Goal: Task Accomplishment & Management: Complete application form

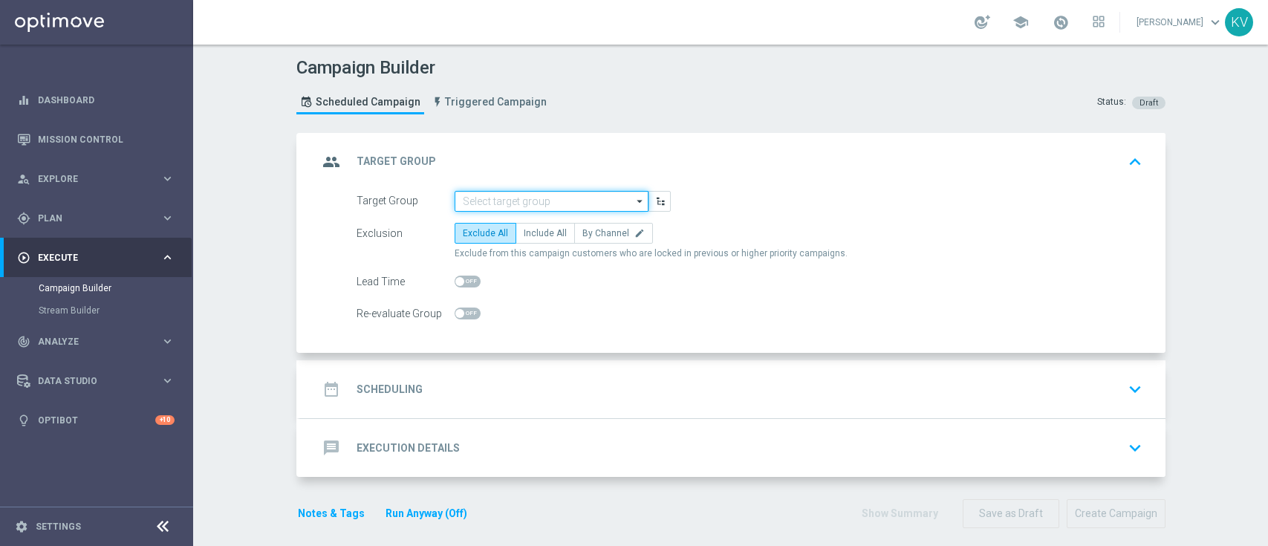
click at [498, 201] on input at bounding box center [552, 201] width 194 height 21
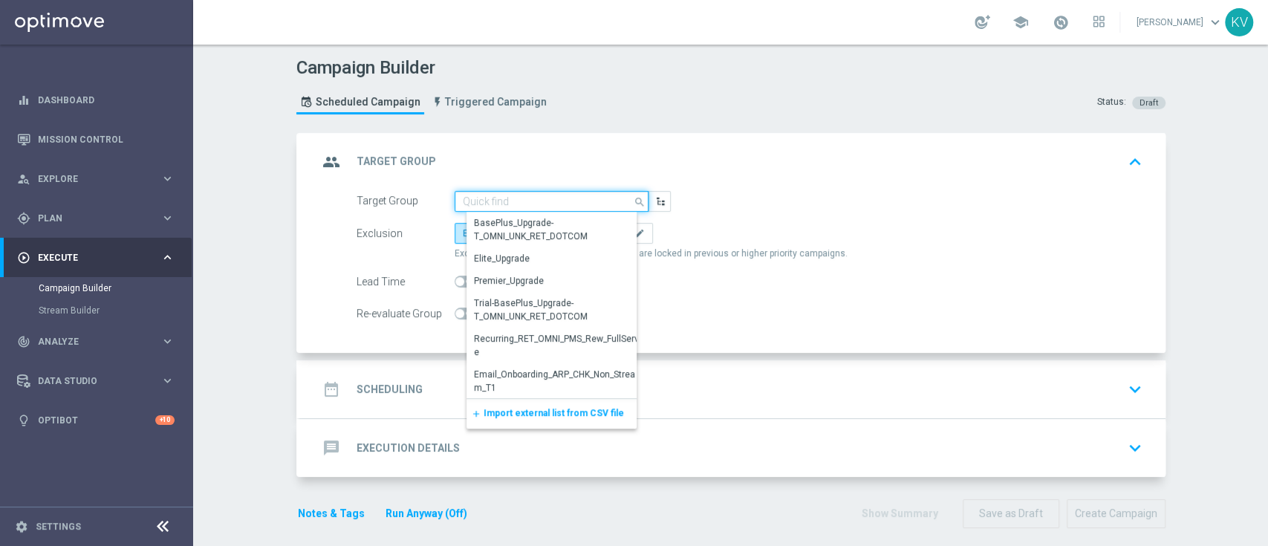
paste input "THUR_[PHONE_NUMBER]_SMS_RET_SMBRESTOCK"
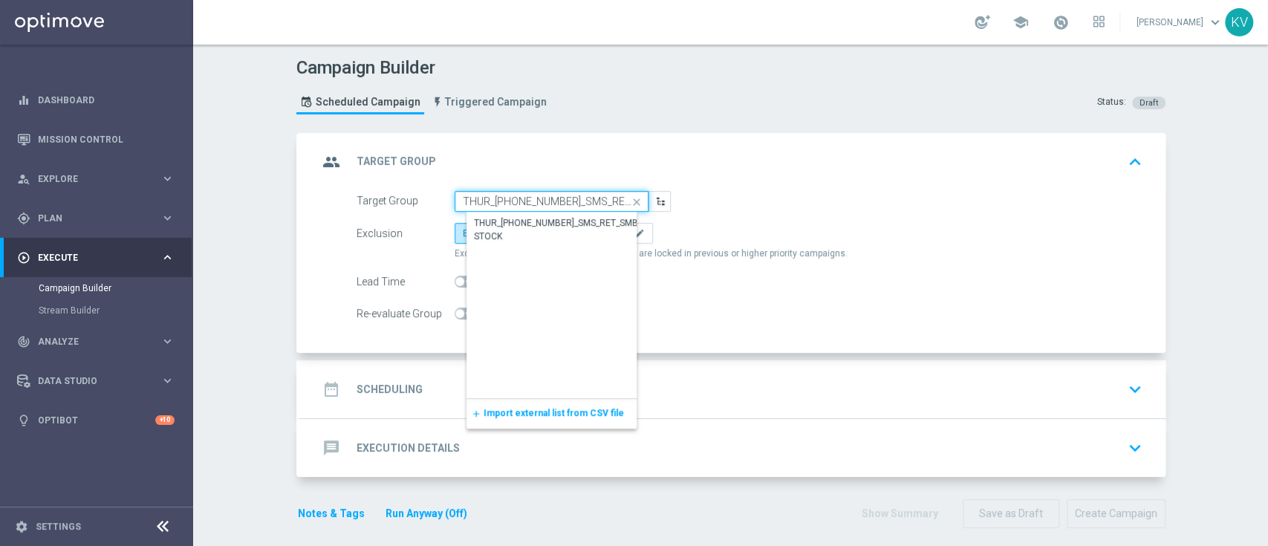
scroll to position [0, 27]
click at [521, 223] on div "THUR_[PHONE_NUMBER]_SMS_RET_SMBRESTOCK" at bounding box center [564, 229] width 180 height 27
type input "THUR_[PHONE_NUMBER]_SMS_RET_SMBRESTOCK"
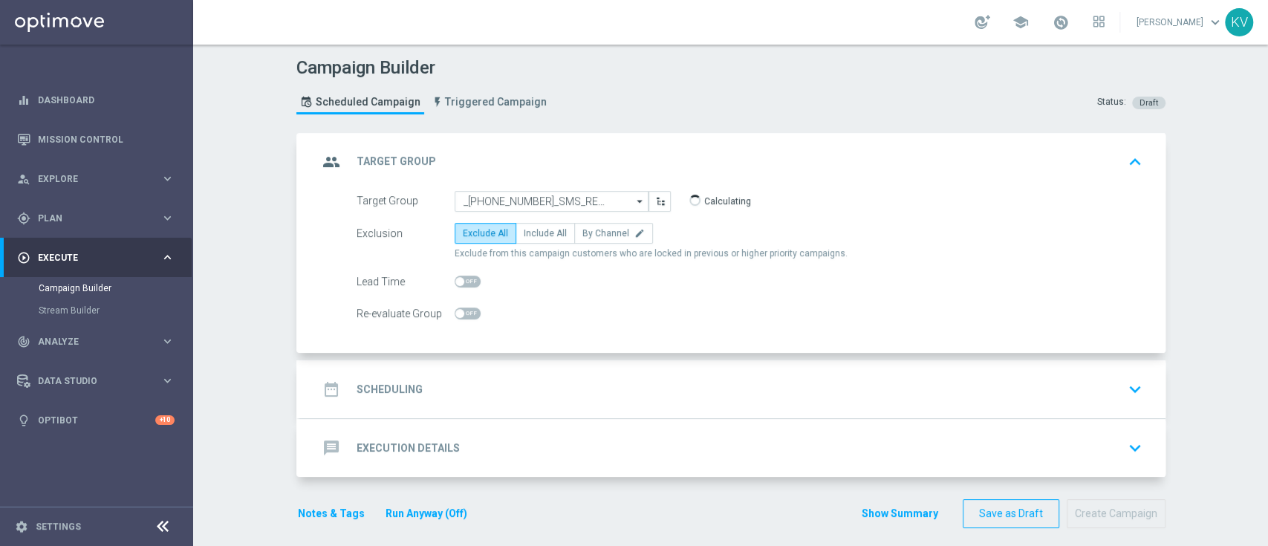
scroll to position [0, 0]
click at [544, 233] on span "Include All" at bounding box center [545, 233] width 43 height 10
click at [533, 233] on input "Include All" at bounding box center [529, 236] width 10 height 10
radio input "true"
click at [544, 383] on div "date_range Scheduling keyboard_arrow_down" at bounding box center [733, 389] width 830 height 28
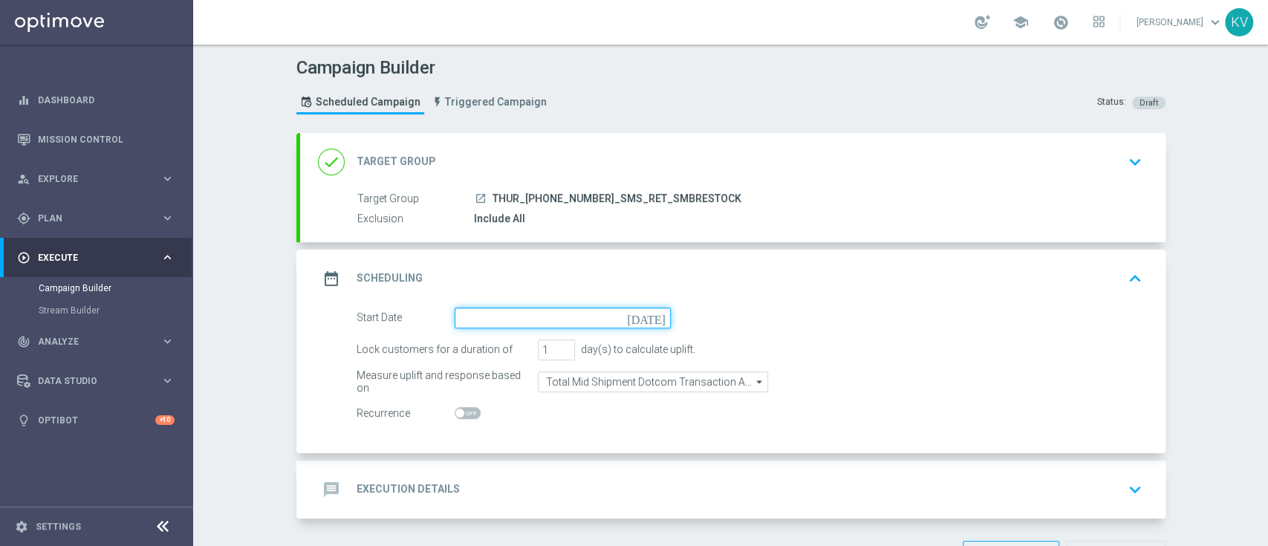
click at [529, 320] on input at bounding box center [563, 317] width 216 height 21
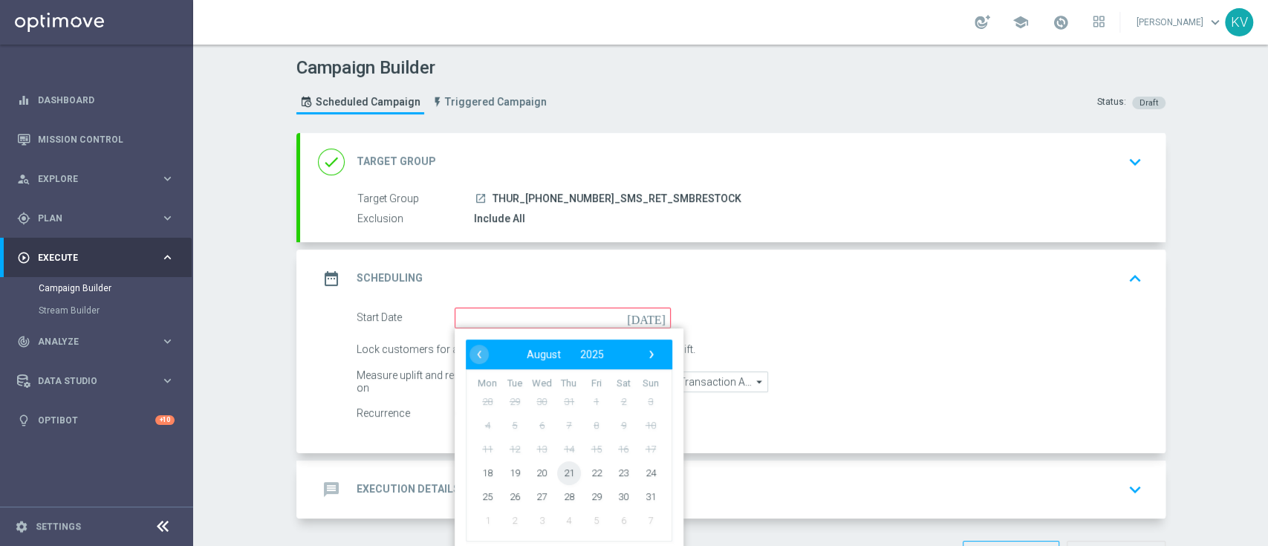
click at [556, 475] on span "21" at bounding box center [568, 473] width 24 height 24
type input "[DATE]"
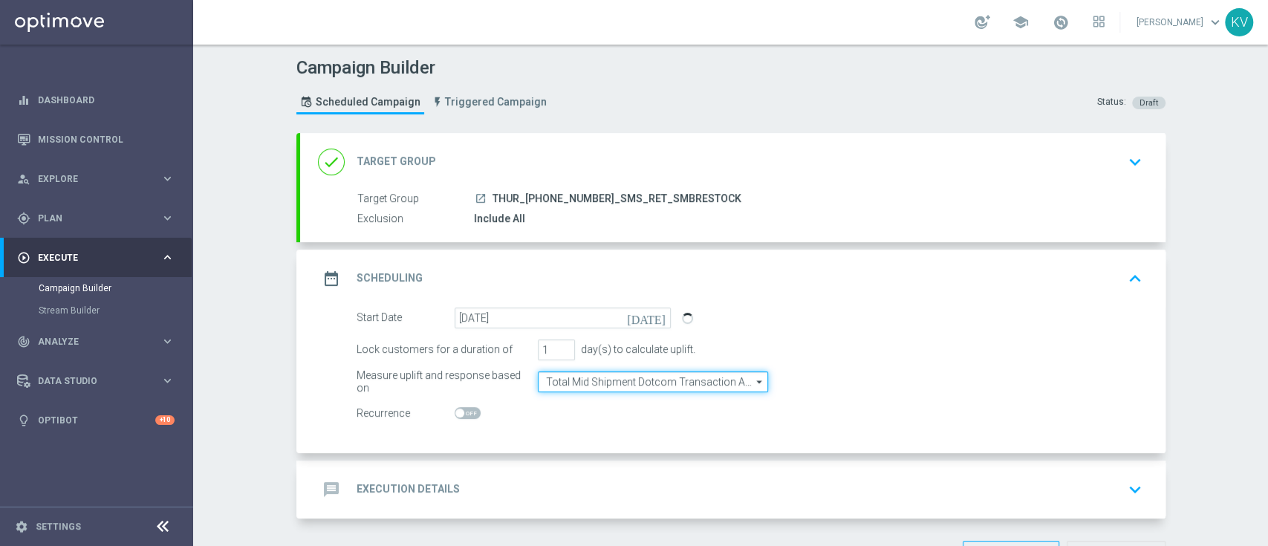
click at [612, 377] on input "Total Mid Shipment Dotcom Transaction Amount" at bounding box center [653, 381] width 230 height 21
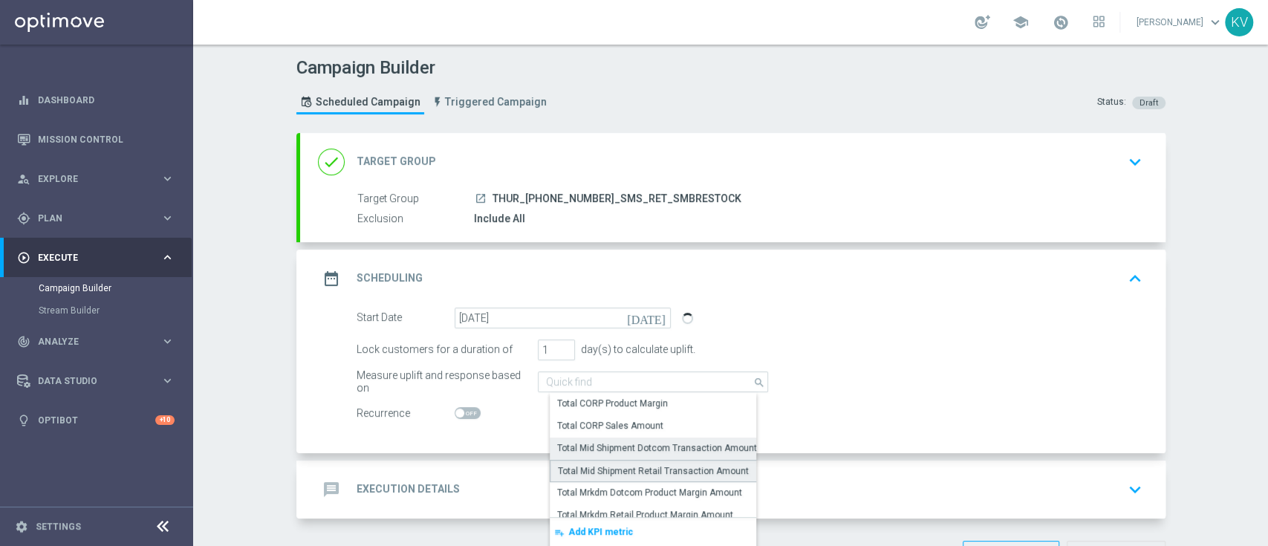
click at [650, 466] on div "Total Mid Shipment Retail Transaction Amount" at bounding box center [653, 470] width 191 height 13
type input "Total Mid Shipment Retail Transaction Amount"
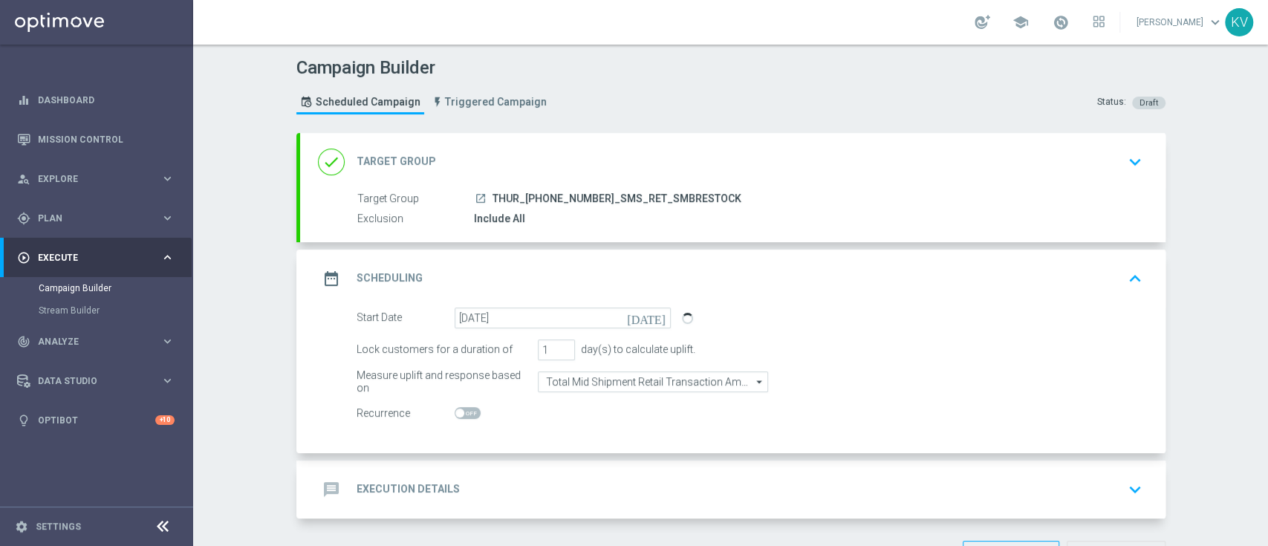
click at [554, 475] on div "message Execution Details keyboard_arrow_down" at bounding box center [733, 489] width 830 height 28
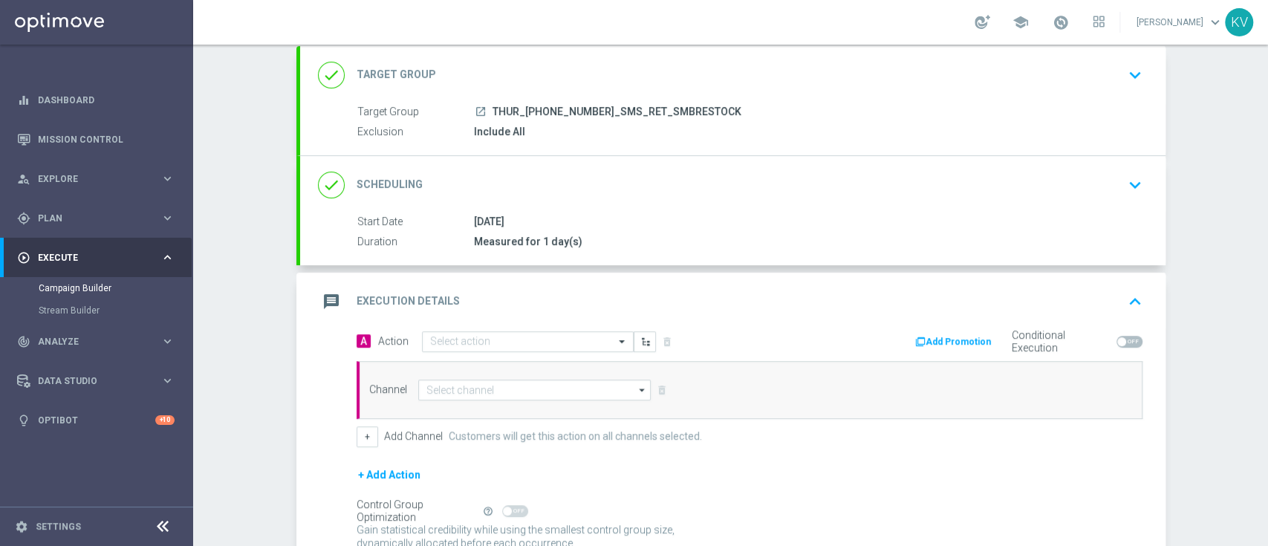
scroll to position [95, 0]
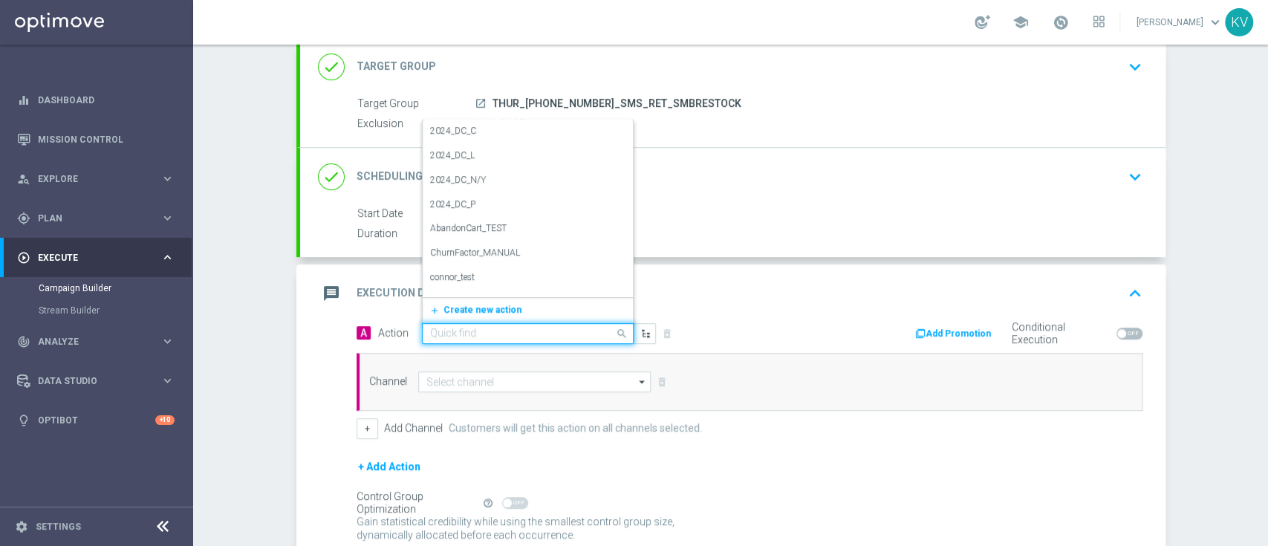
click at [460, 335] on input "text" at bounding box center [513, 334] width 166 height 13
type input "sms"
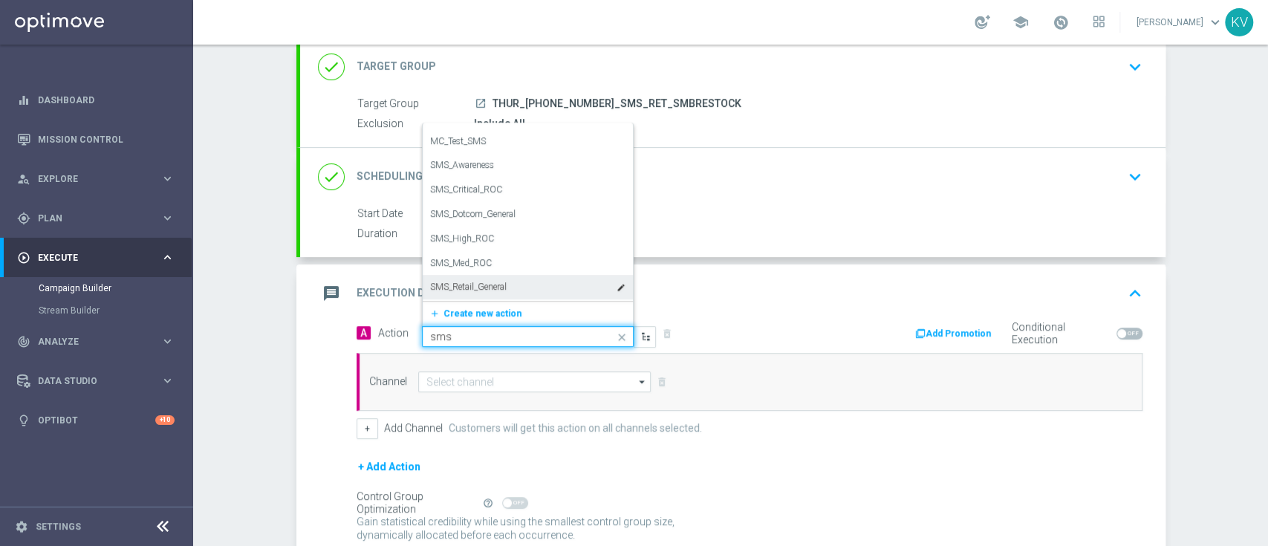
click at [494, 290] on label "SMS_Retail_General" at bounding box center [468, 287] width 77 height 13
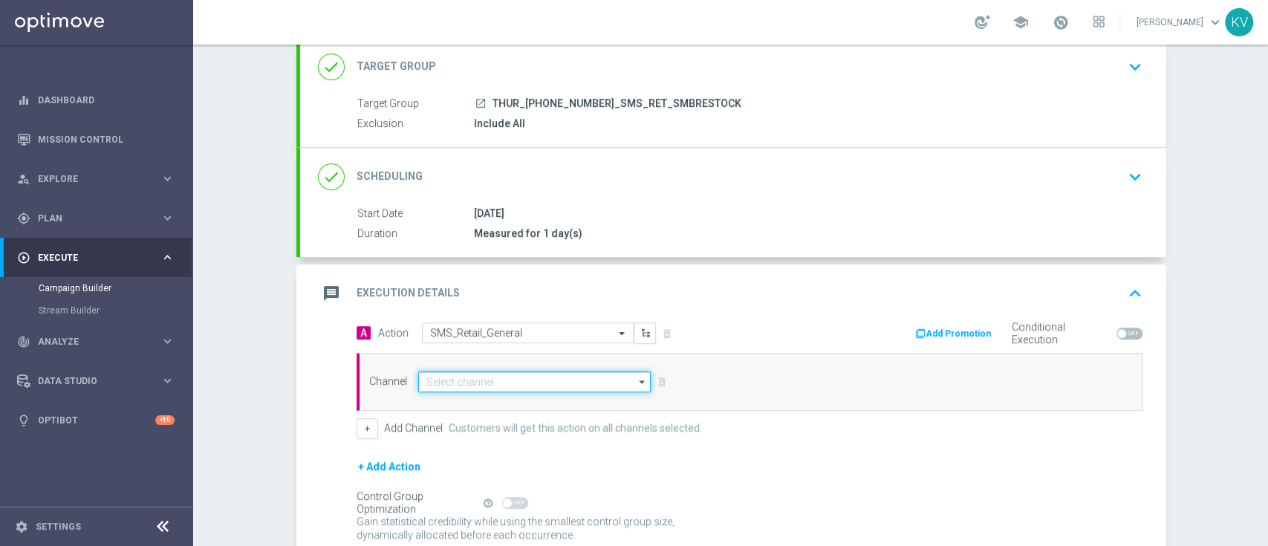
click at [482, 380] on input at bounding box center [534, 381] width 233 height 21
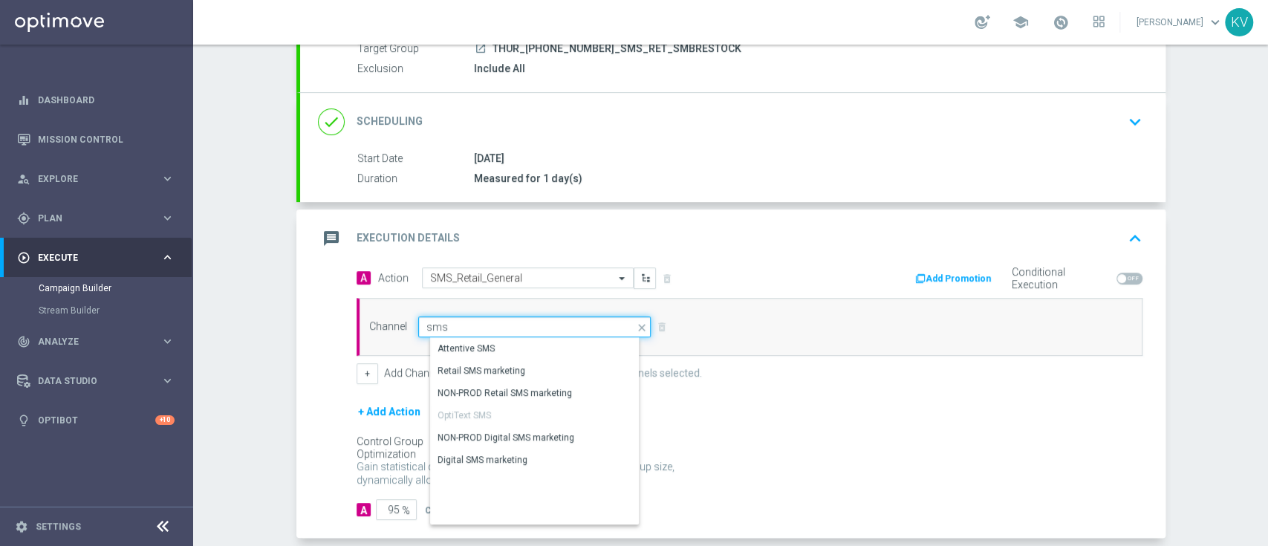
scroll to position [154, 0]
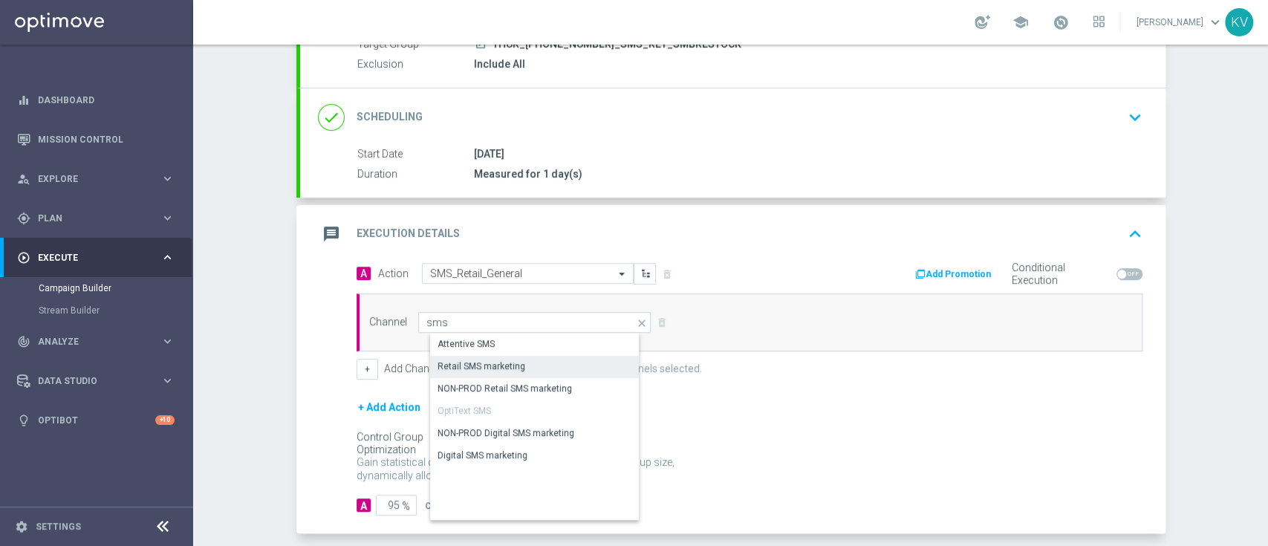
click at [517, 368] on div "Retail SMS marketing" at bounding box center [547, 366] width 234 height 21
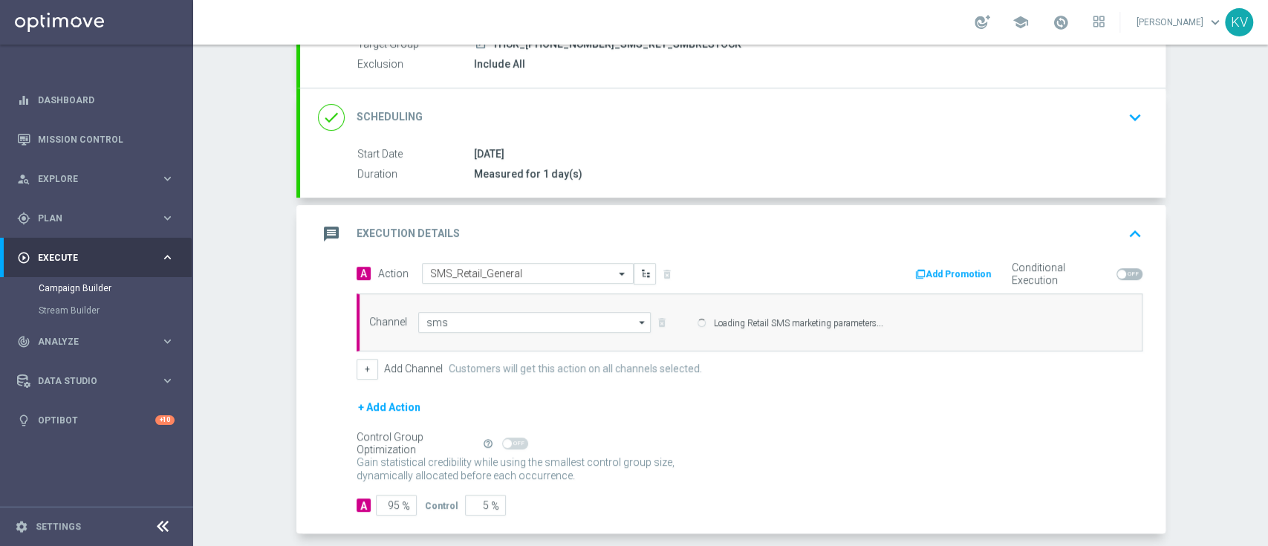
type input "Retail SMS marketing"
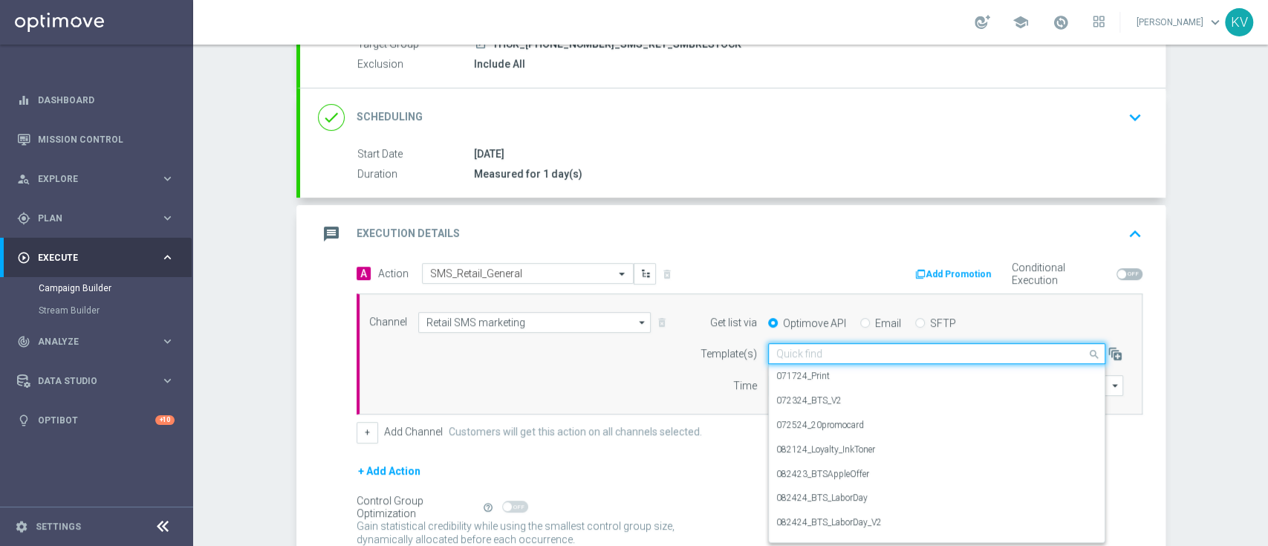
click at [778, 359] on div "Quick find" at bounding box center [936, 353] width 337 height 21
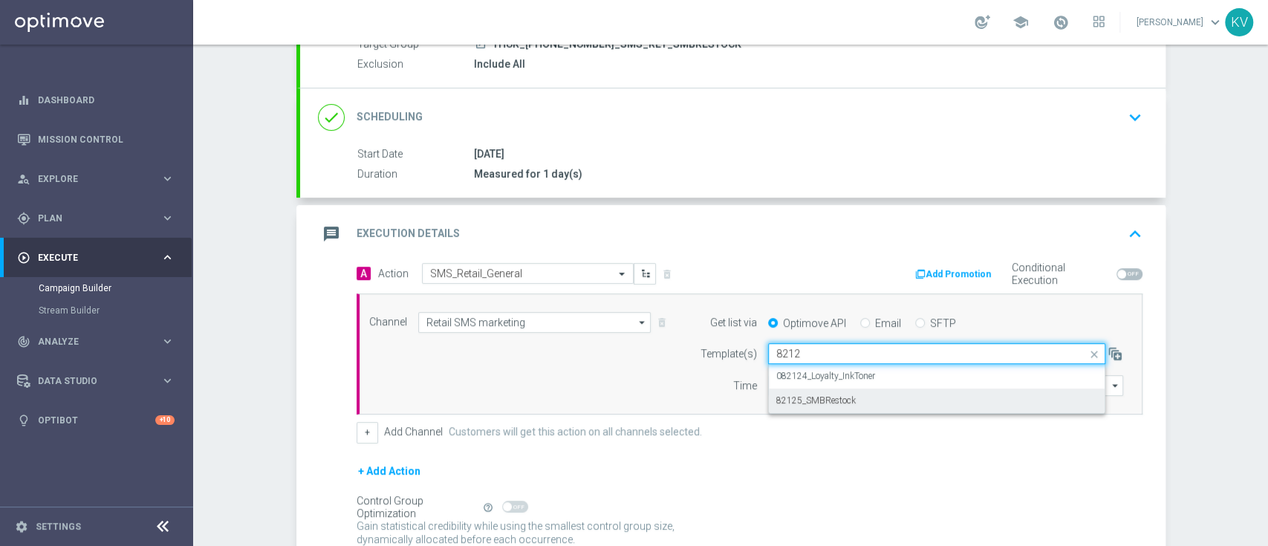
click at [840, 406] on label "82125_SMBRestock" at bounding box center [815, 400] width 79 height 13
type input "8212"
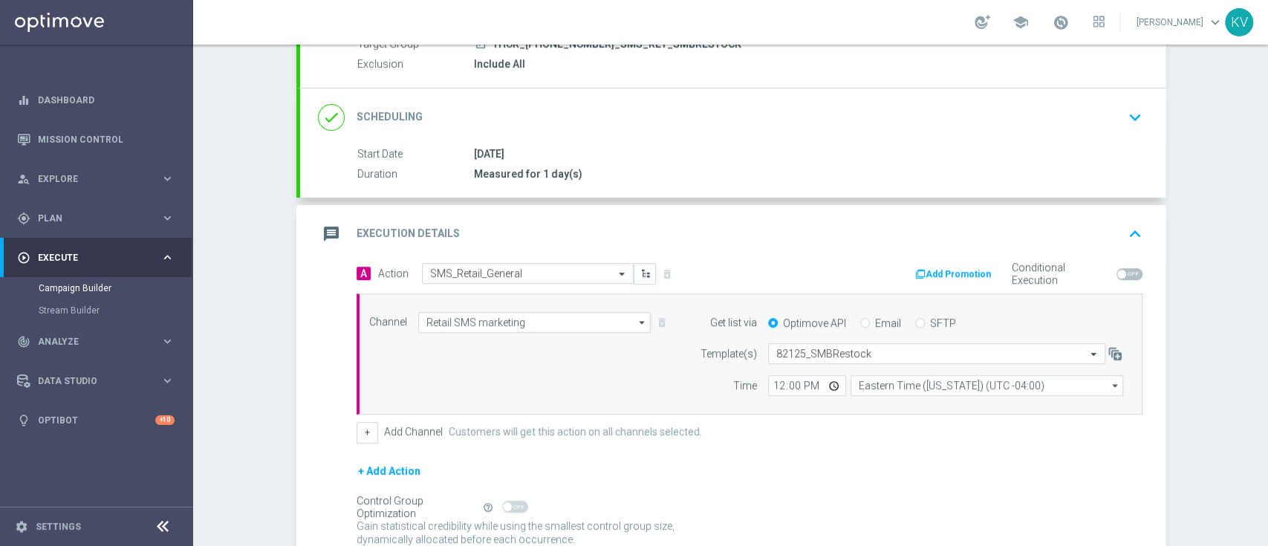
scroll to position [284, 0]
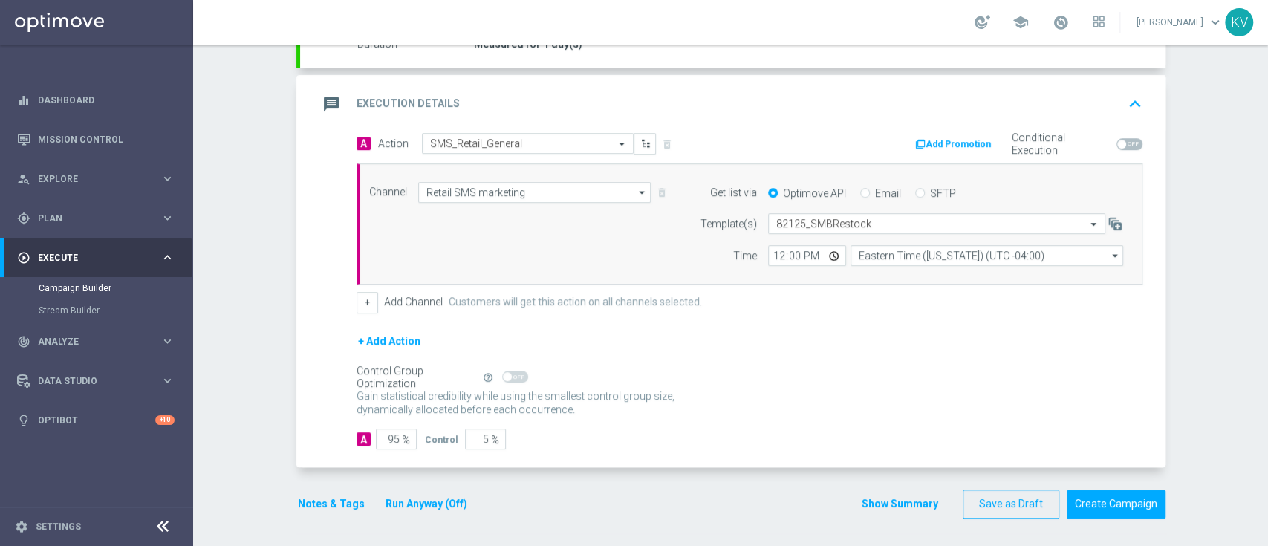
click at [339, 495] on button "Notes & Tags" at bounding box center [331, 504] width 70 height 19
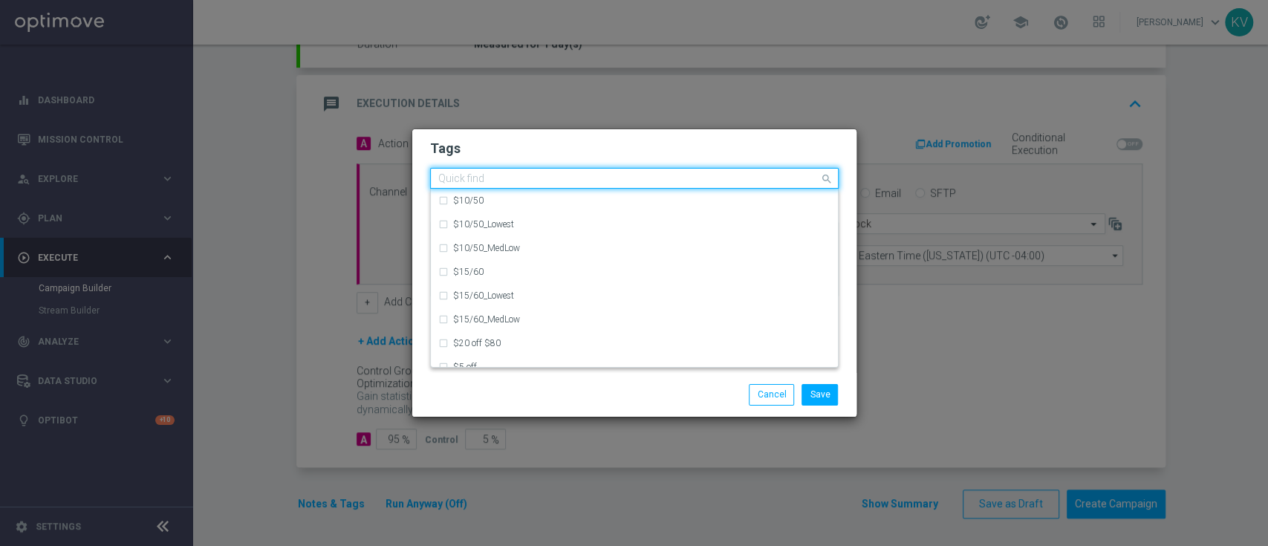
click at [505, 175] on input "text" at bounding box center [628, 179] width 381 height 13
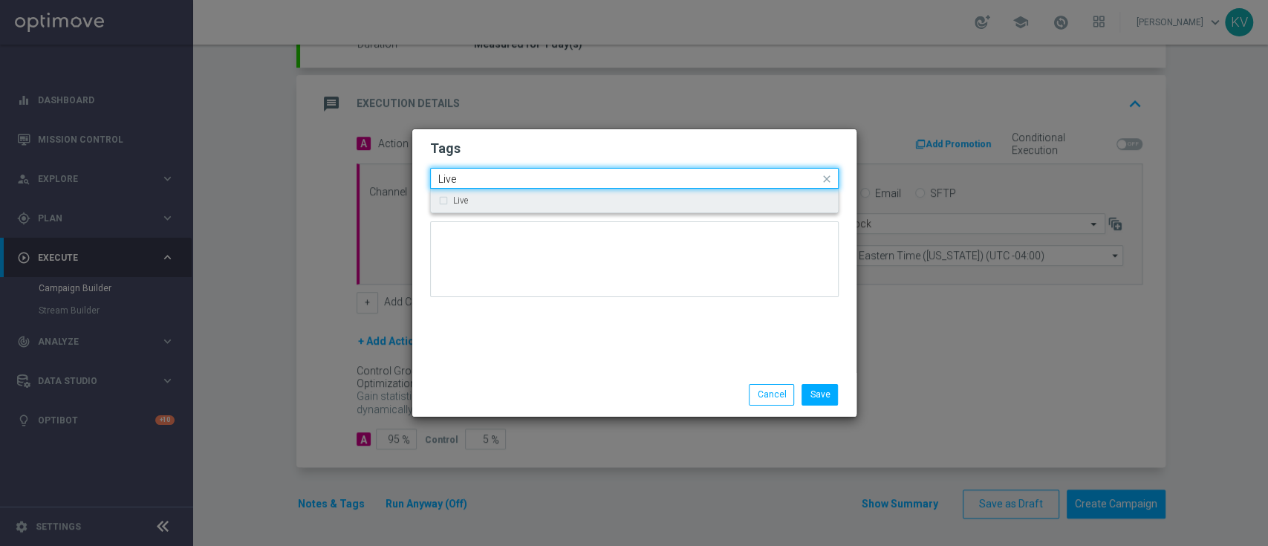
click at [469, 198] on div "Live" at bounding box center [641, 200] width 377 height 9
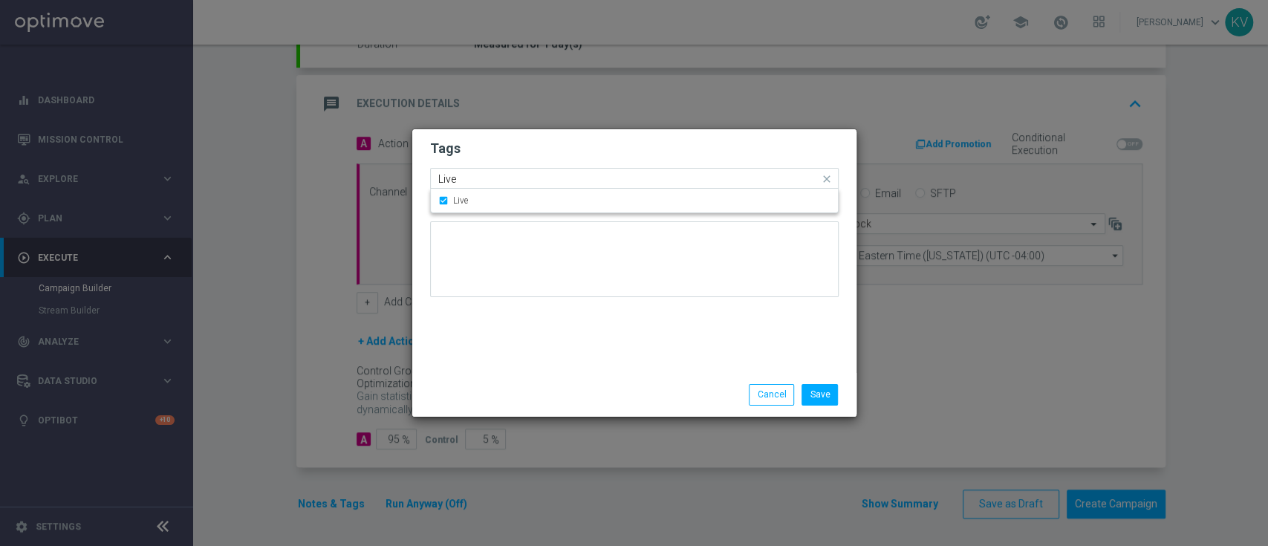
click at [469, 180] on input "Live" at bounding box center [628, 179] width 381 height 13
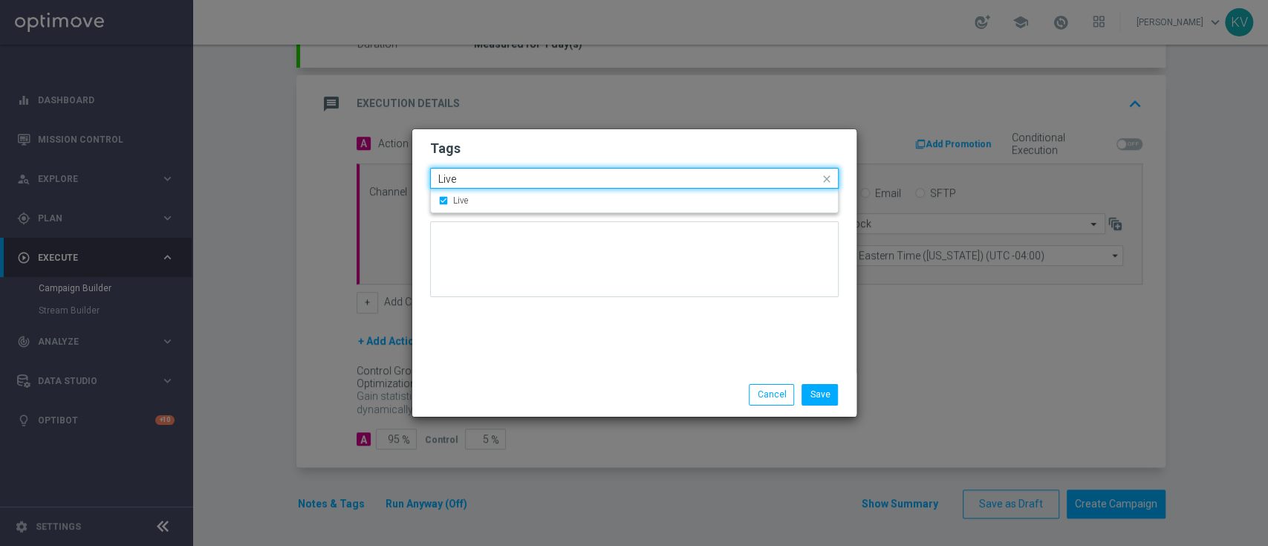
click at [469, 180] on input "Live" at bounding box center [628, 179] width 381 height 13
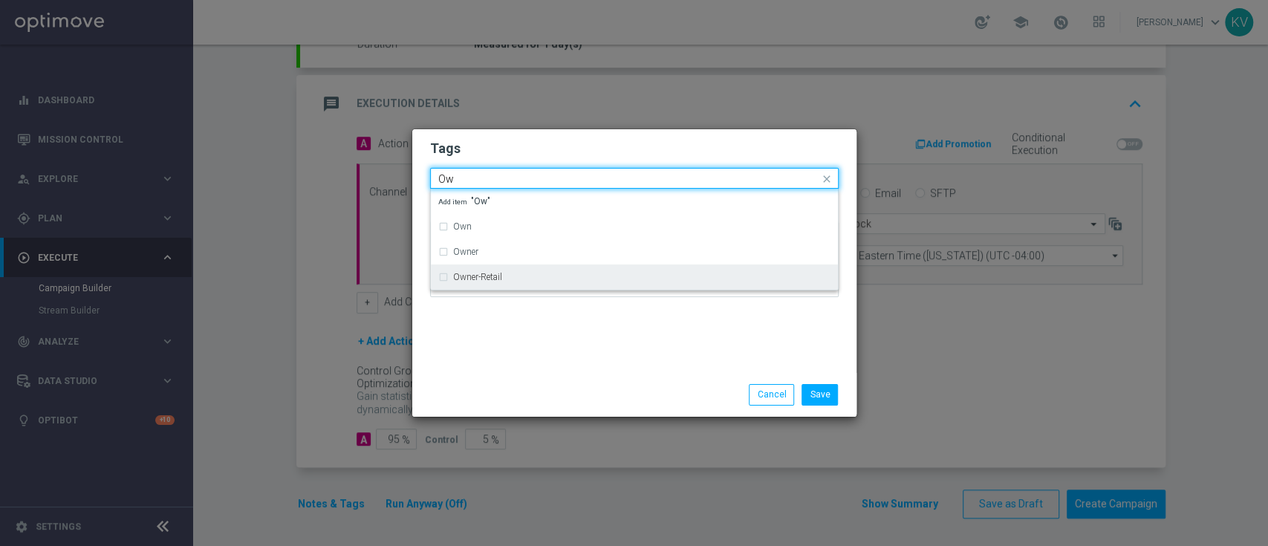
click at [529, 281] on div "Owner-Retail" at bounding box center [641, 277] width 377 height 9
type input "Ow"
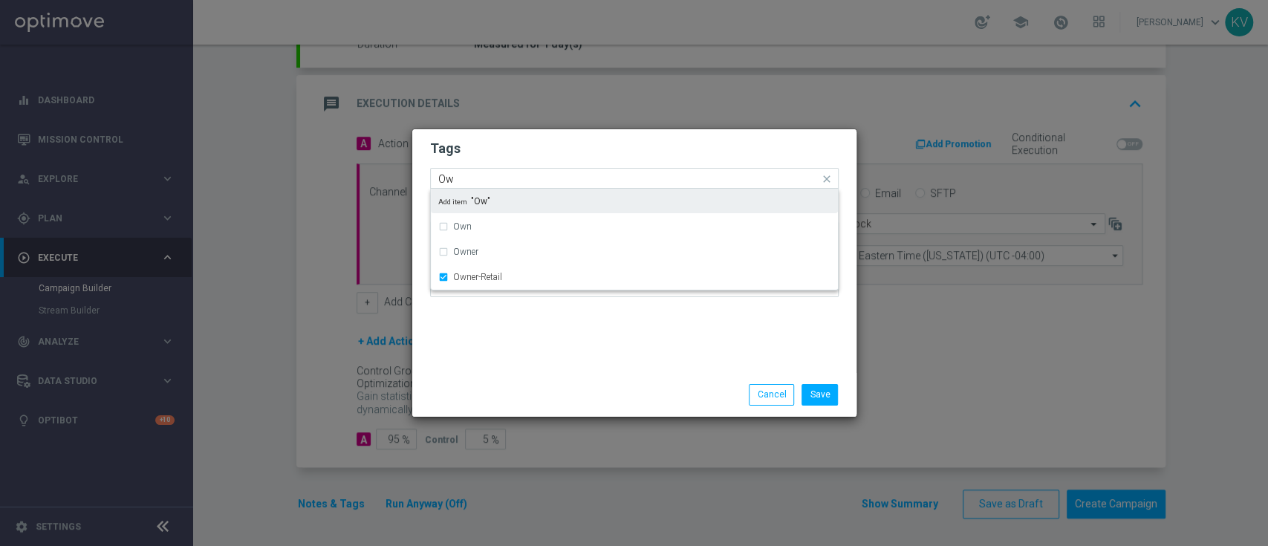
click at [498, 181] on input "Ow" at bounding box center [628, 179] width 381 height 13
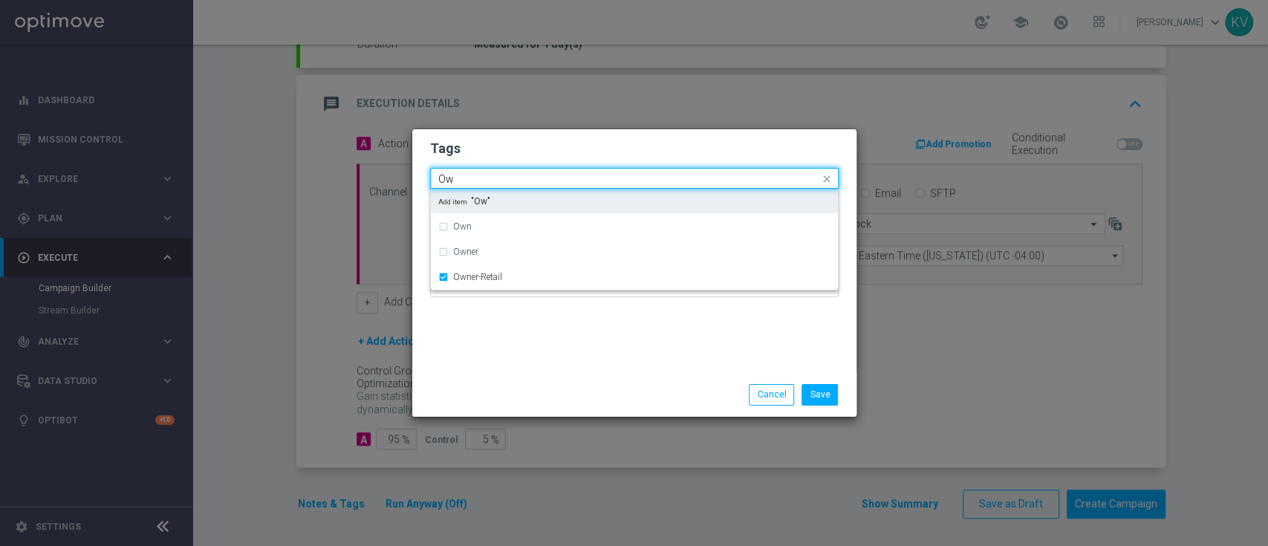
click at [498, 181] on input "Ow" at bounding box center [628, 179] width 381 height 13
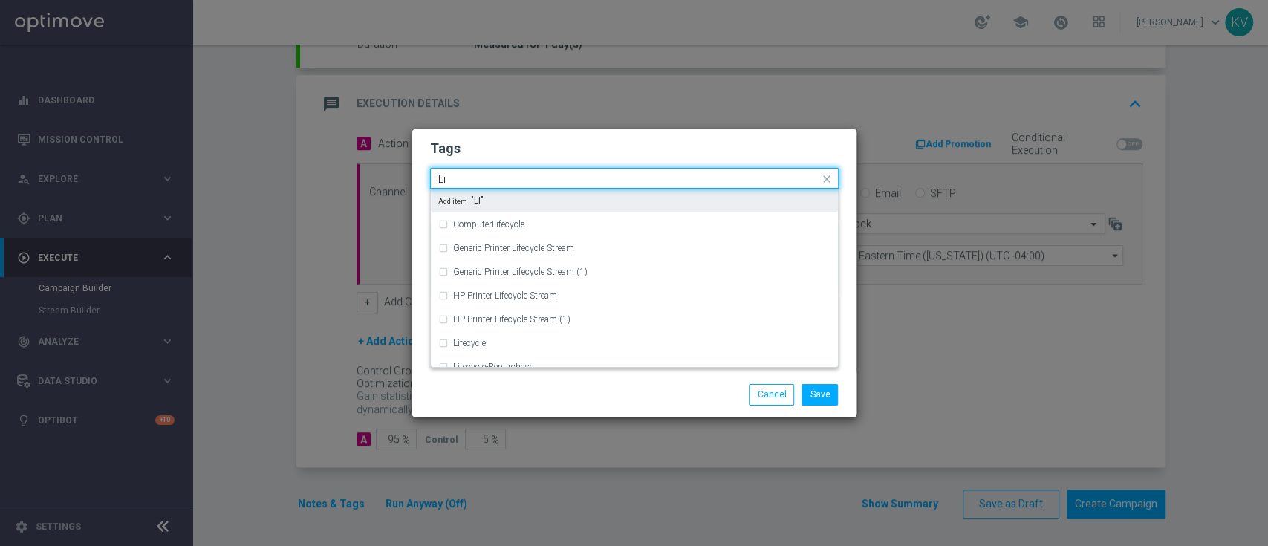
type input "L"
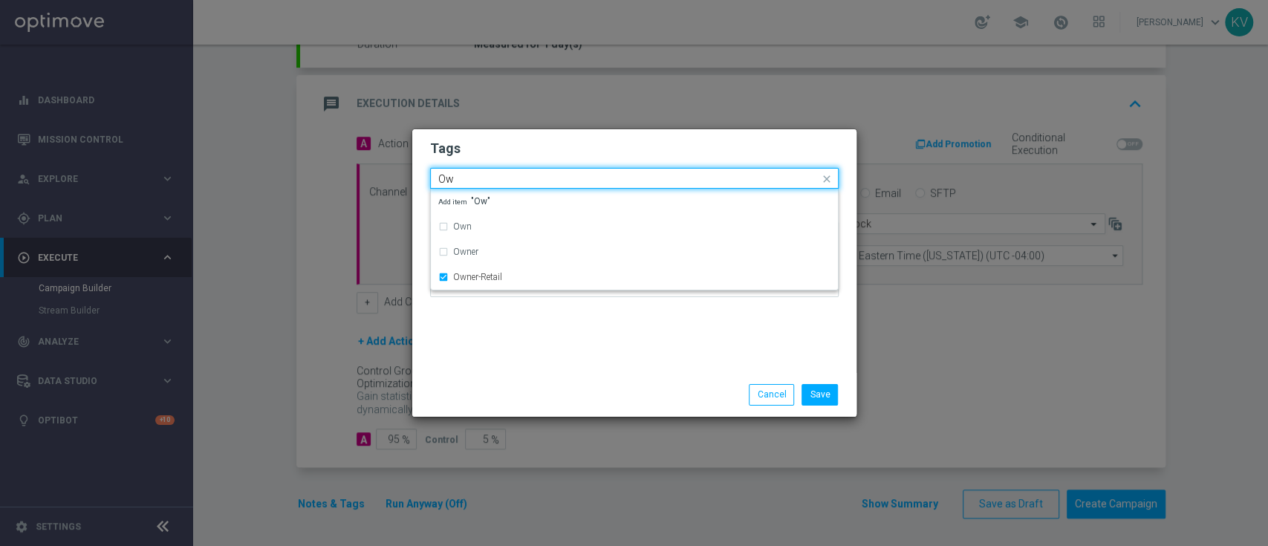
type input "O"
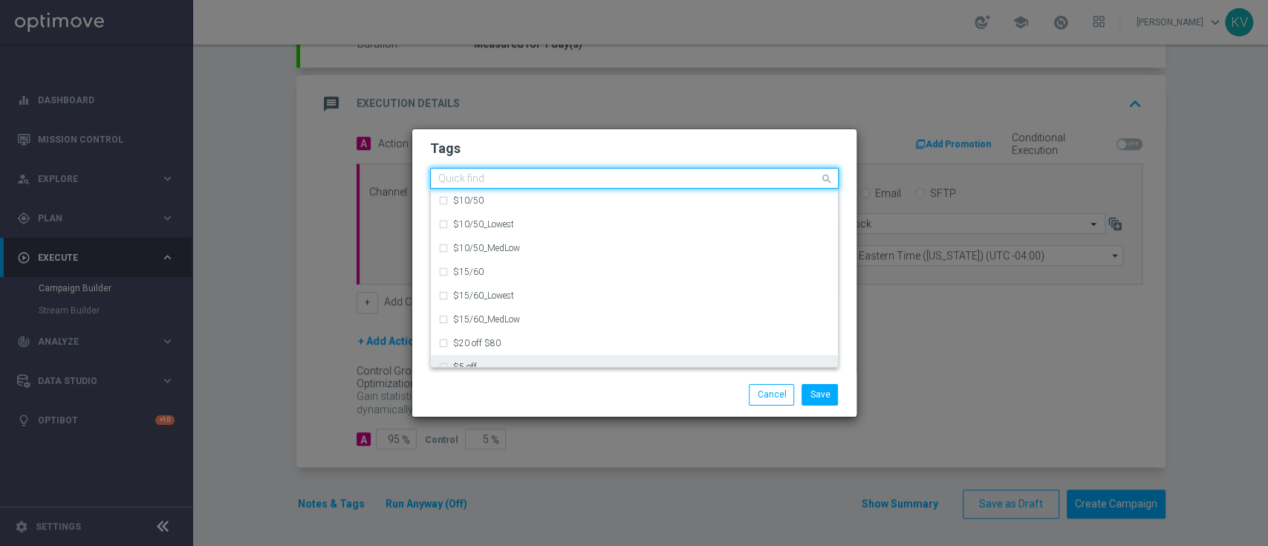
click at [538, 393] on div "Save Cancel" at bounding box center [634, 394] width 431 height 21
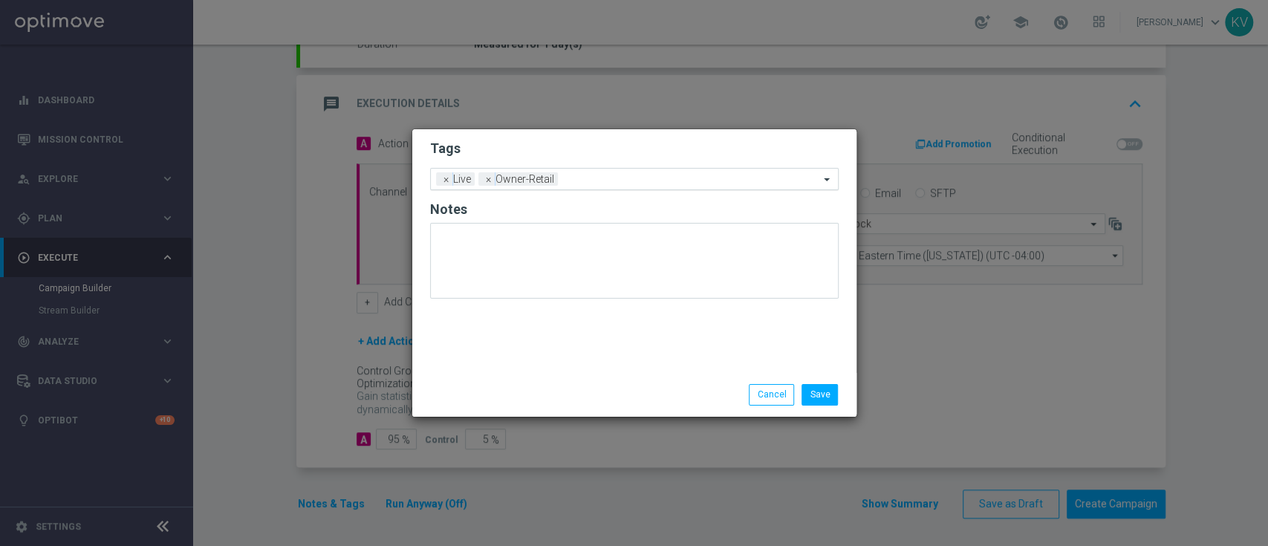
click at [599, 187] on div at bounding box center [691, 181] width 258 height 15
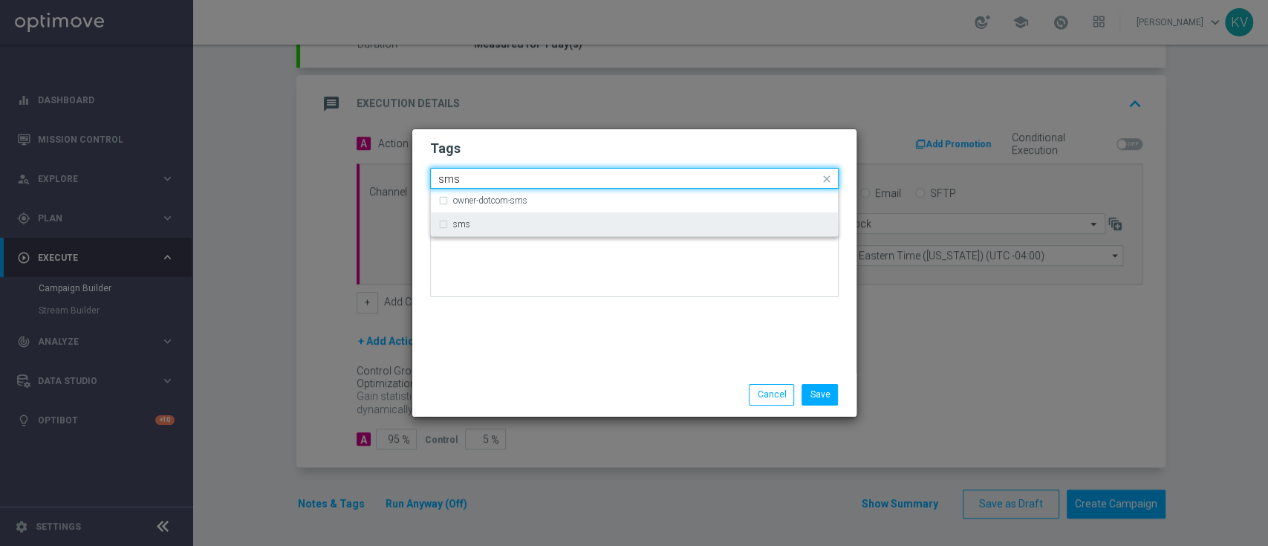
click at [591, 223] on div "sms" at bounding box center [641, 224] width 377 height 9
type input "sms"
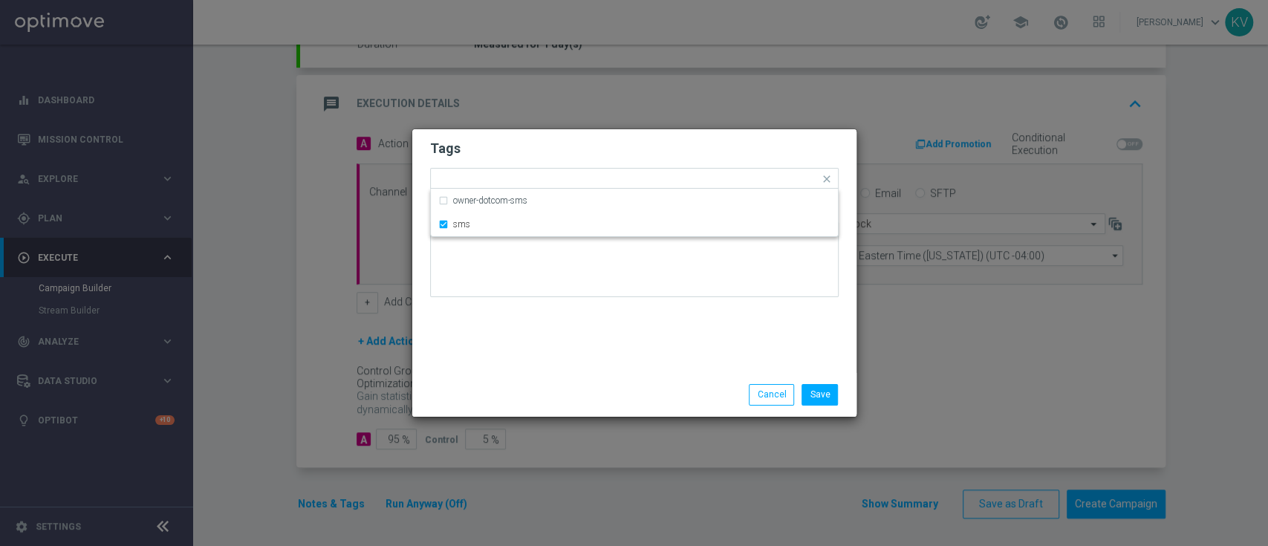
click at [608, 330] on div "Tags Quick find × Live × Owner-Retail × sms owner-dotcom-sms sms Notes" at bounding box center [634, 251] width 444 height 244
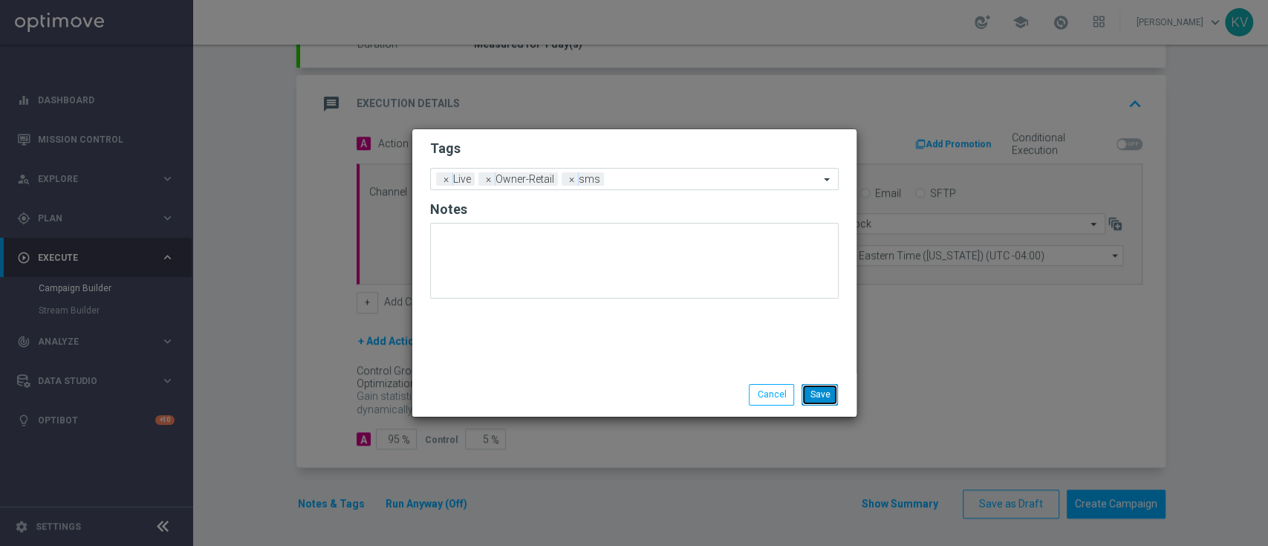
click at [821, 385] on button "Save" at bounding box center [819, 394] width 36 height 21
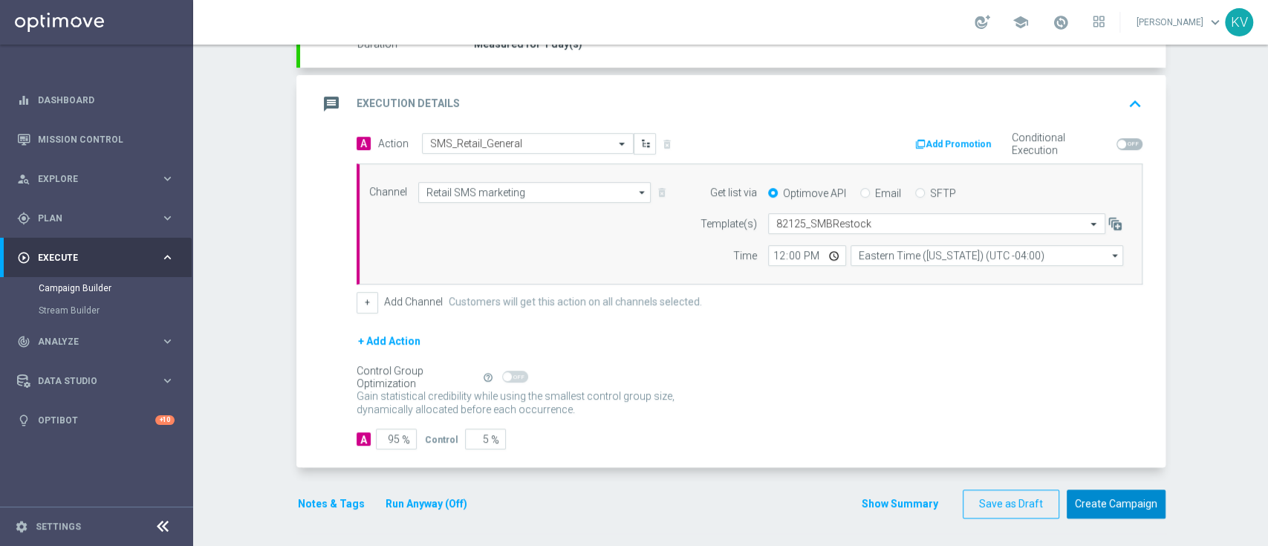
click at [1087, 503] on button "Create Campaign" at bounding box center [1116, 503] width 99 height 29
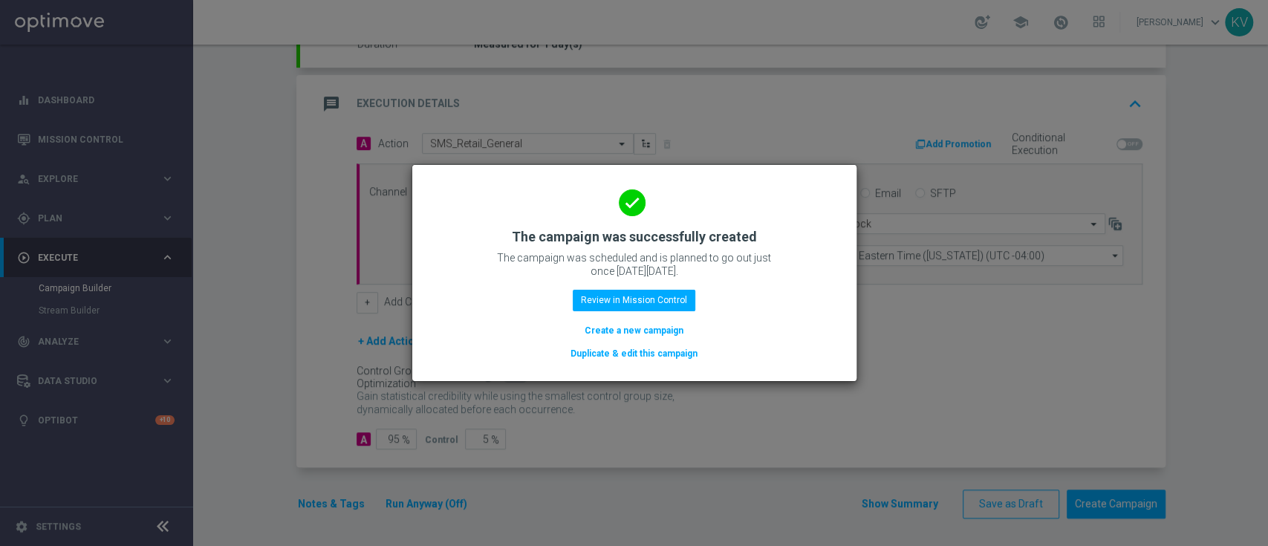
click at [631, 333] on button "Create a new campaign" at bounding box center [634, 330] width 102 height 16
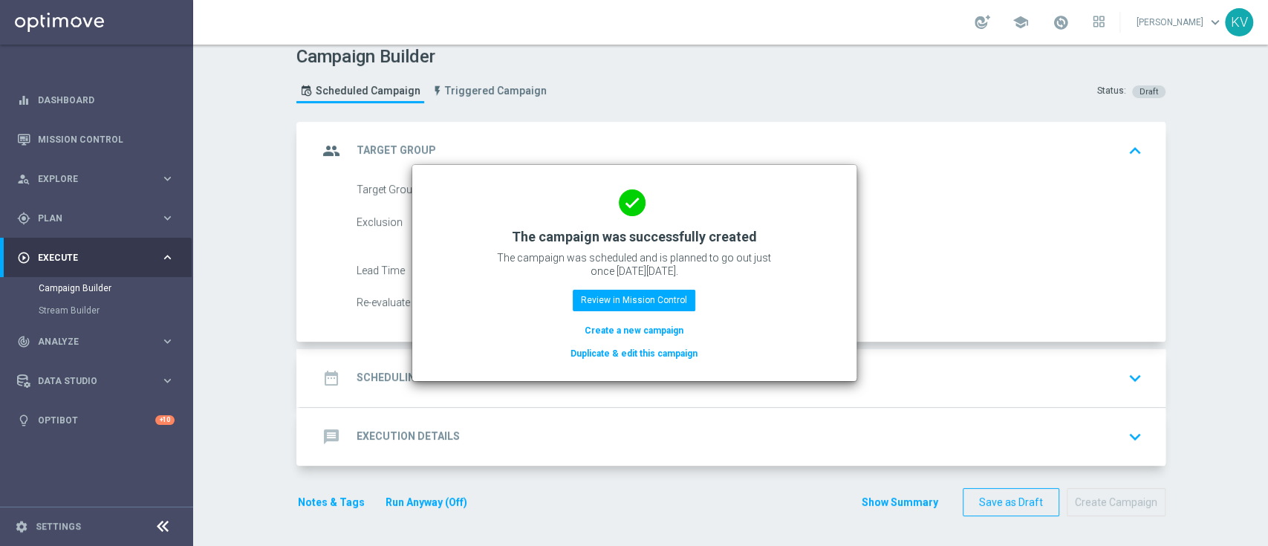
scroll to position [0, 0]
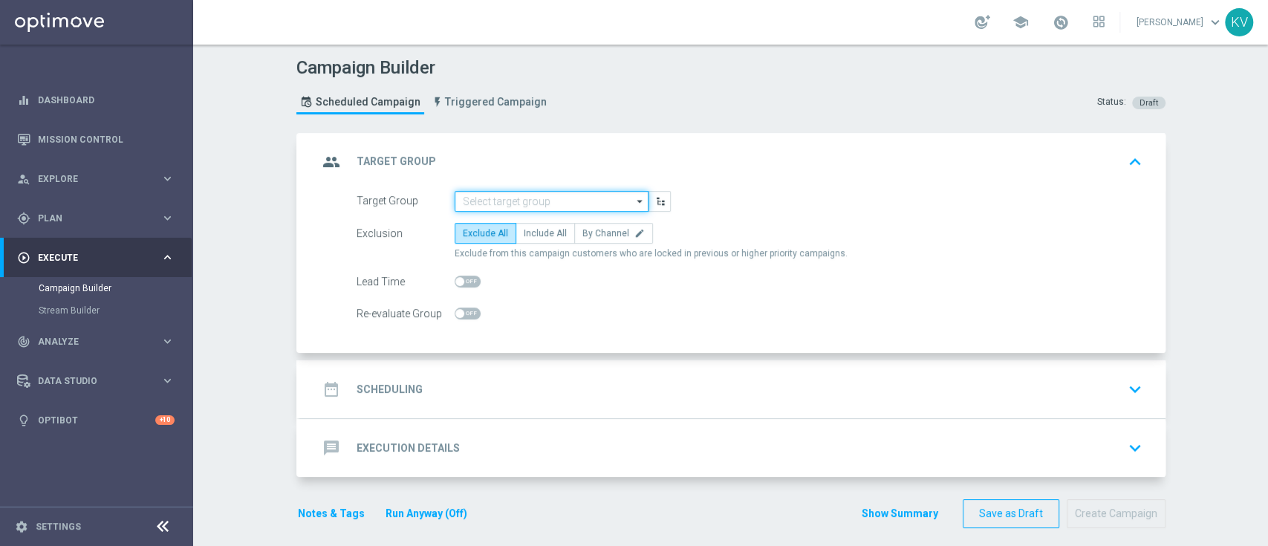
click at [507, 198] on input at bounding box center [552, 201] width 194 height 21
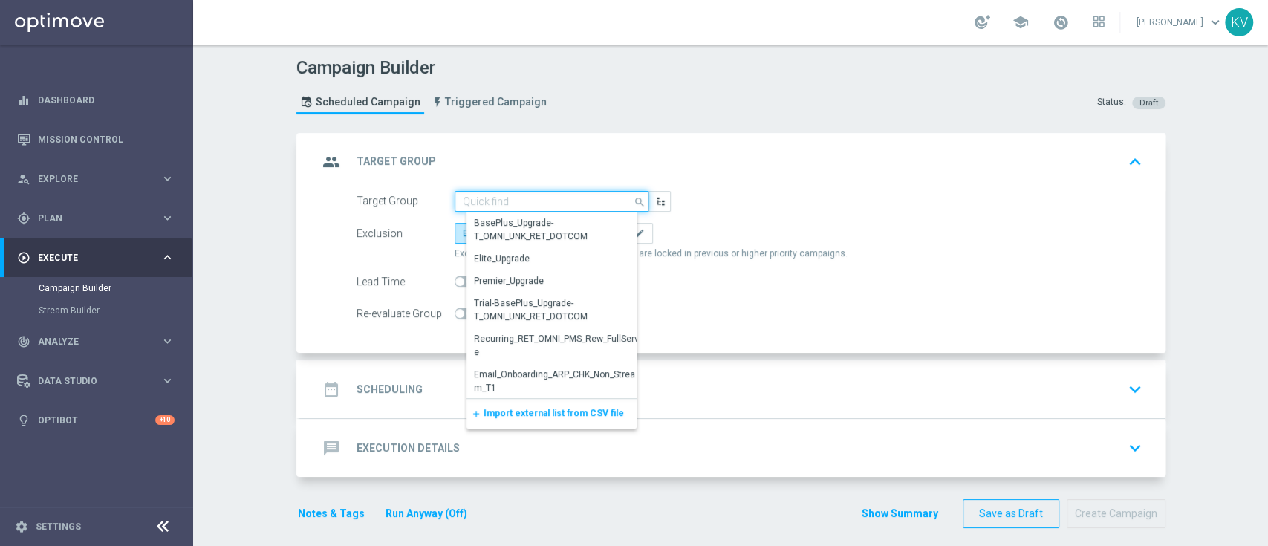
paste input "TUES_[PHONE_NUMBER]_SMS_RET_POSTIT"
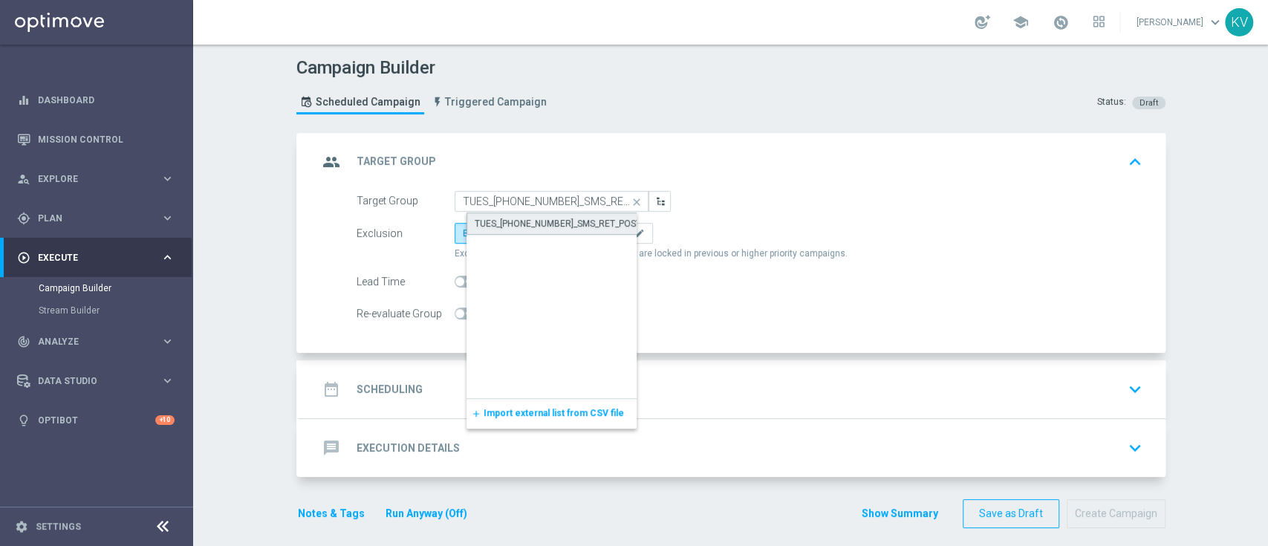
click at [532, 227] on div "TUES_[PHONE_NUMBER]_SMS_RET_POSTIT" at bounding box center [562, 223] width 174 height 13
type input "TUES_[PHONE_NUMBER]_SMS_RET_POSTIT"
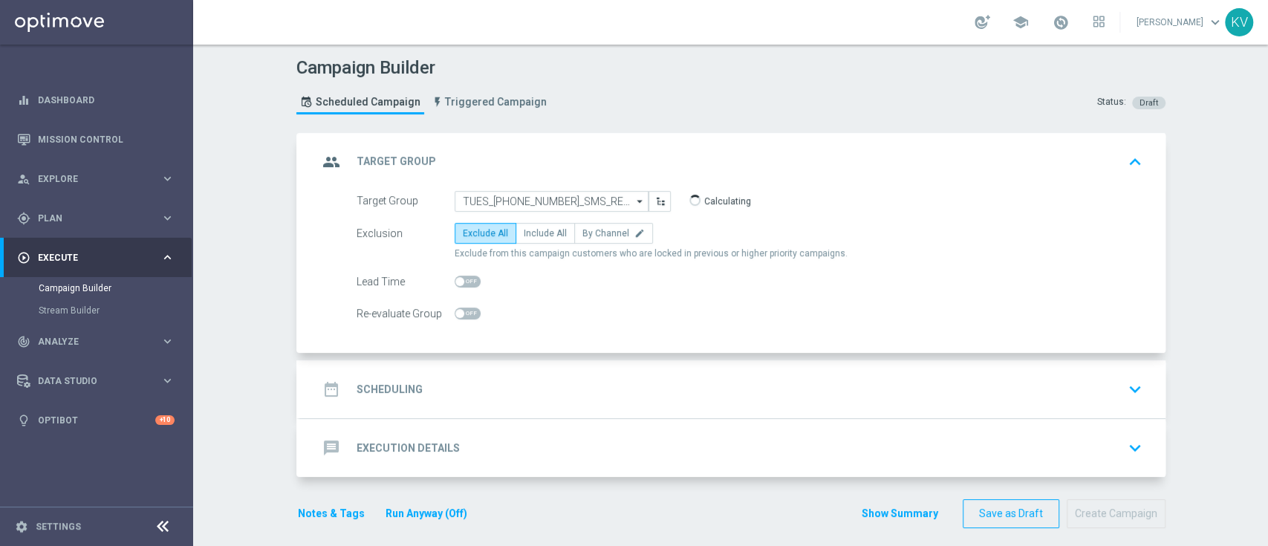
click at [518, 244] on div "Exclusion Exclude All Include All By Channel edit Exclude from this campaign cu…" at bounding box center [750, 241] width 786 height 37
click at [530, 235] on span "Include All" at bounding box center [545, 233] width 43 height 10
click at [530, 235] on input "Include All" at bounding box center [529, 236] width 10 height 10
radio input "true"
click at [547, 397] on div "date_range Scheduling keyboard_arrow_down" at bounding box center [733, 389] width 830 height 28
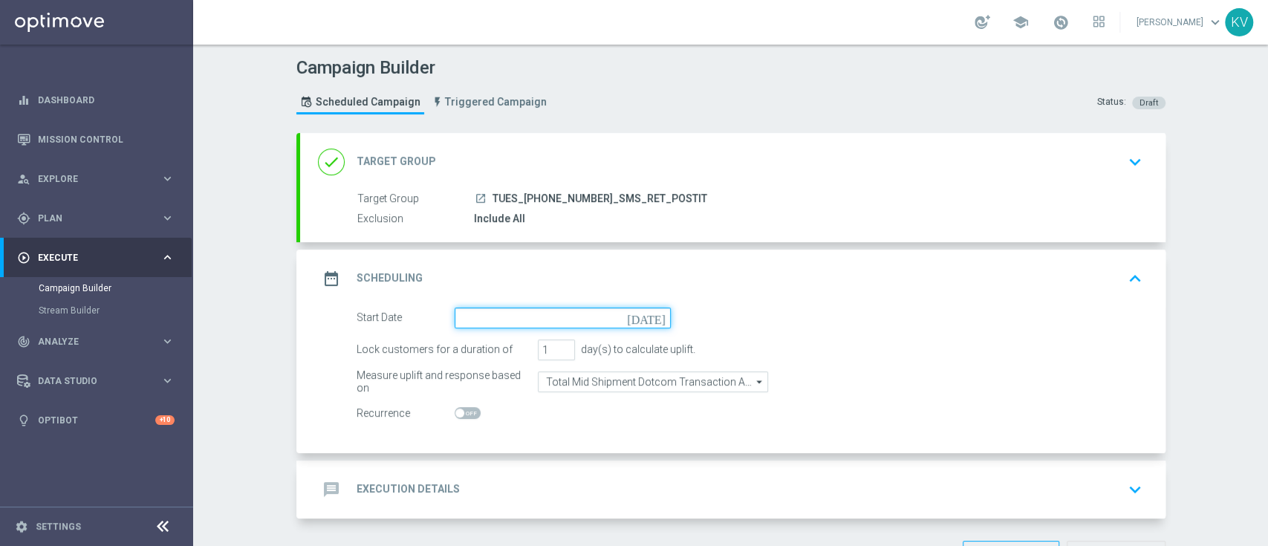
click at [534, 314] on input at bounding box center [563, 317] width 216 height 21
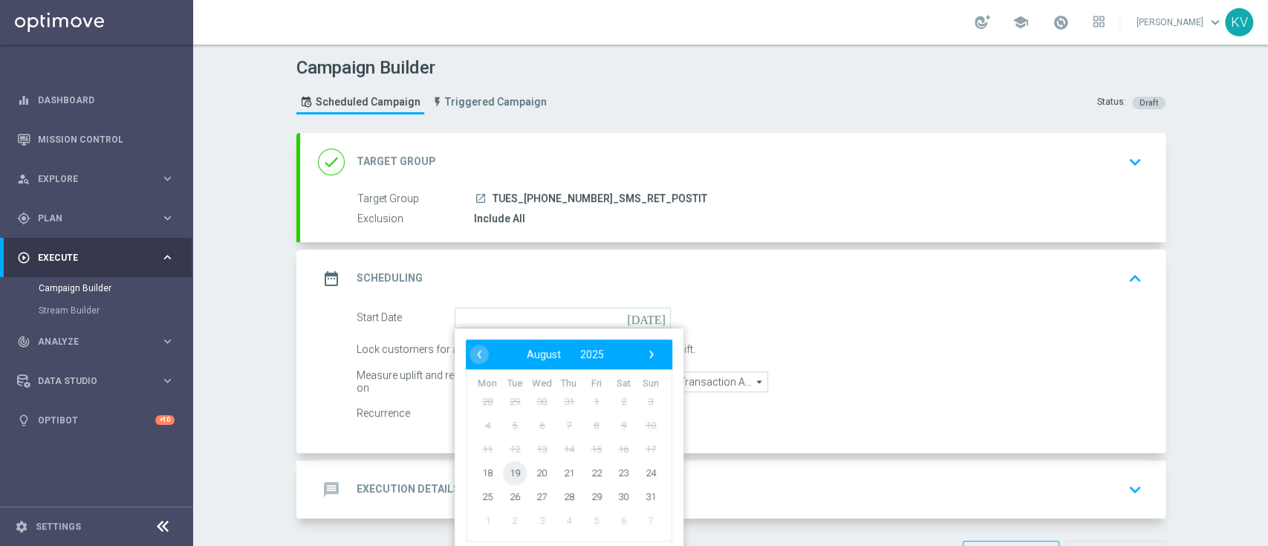
click at [502, 474] on span "19" at bounding box center [514, 473] width 24 height 24
type input "[DATE]"
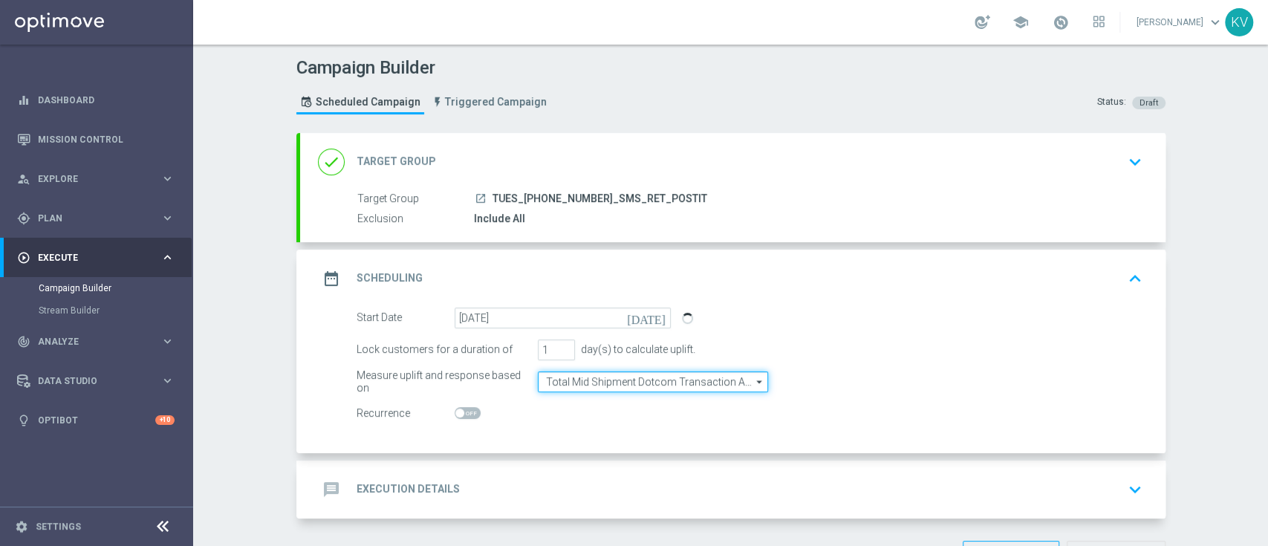
click at [564, 385] on input "Total Mid Shipment Dotcom Transaction Amount" at bounding box center [653, 381] width 230 height 21
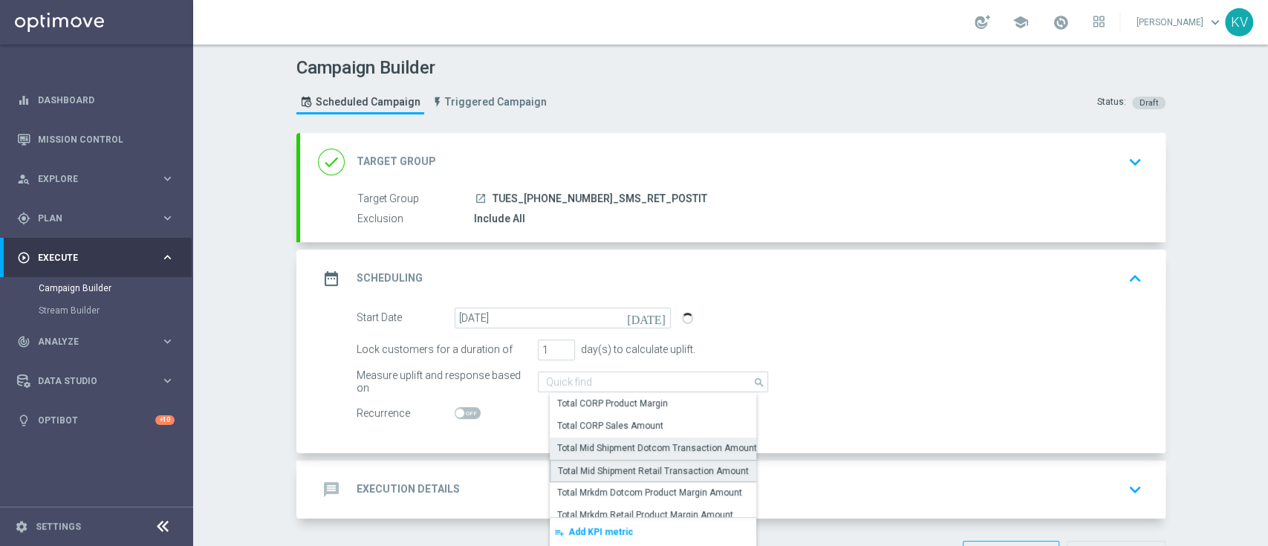
click at [604, 467] on div "Total Mid Shipment Retail Transaction Amount" at bounding box center [653, 470] width 191 height 13
type input "Total Mid Shipment Retail Transaction Amount"
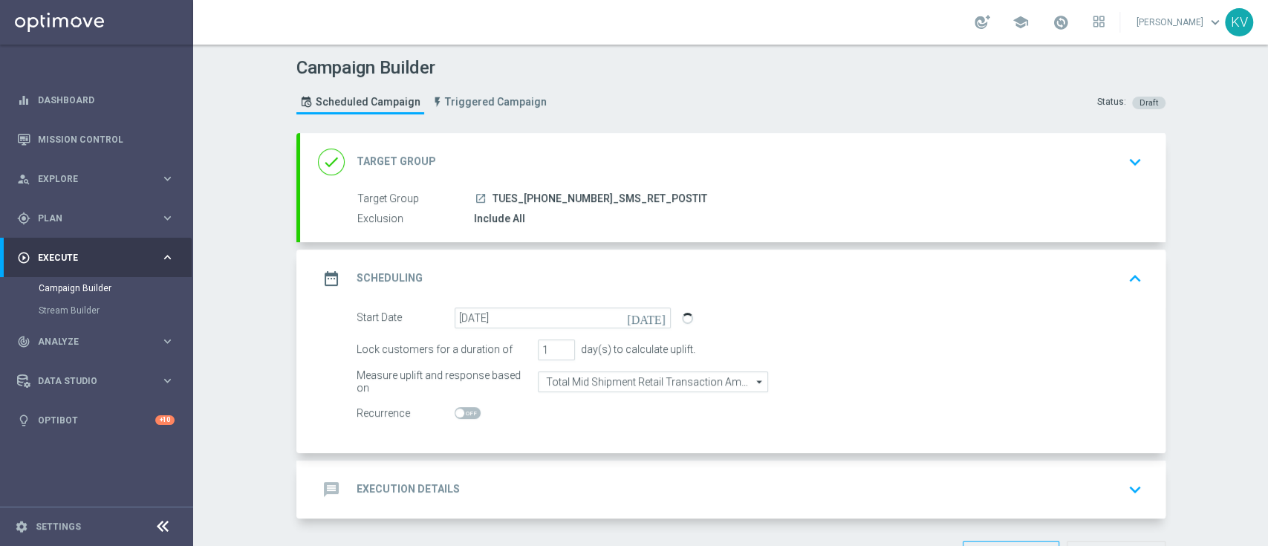
click at [550, 487] on div "message Execution Details keyboard_arrow_down" at bounding box center [733, 489] width 830 height 28
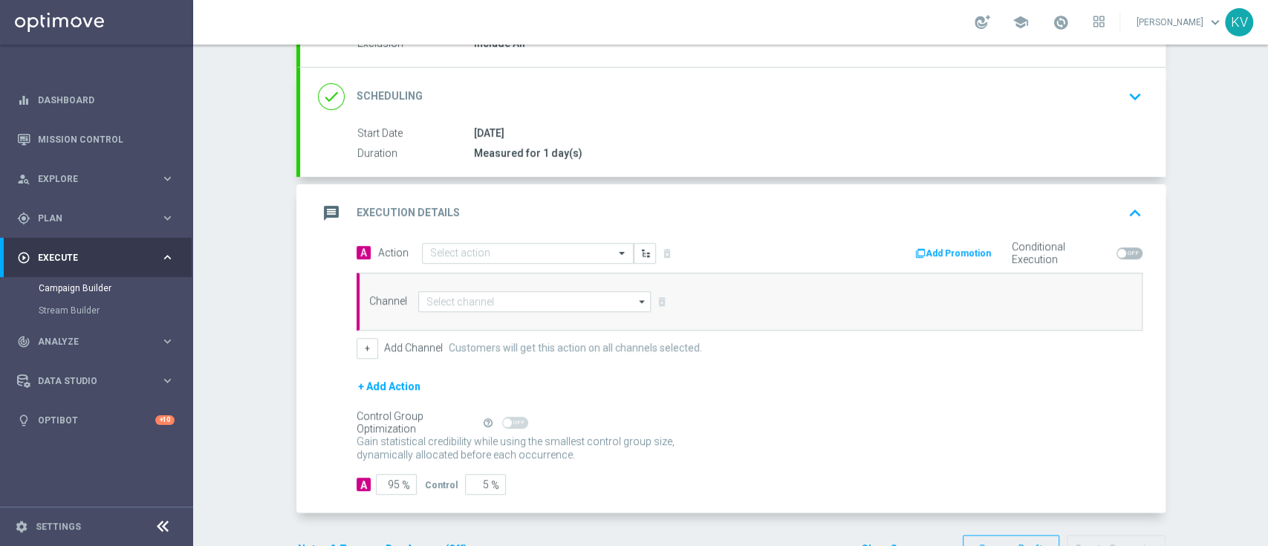
scroll to position [180, 0]
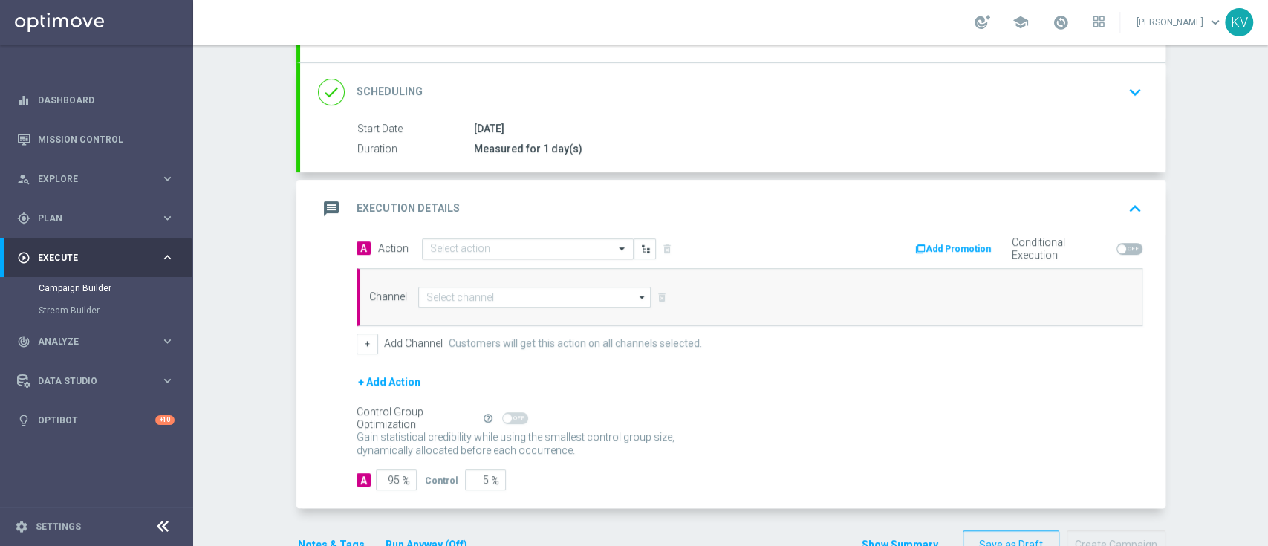
click at [458, 238] on div "Select action" at bounding box center [528, 248] width 212 height 21
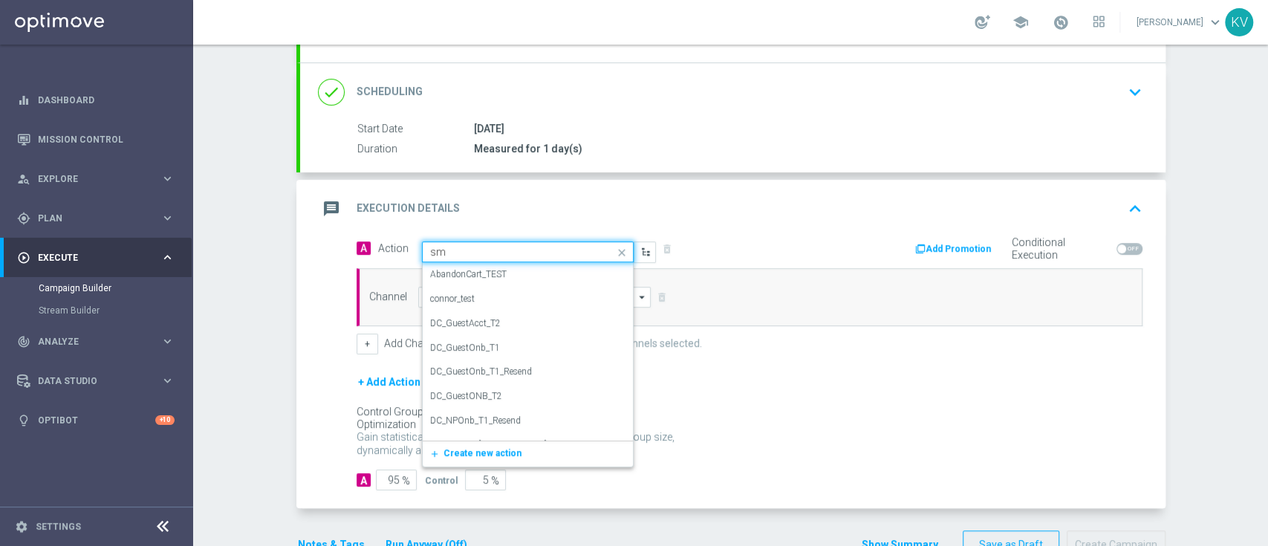
type input "sms"
click at [524, 428] on div "SMS_Retail_General edit" at bounding box center [527, 427] width 195 height 25
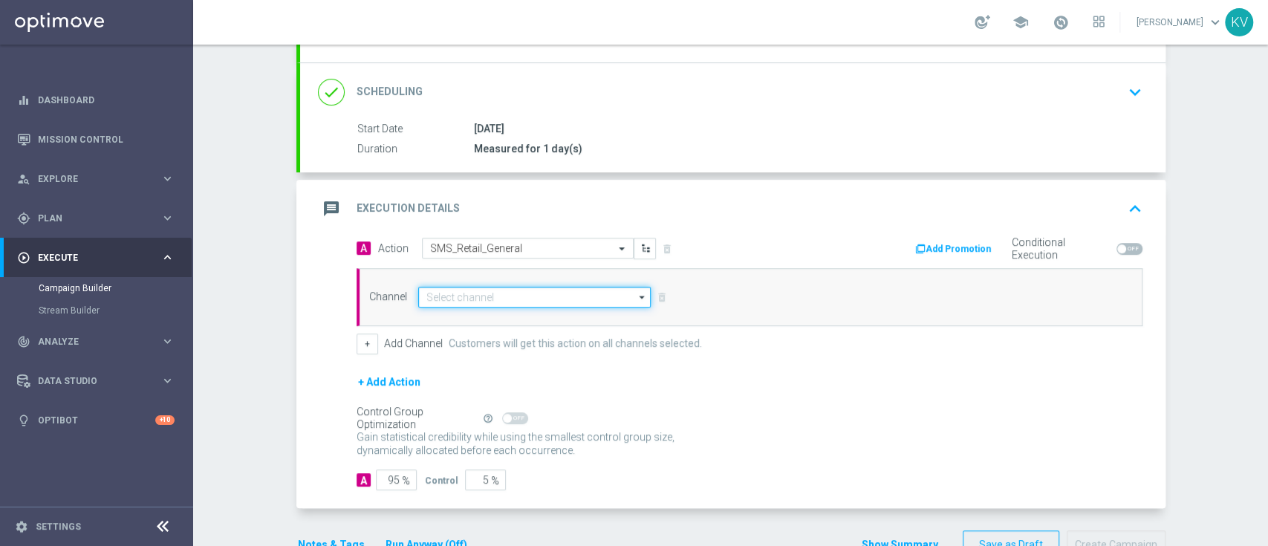
click at [449, 294] on input at bounding box center [534, 297] width 233 height 21
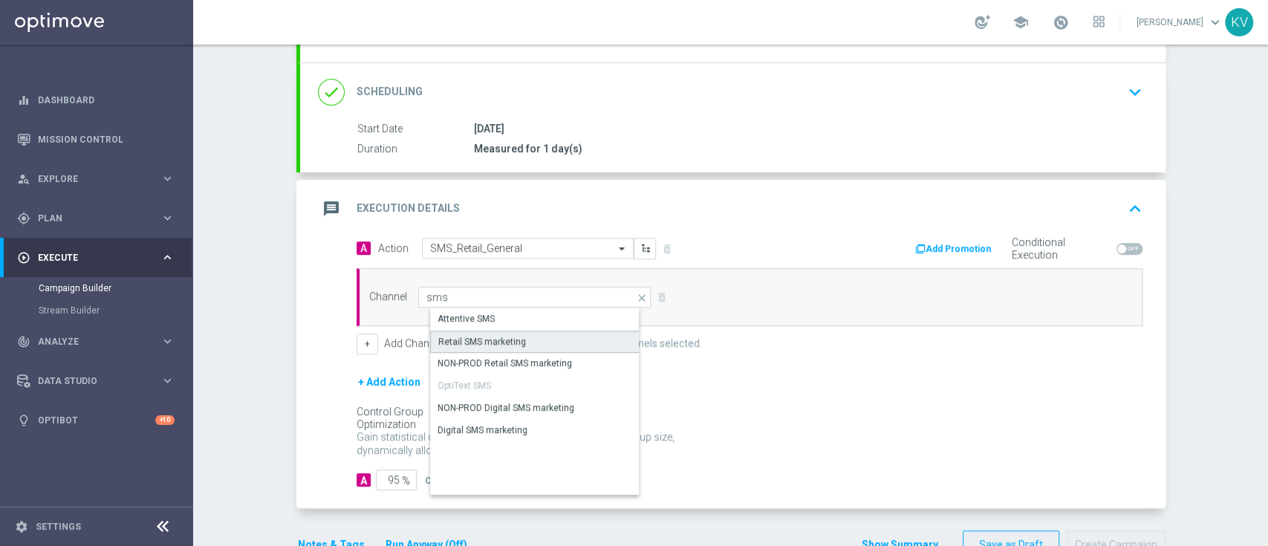
click at [487, 342] on div "Retail SMS marketing" at bounding box center [482, 341] width 88 height 13
type input "Retail SMS marketing"
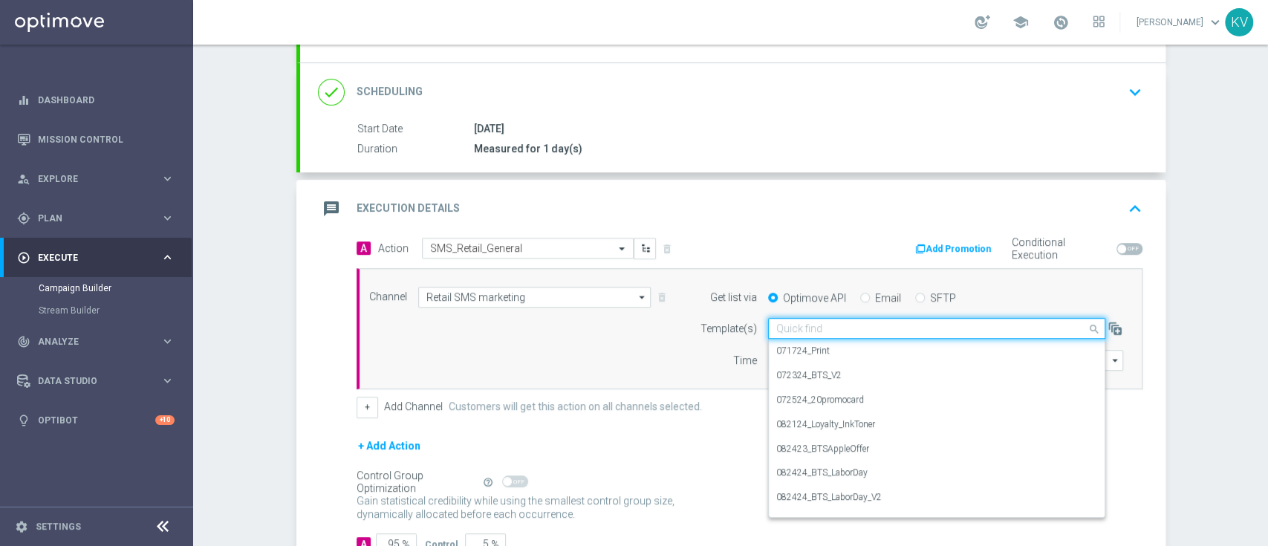
click at [839, 333] on div "Quick find" at bounding box center [936, 328] width 337 height 21
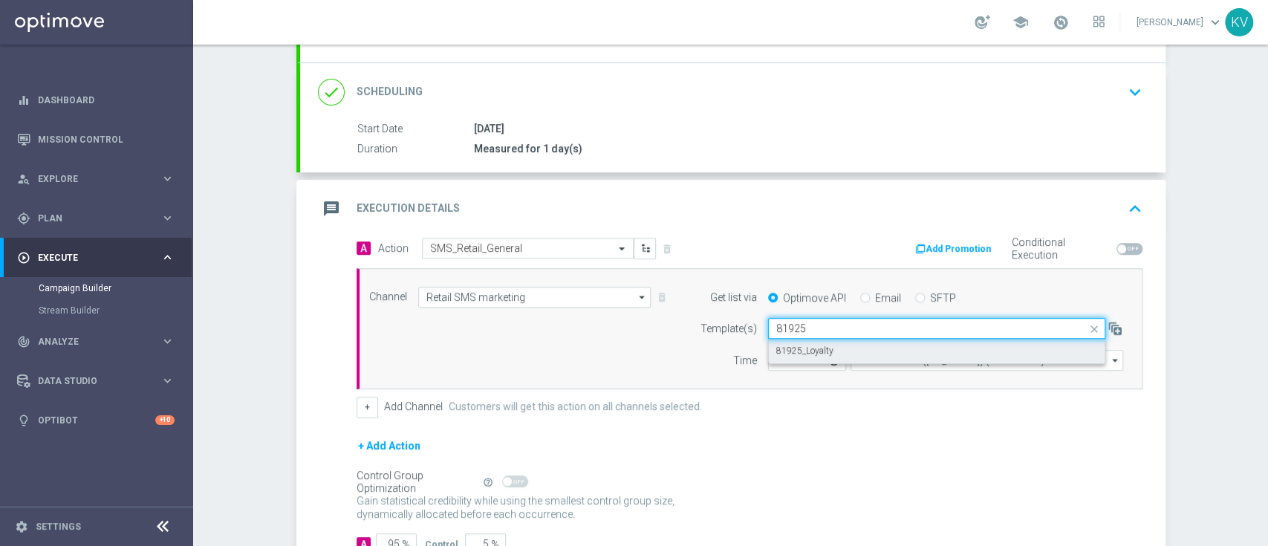
click at [830, 354] on div "81925_Loyalty" at bounding box center [936, 351] width 321 height 25
type input "81925"
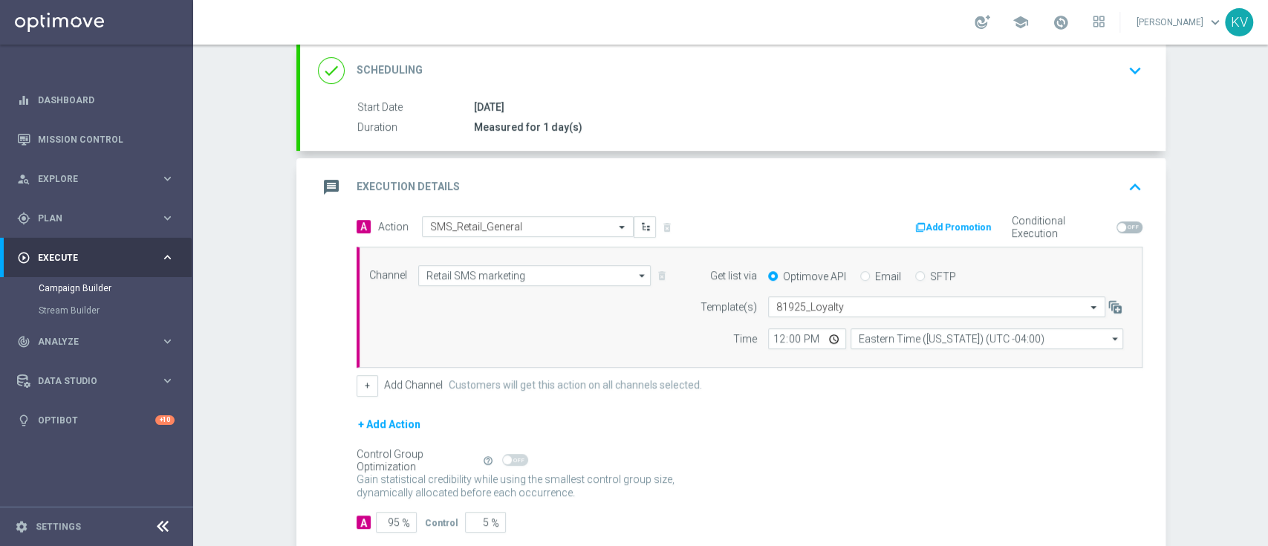
scroll to position [284, 0]
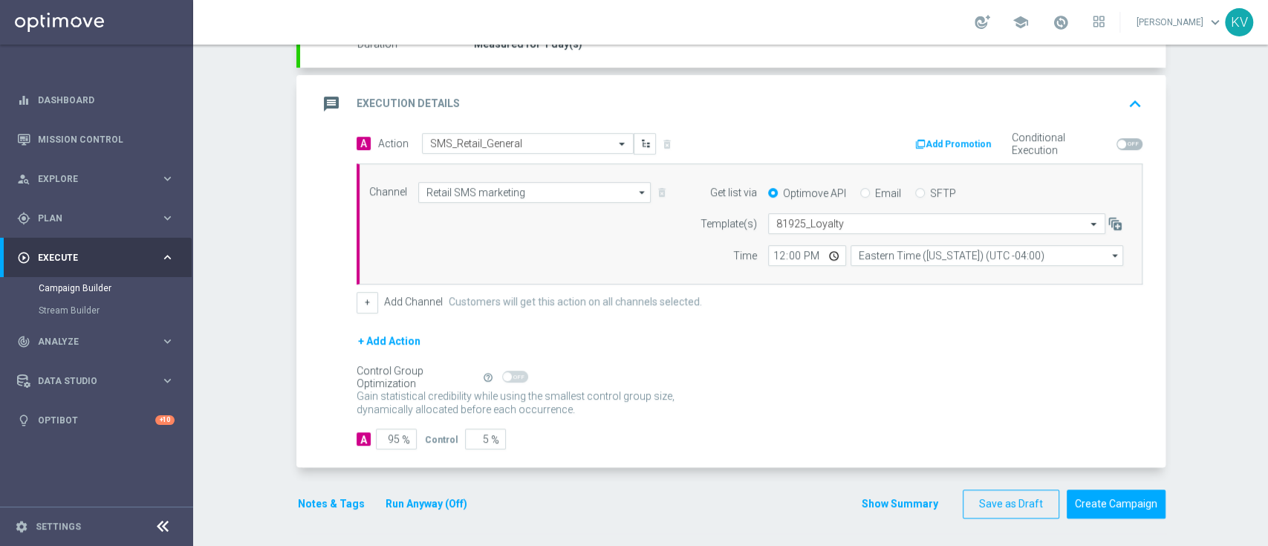
click at [309, 497] on button "Notes & Tags" at bounding box center [331, 504] width 70 height 19
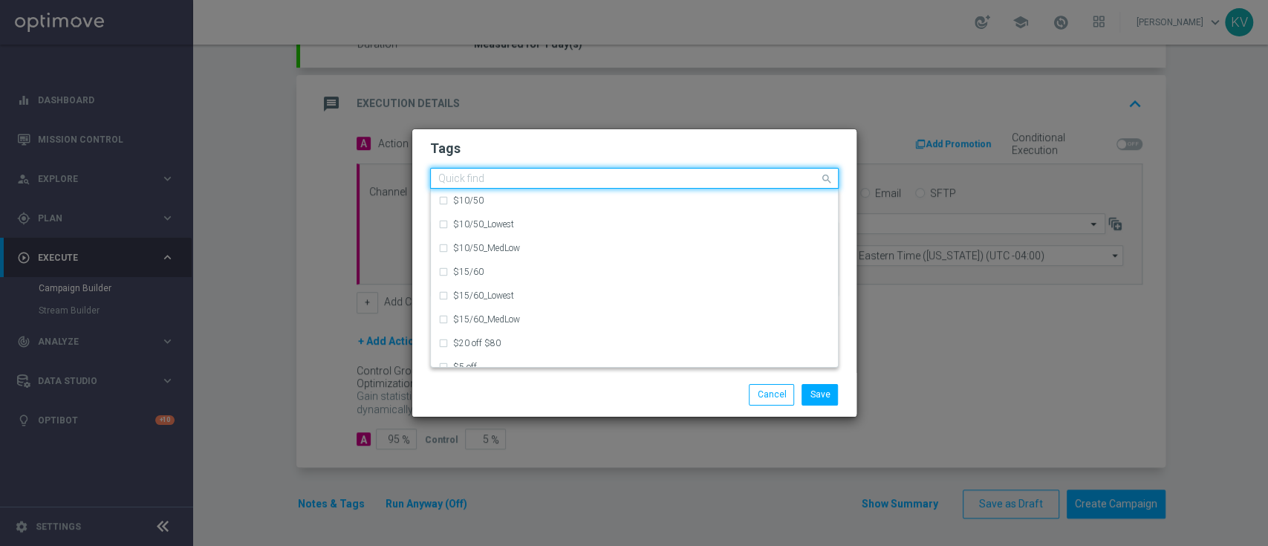
click at [459, 176] on input "text" at bounding box center [628, 179] width 381 height 13
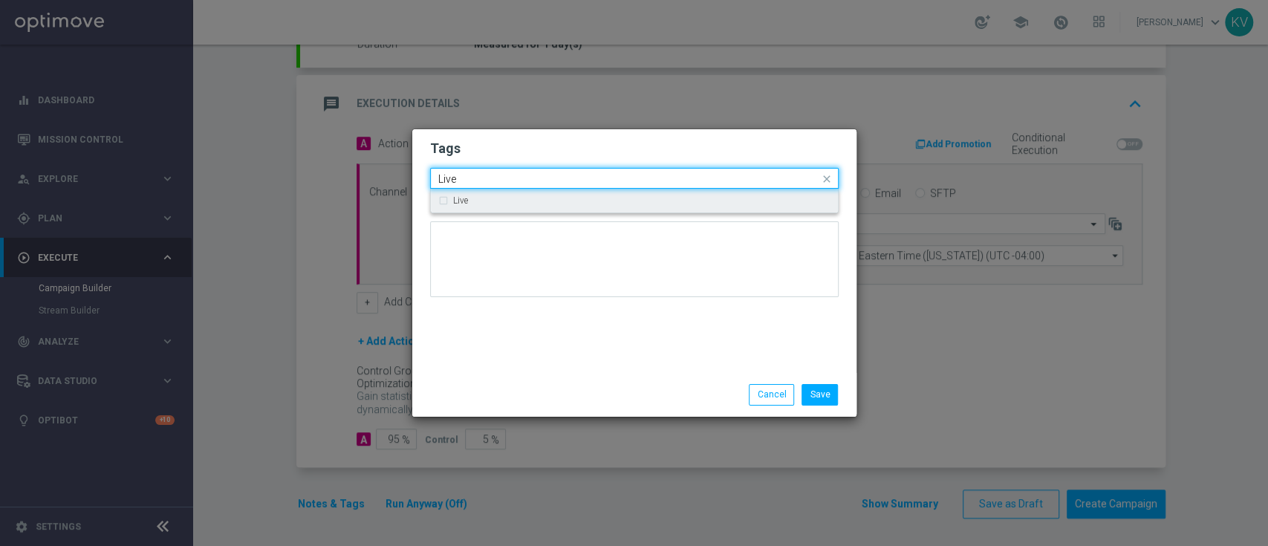
click at [463, 198] on label "Live" at bounding box center [460, 200] width 15 height 9
type input "Live"
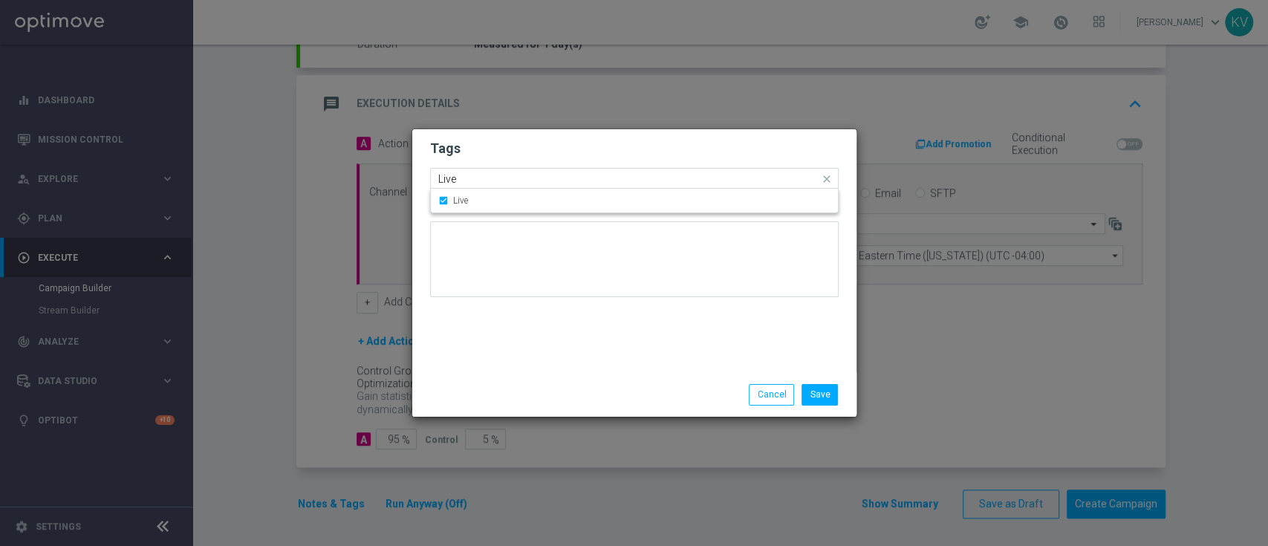
click at [465, 183] on input "Live" at bounding box center [628, 179] width 381 height 13
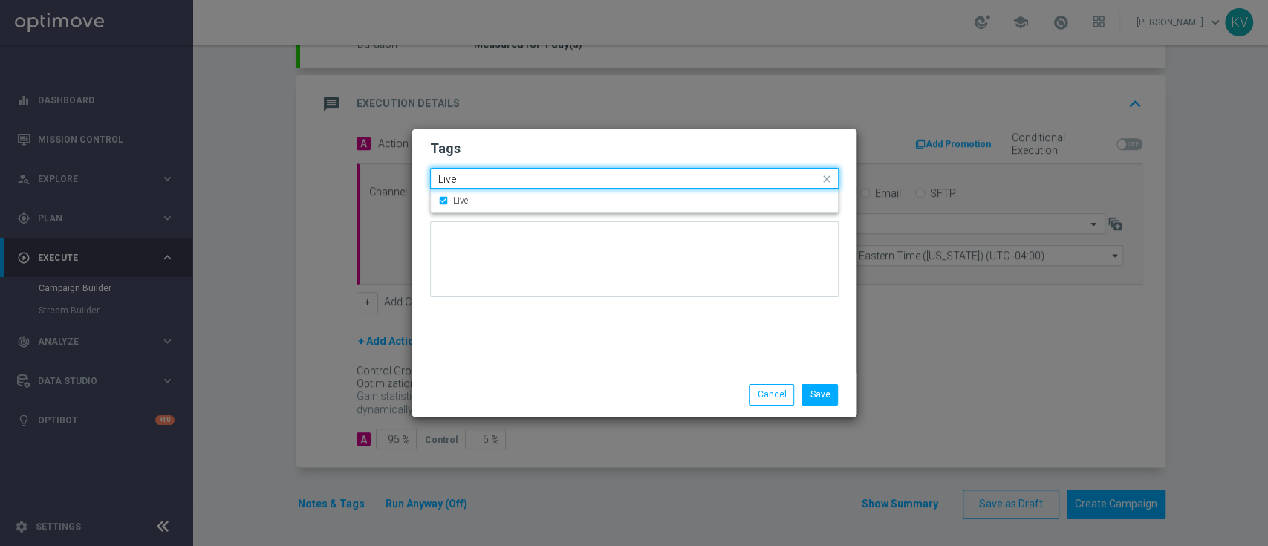
click at [465, 183] on input "Live" at bounding box center [628, 179] width 381 height 13
click at [484, 226] on div "sms" at bounding box center [641, 224] width 377 height 9
type input "sms"
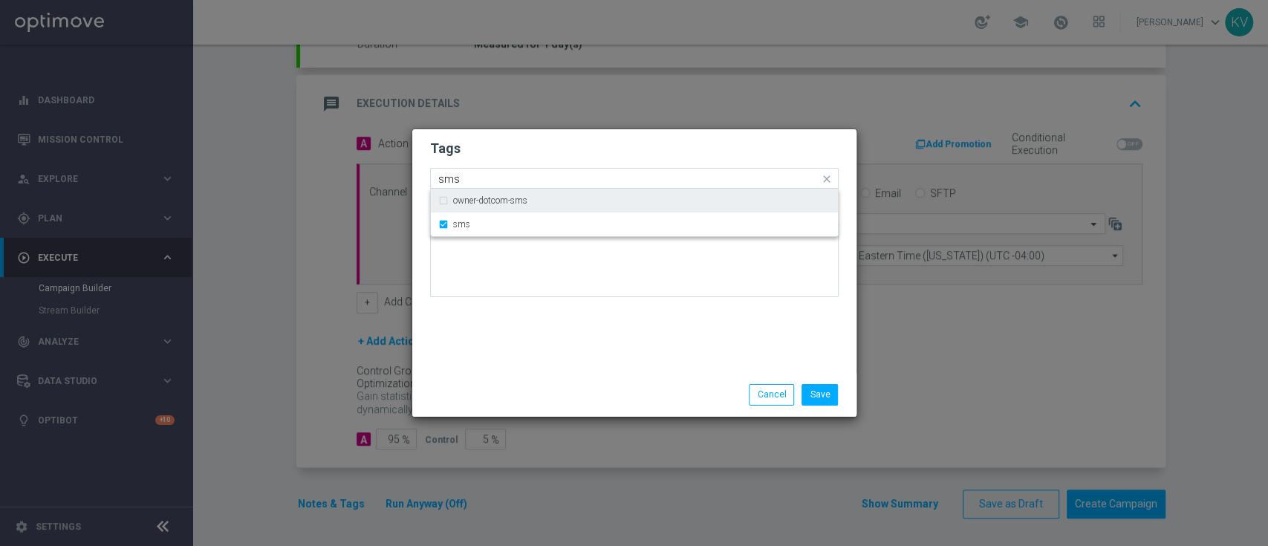
click at [478, 180] on input "sms" at bounding box center [628, 179] width 381 height 13
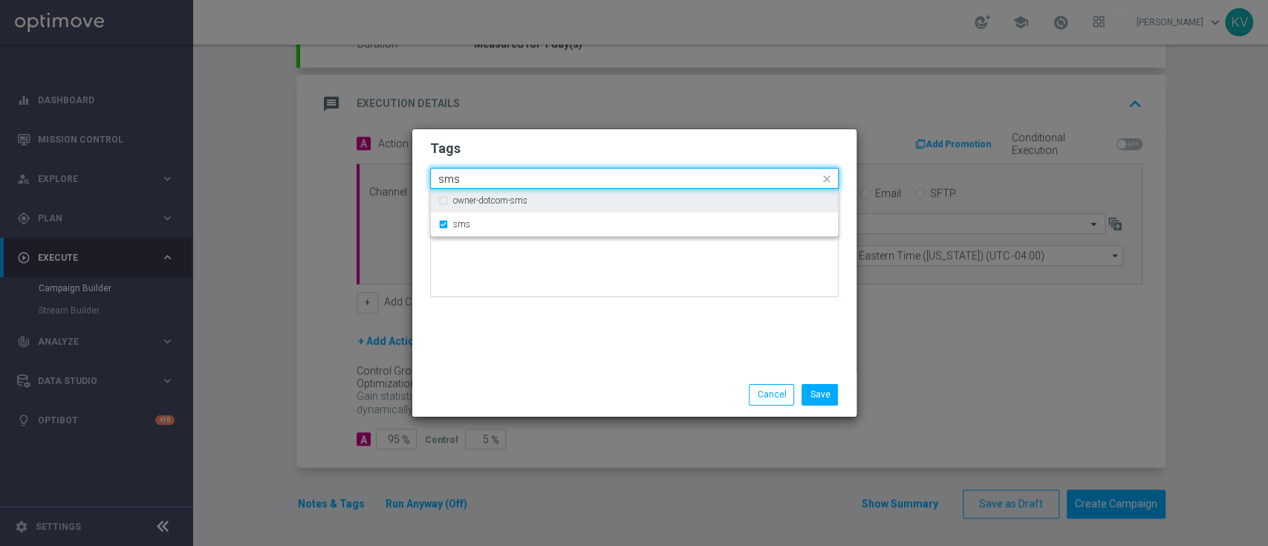
click at [478, 180] on input "sms" at bounding box center [628, 179] width 381 height 13
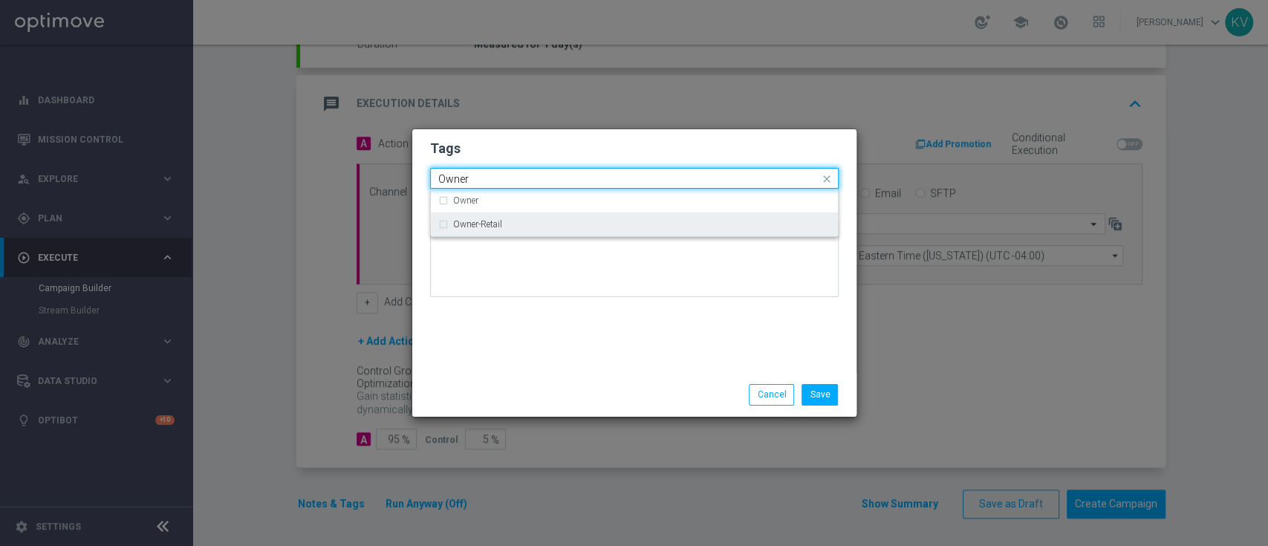
click at [496, 217] on div "Owner-Retail" at bounding box center [634, 224] width 392 height 24
type input "Owner"
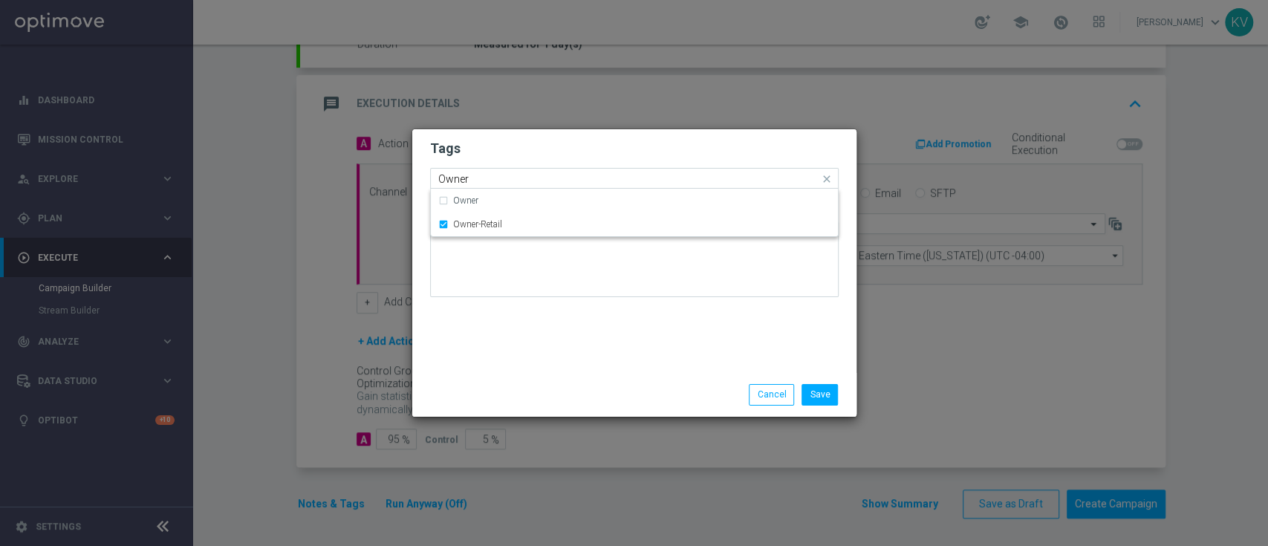
click at [524, 359] on div "Tags Quick find × Live × sms × Owner-Retail Owner Owner Owner-Retail Notes" at bounding box center [634, 251] width 444 height 244
click at [827, 394] on button "Save" at bounding box center [819, 394] width 36 height 21
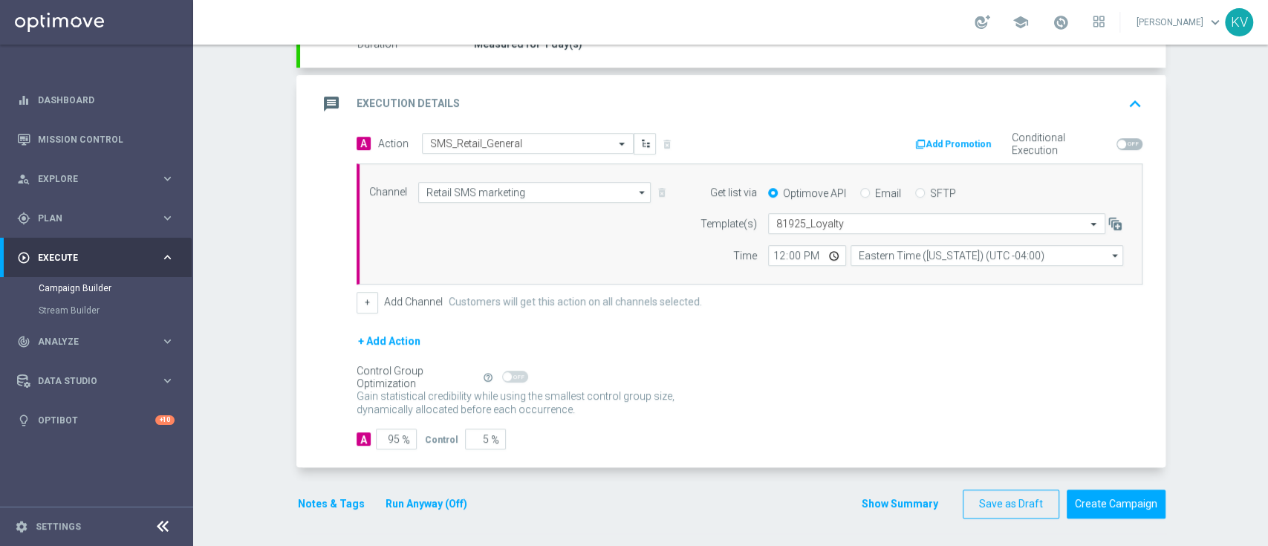
click at [1158, 492] on section "done Target Group keyboard_arrow_down Target Group launch TUES_[PHONE_NUMBER]_S…" at bounding box center [730, 190] width 891 height 685
click at [1118, 505] on button "Create Campaign" at bounding box center [1116, 503] width 99 height 29
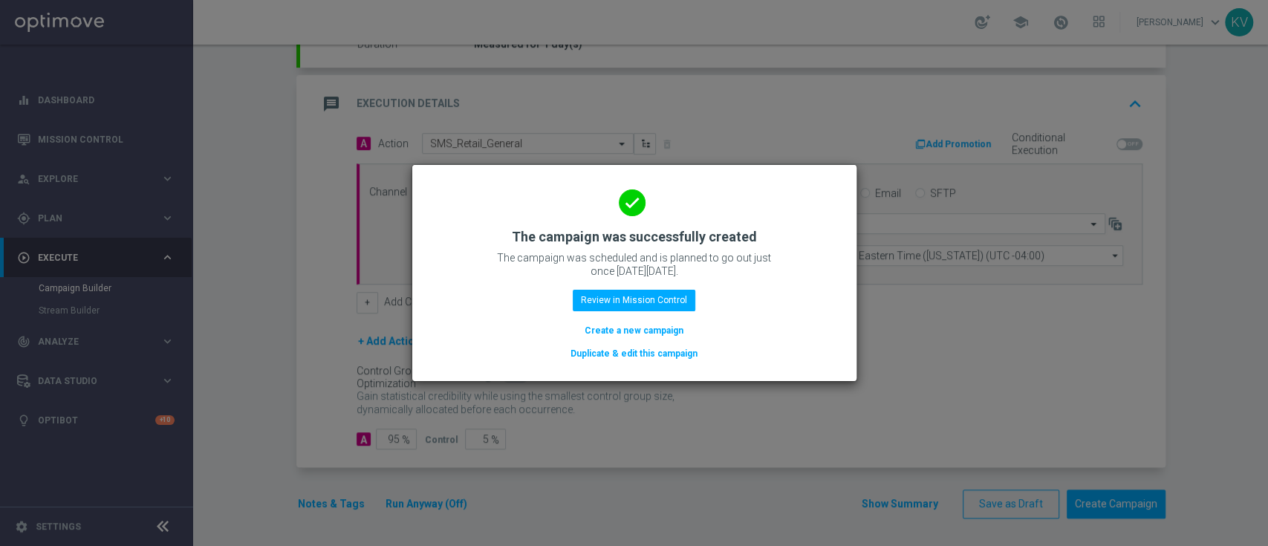
click at [628, 333] on button "Create a new campaign" at bounding box center [634, 330] width 102 height 16
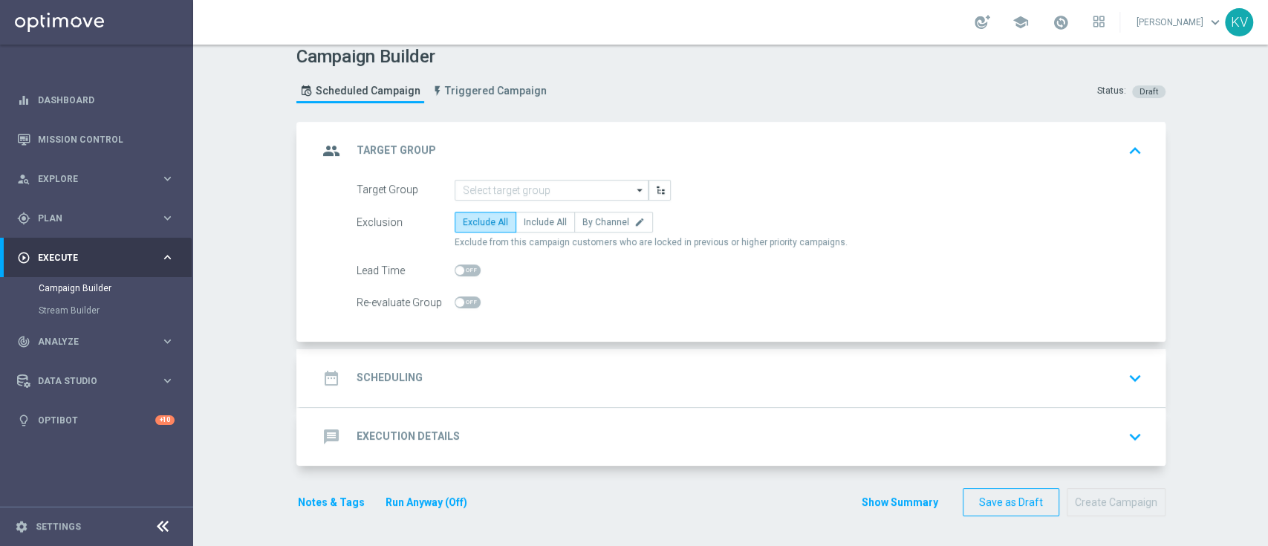
scroll to position [0, 0]
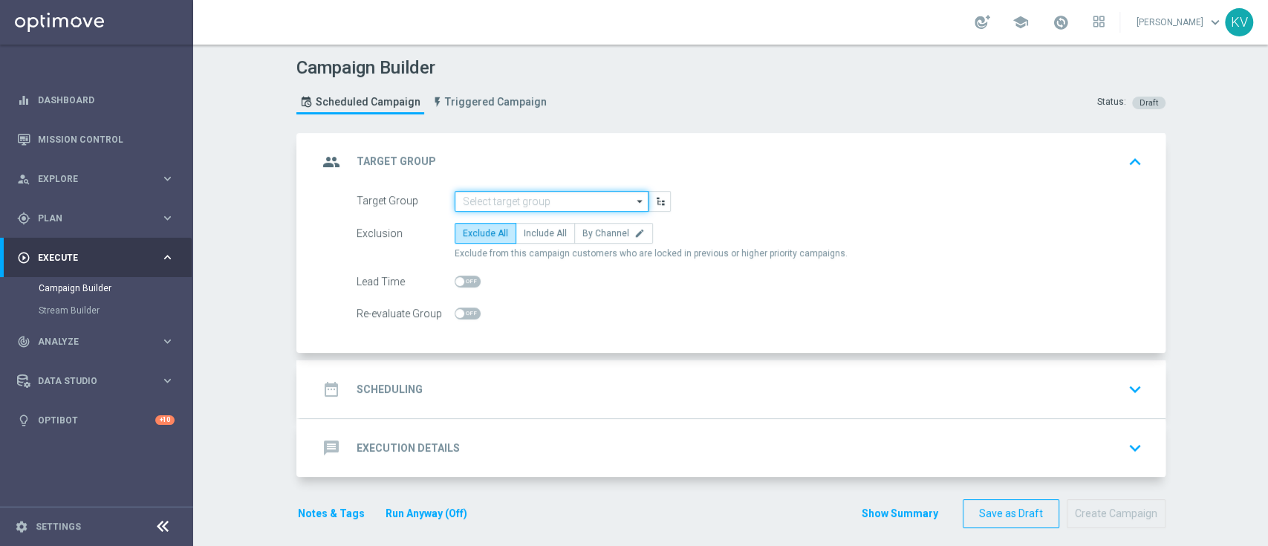
click at [481, 197] on input at bounding box center [552, 201] width 194 height 21
paste input "WED_[PHONE_NUMBER]_SMS_RET_PROMO"
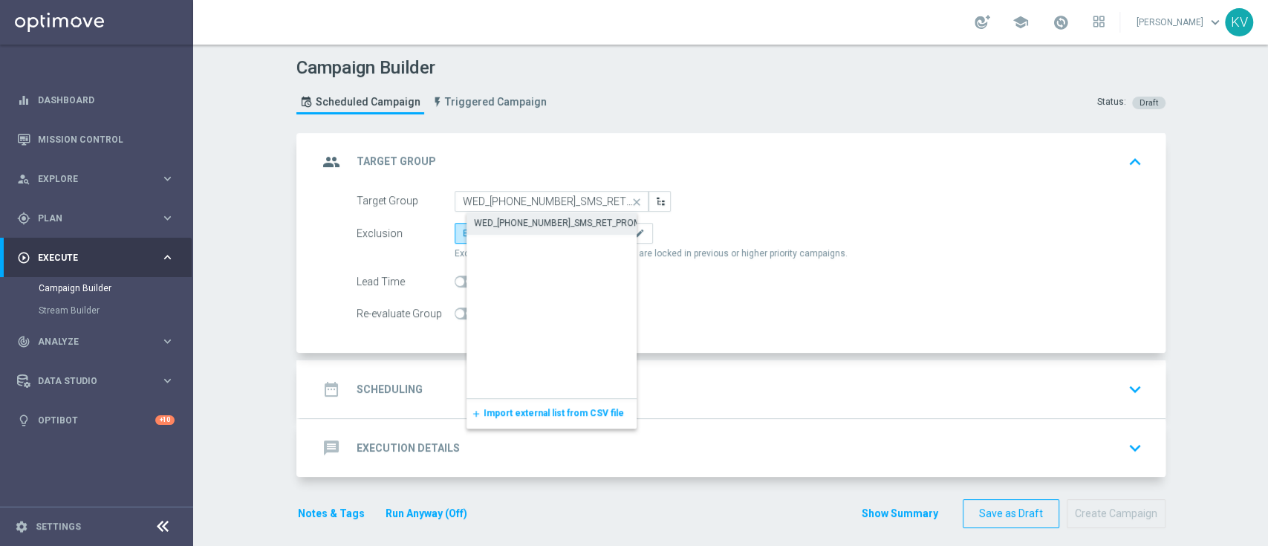
click at [506, 221] on div "WED_[PHONE_NUMBER]_SMS_RET_PROMO" at bounding box center [561, 222] width 174 height 13
type input "WED_[PHONE_NUMBER]_SMS_RET_PROMO"
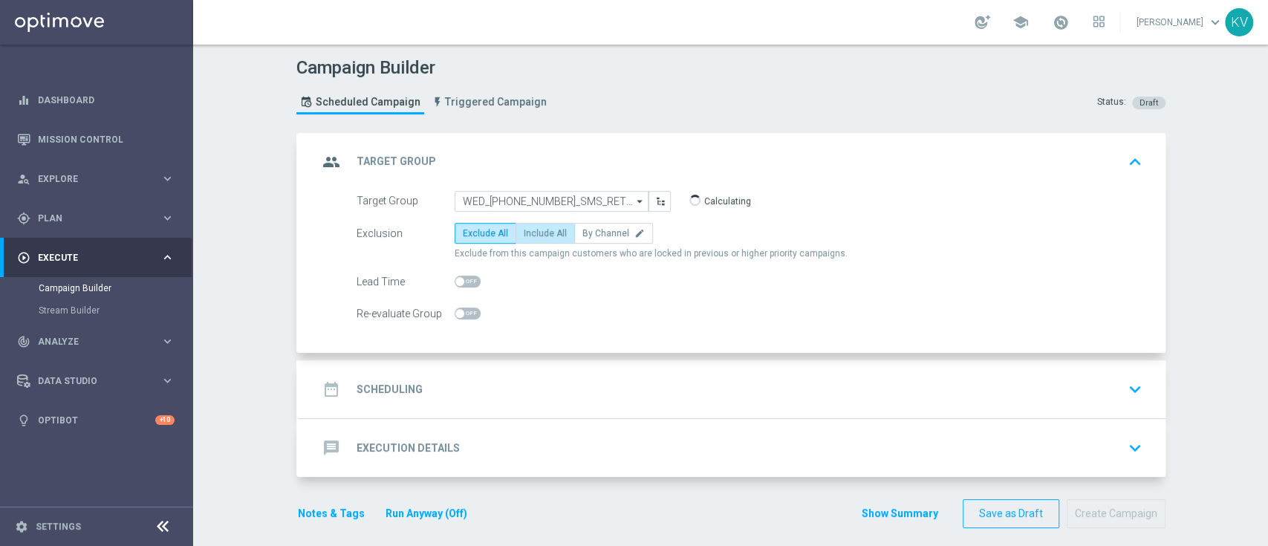
click at [524, 232] on span "Include All" at bounding box center [545, 233] width 43 height 10
click at [524, 232] on input "Include All" at bounding box center [529, 236] width 10 height 10
radio input "true"
click at [524, 389] on div "date_range Scheduling keyboard_arrow_down" at bounding box center [733, 389] width 830 height 28
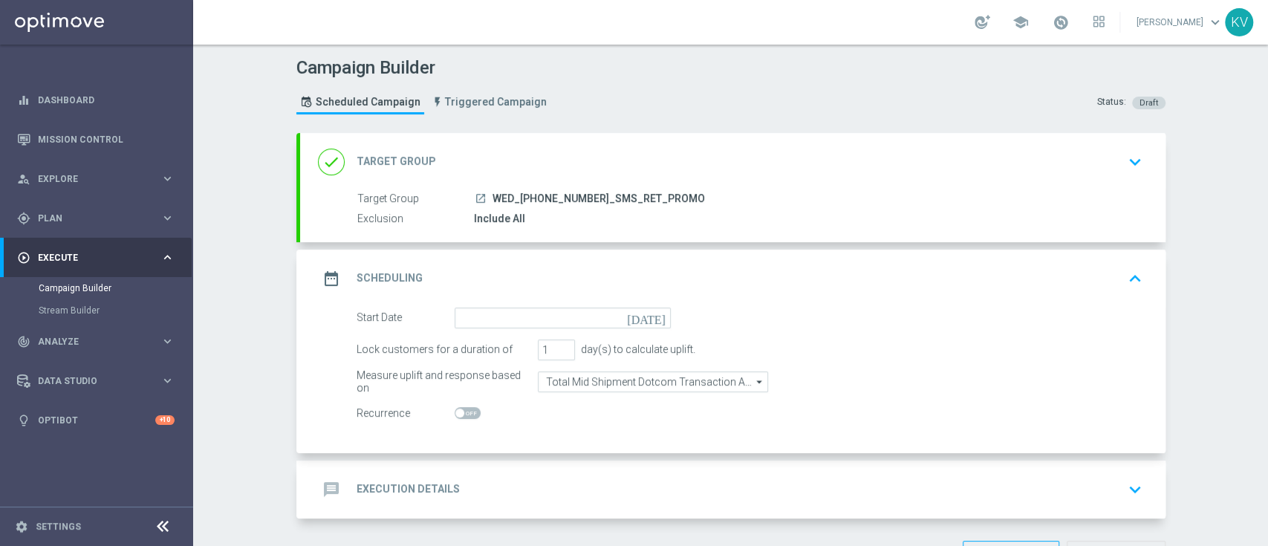
click at [482, 305] on div "date_range Scheduling keyboard_arrow_up" at bounding box center [732, 279] width 865 height 58
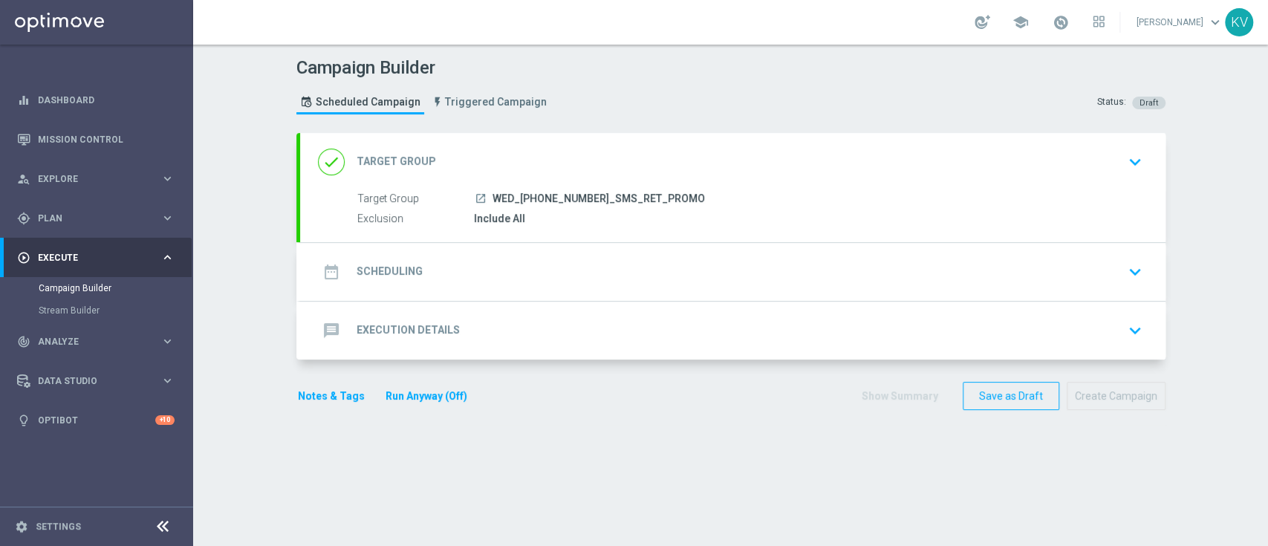
click at [475, 285] on div "date_range Scheduling keyboard_arrow_down" at bounding box center [732, 272] width 865 height 58
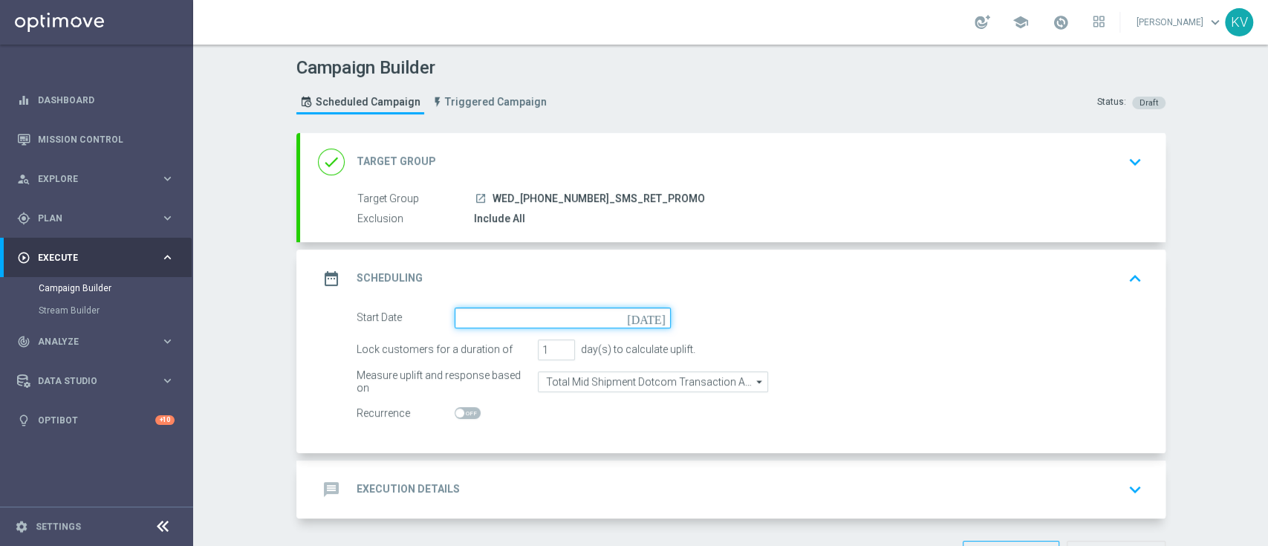
click at [512, 321] on input at bounding box center [563, 317] width 216 height 21
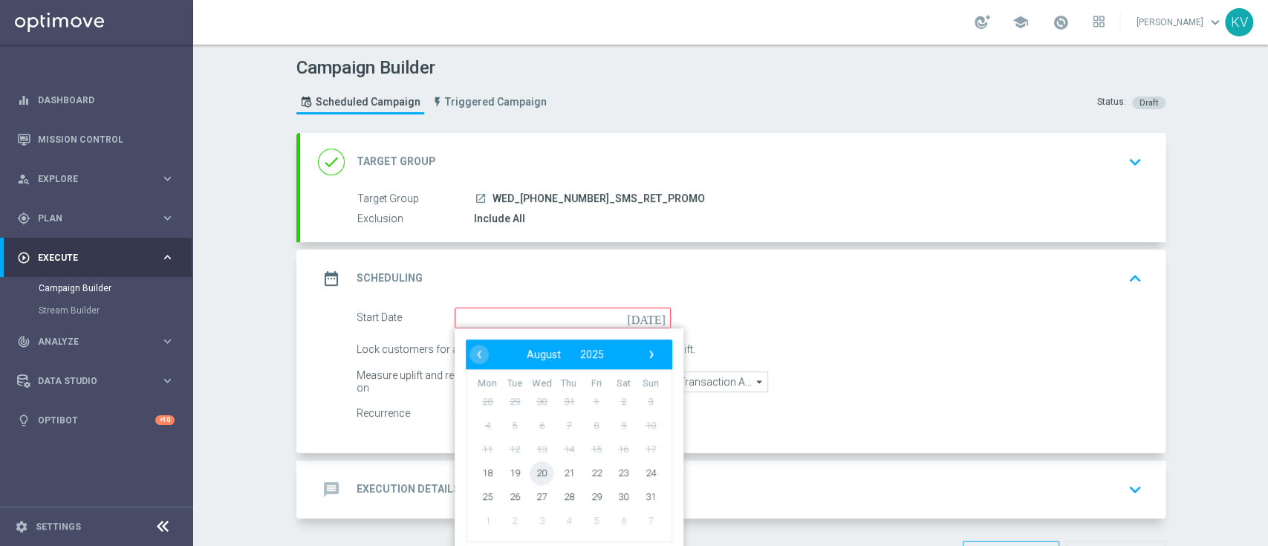
click at [530, 469] on span "20" at bounding box center [542, 473] width 24 height 24
type input "[DATE]"
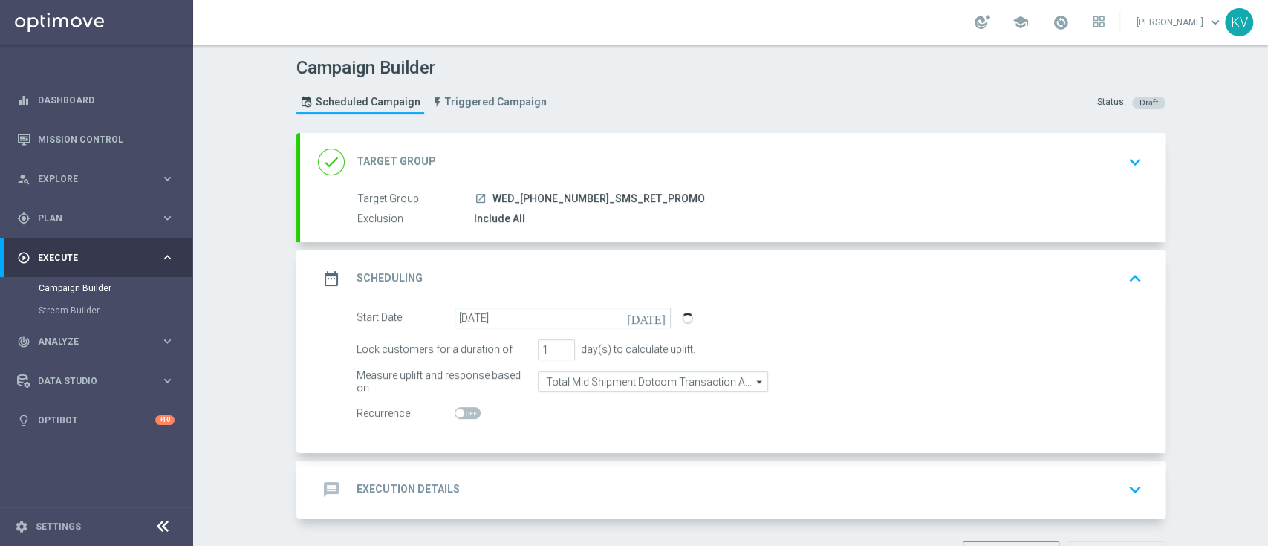
click at [656, 391] on form "Start Date [DATE] [DATE] Lock customers for a duration of 1 day(s) to calculate…" at bounding box center [750, 365] width 786 height 117
click at [660, 388] on input "Total Mid Shipment Dotcom Transaction Amount" at bounding box center [653, 381] width 230 height 21
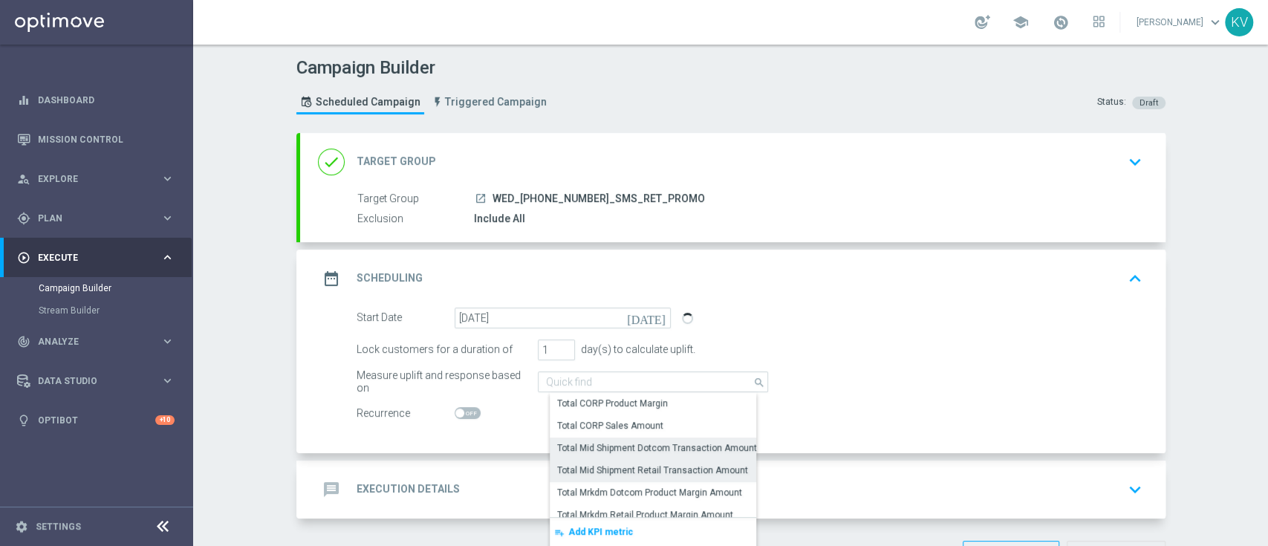
click at [674, 470] on div "Total Mid Shipment Retail Transaction Amount" at bounding box center [652, 469] width 191 height 13
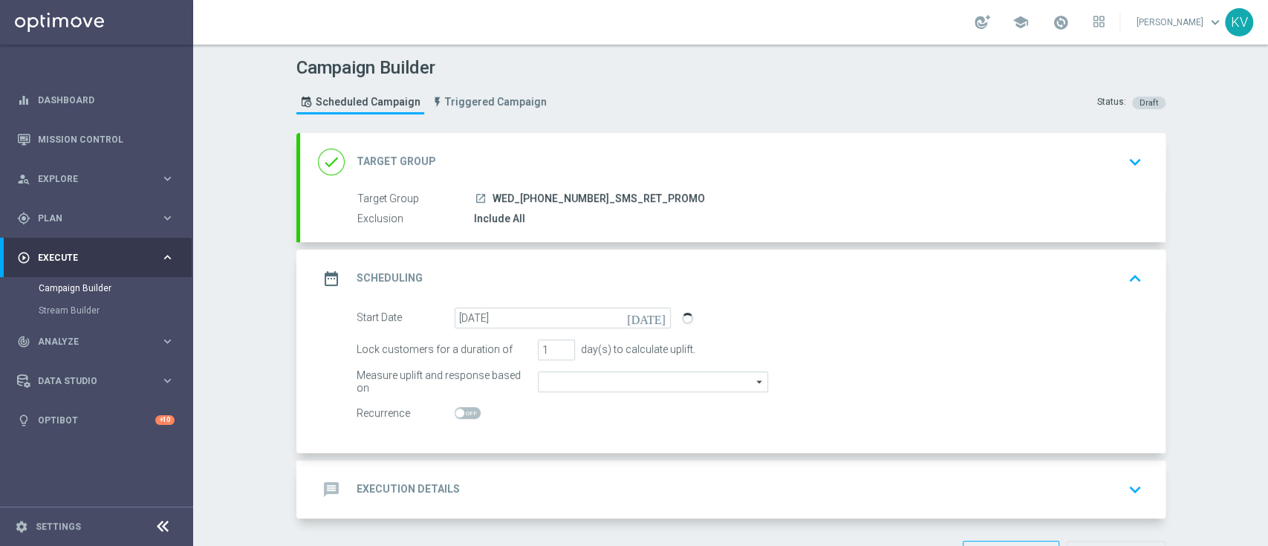
type input "Total Mid Shipment Retail Transaction Amount"
click at [657, 492] on div "message Execution Details keyboard_arrow_down" at bounding box center [733, 489] width 830 height 28
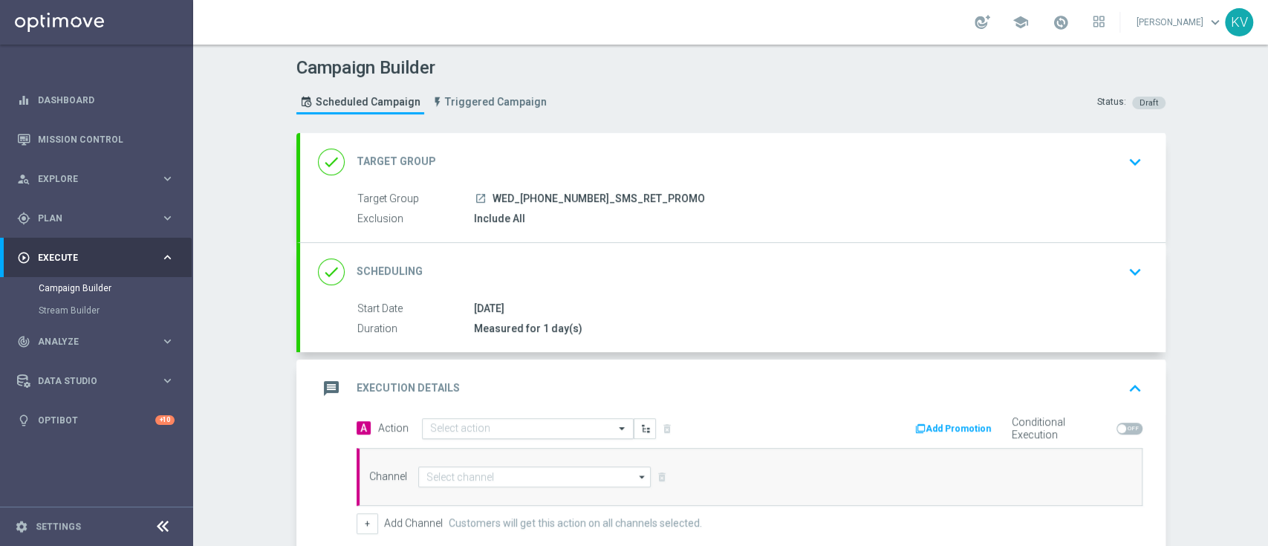
click at [493, 429] on input "text" at bounding box center [513, 429] width 166 height 13
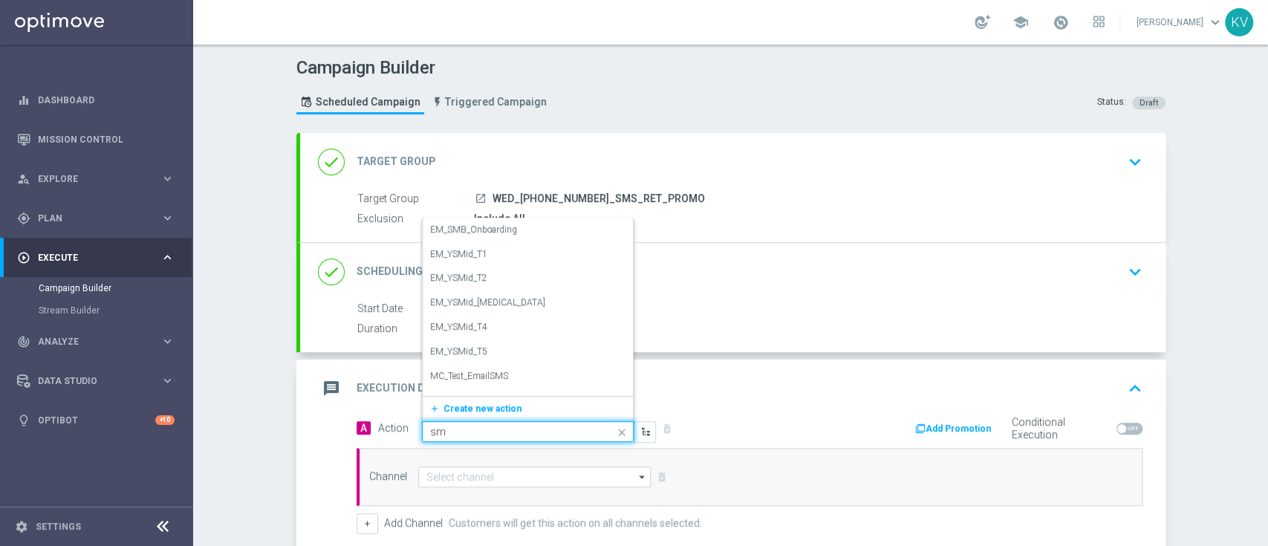
type input "sms"
click at [513, 376] on div "SMS_Retail_General edit" at bounding box center [527, 382] width 195 height 25
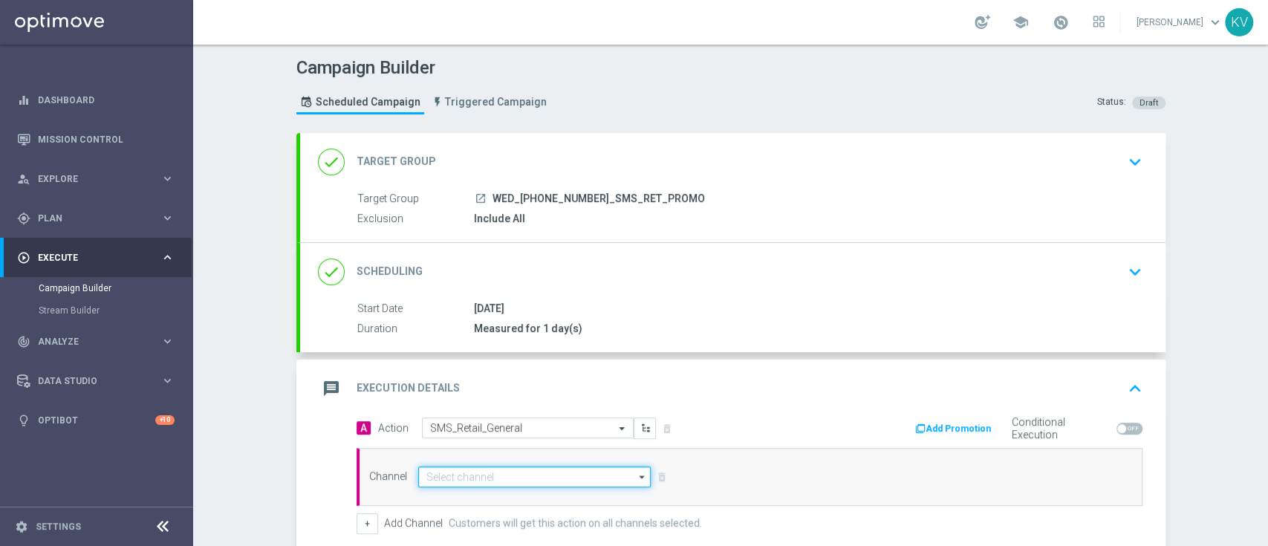
click at [484, 480] on input at bounding box center [534, 476] width 233 height 21
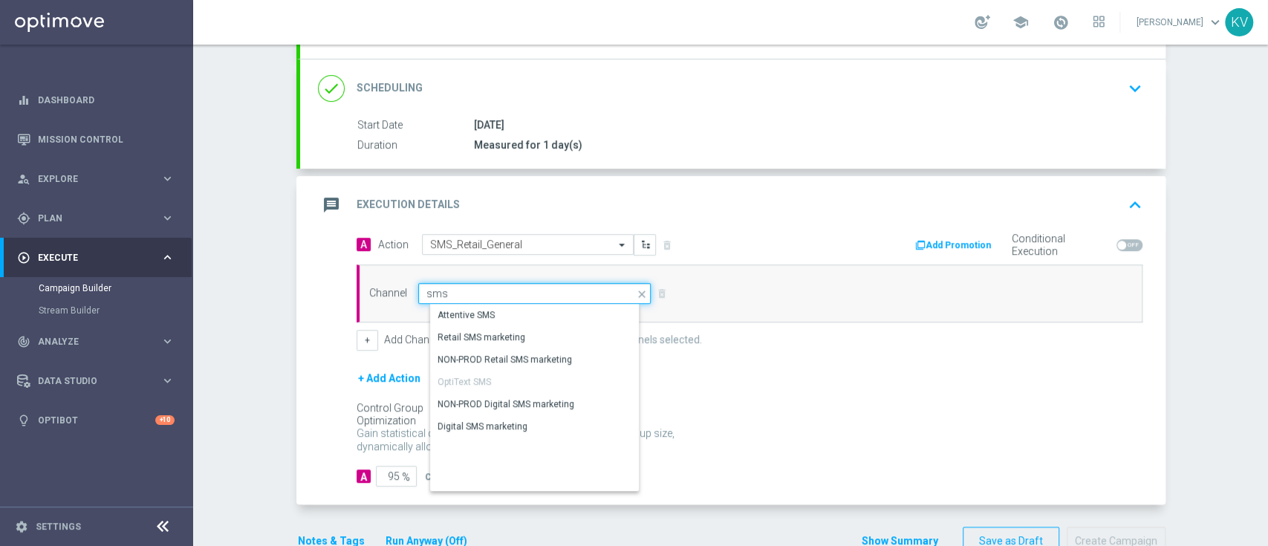
scroll to position [184, 0]
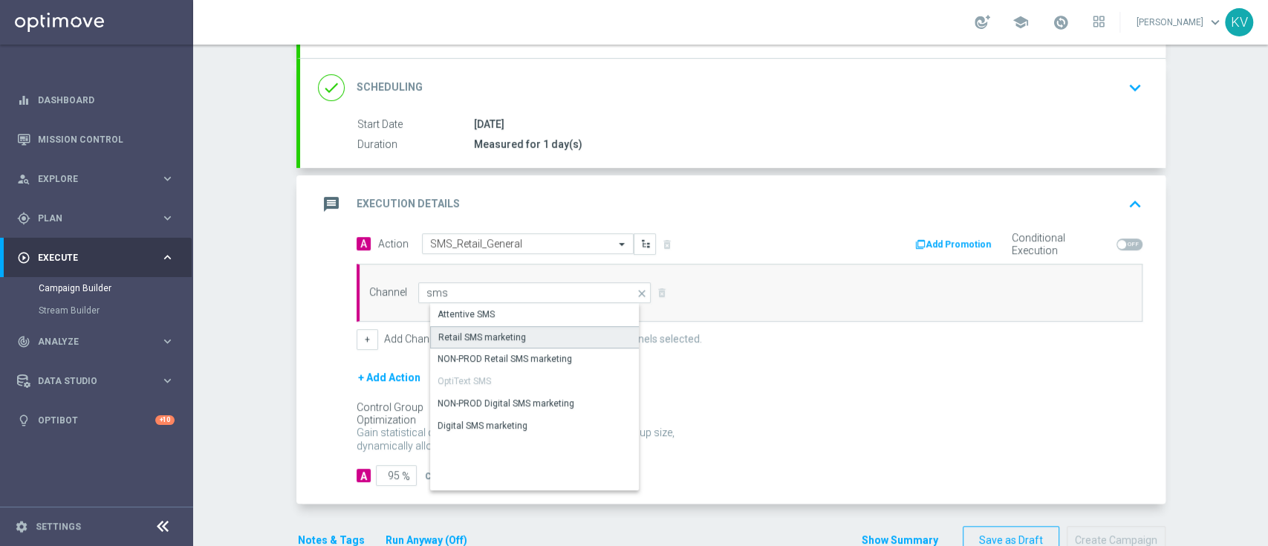
click at [486, 339] on div "Retail SMS marketing" at bounding box center [482, 337] width 88 height 13
type input "Retail SMS marketing"
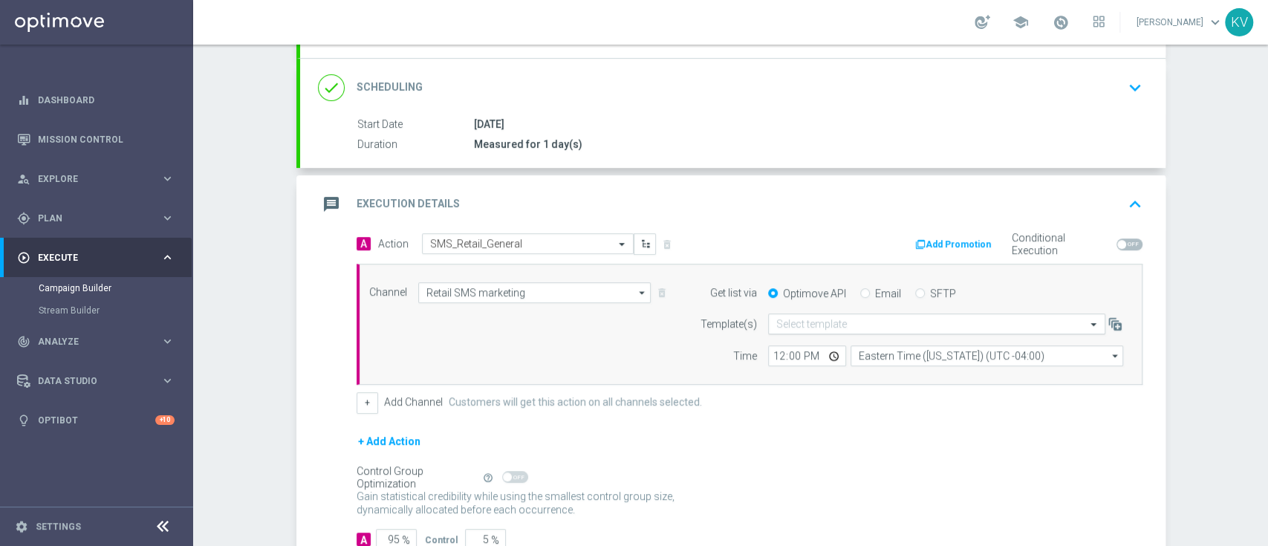
click at [856, 327] on input "text" at bounding box center [921, 324] width 291 height 13
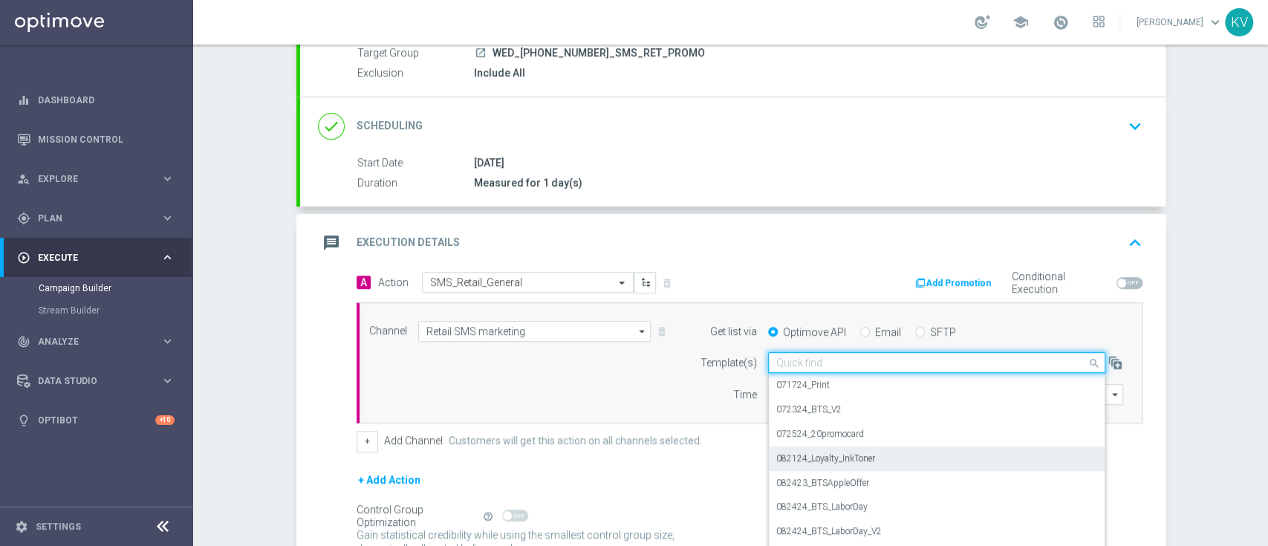
scroll to position [148, 0]
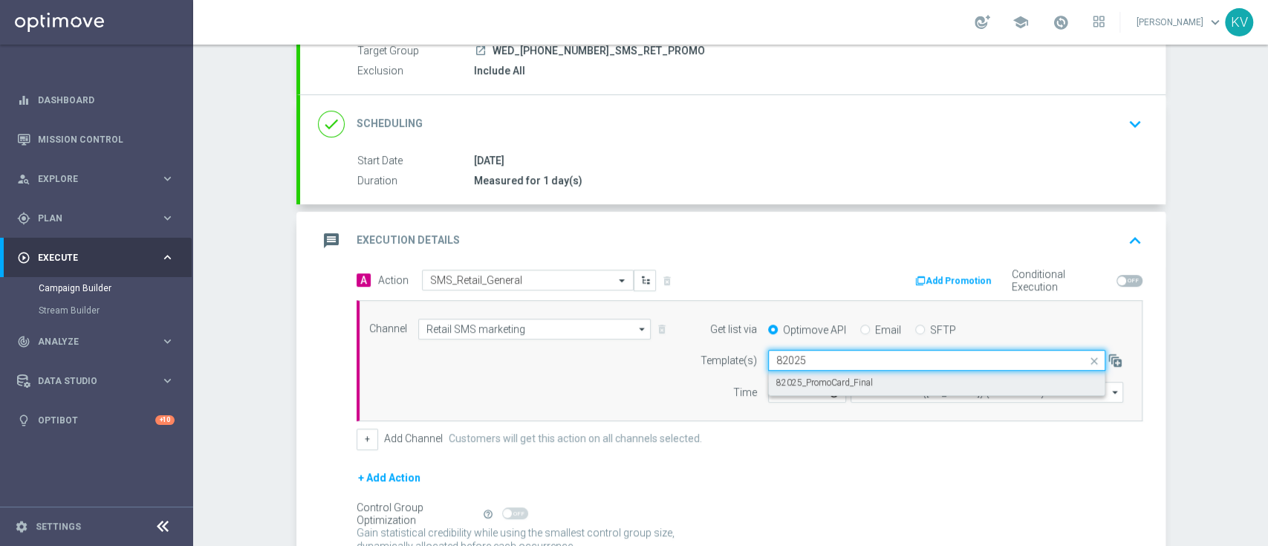
click at [854, 386] on label "82025_PromoCard_Final" at bounding box center [824, 383] width 97 height 13
type input "82025"
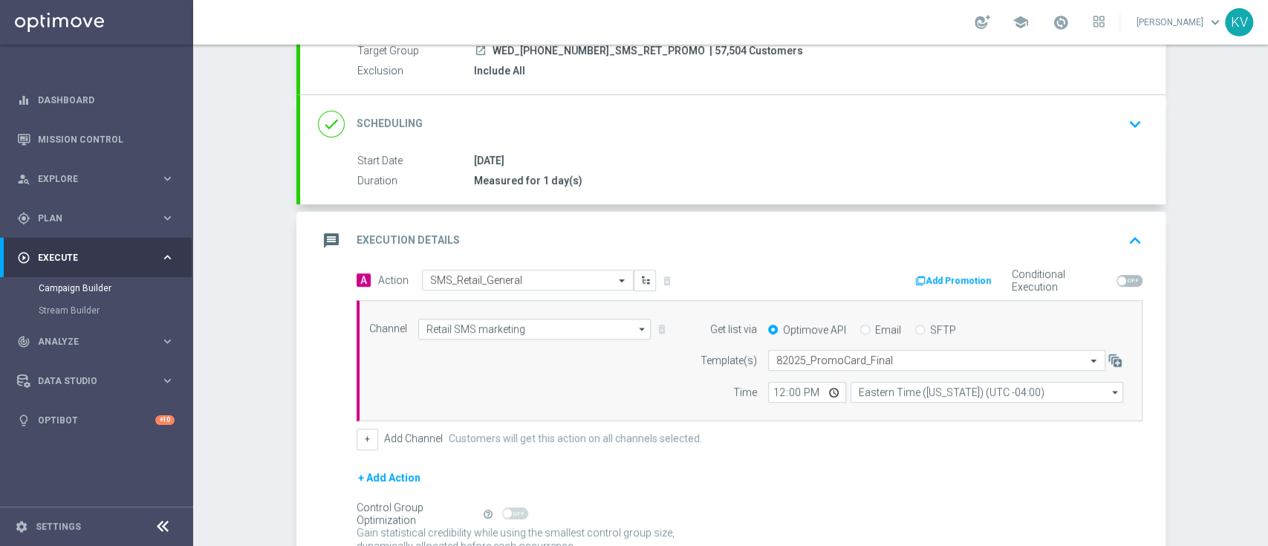
scroll to position [284, 0]
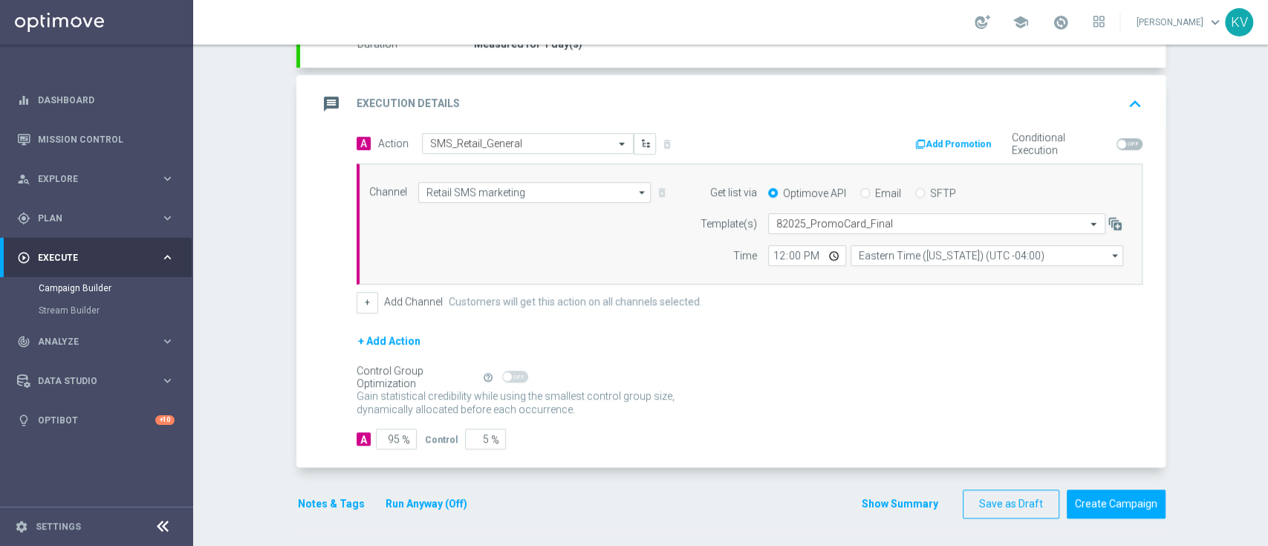
click at [327, 504] on button "Notes & Tags" at bounding box center [331, 504] width 70 height 19
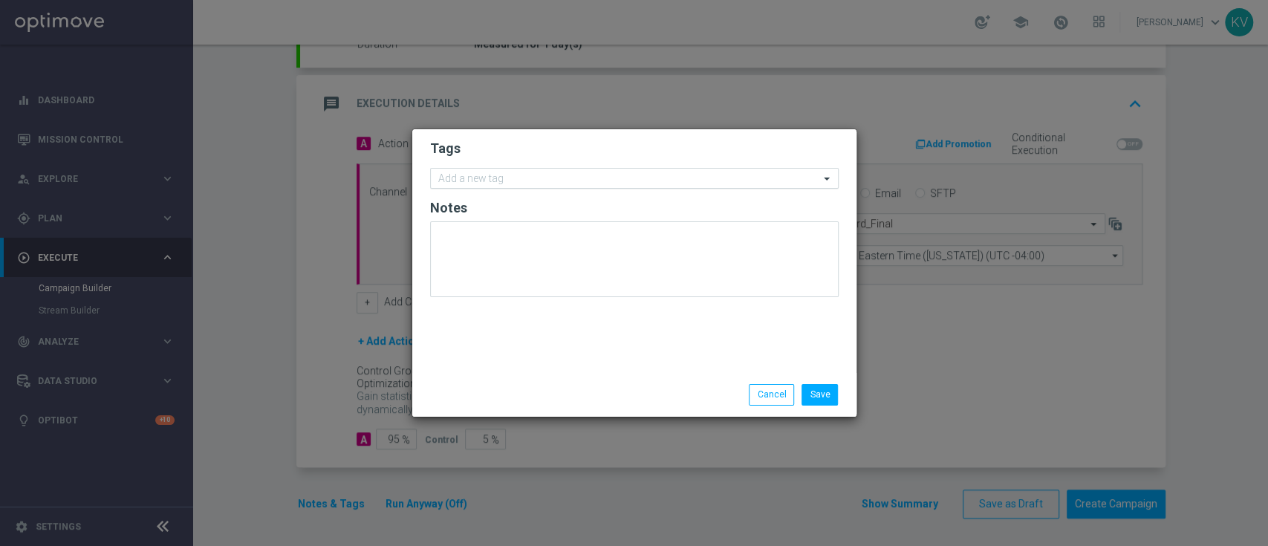
click at [517, 173] on input "text" at bounding box center [628, 179] width 381 height 13
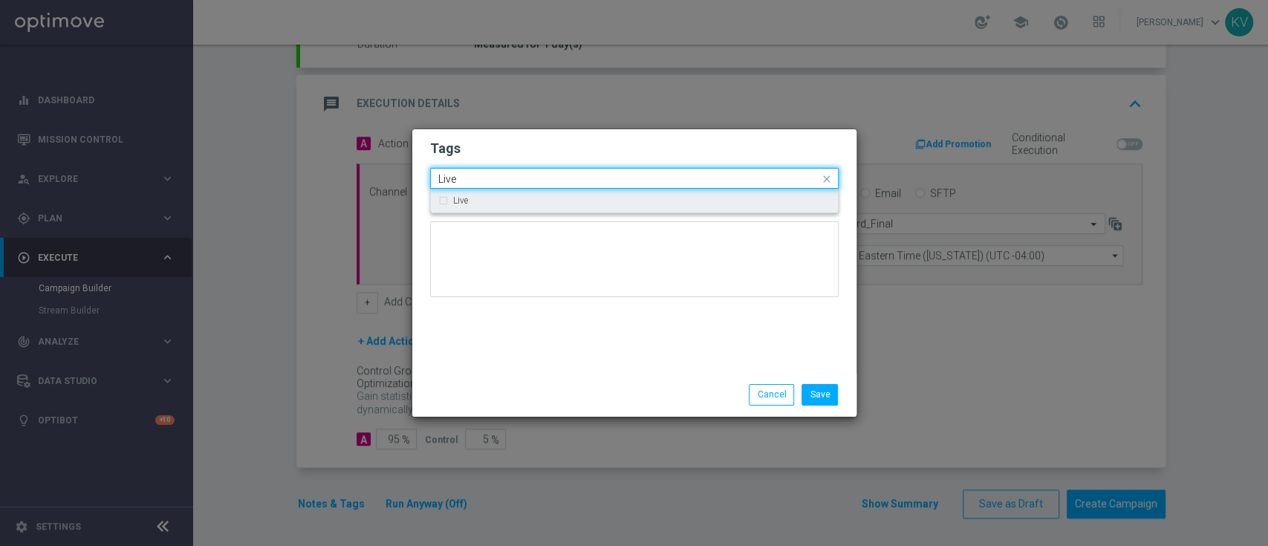
click at [487, 196] on div "Live" at bounding box center [641, 200] width 377 height 9
type input "Live"
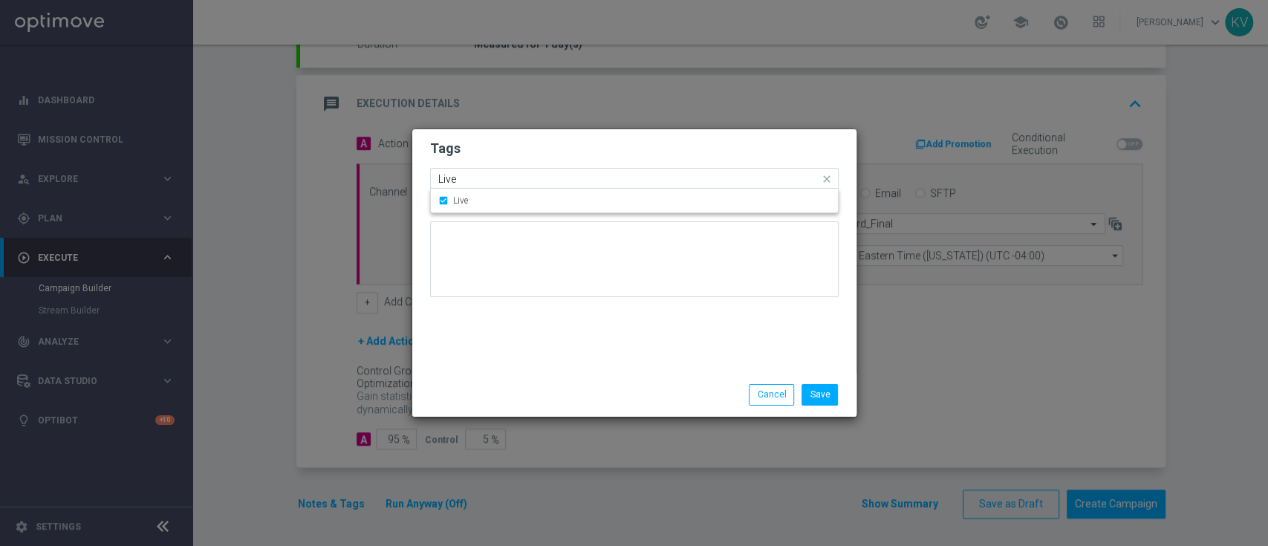
click at [479, 181] on input "Live" at bounding box center [628, 179] width 381 height 13
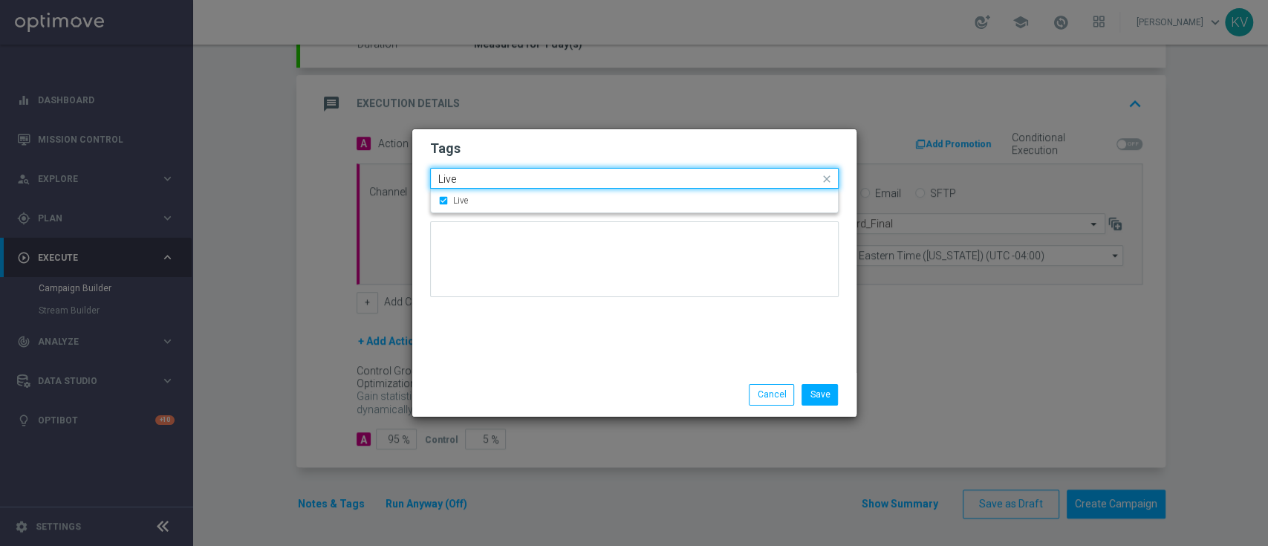
click at [479, 181] on input "Live" at bounding box center [628, 179] width 381 height 13
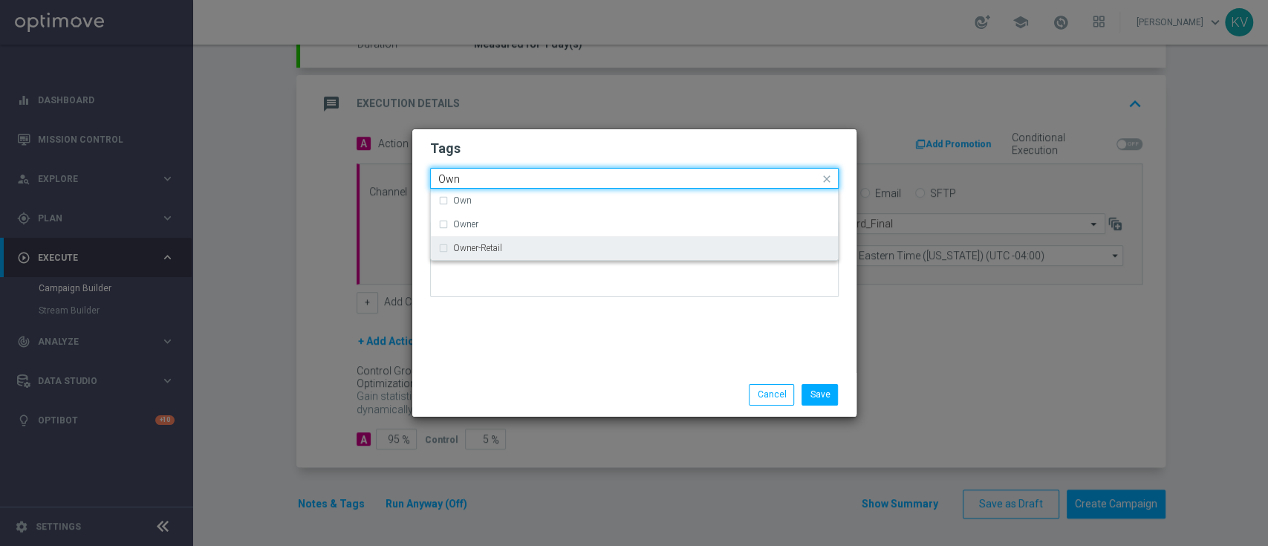
click at [502, 241] on div "Owner-Retail" at bounding box center [634, 248] width 392 height 24
type input "Own"
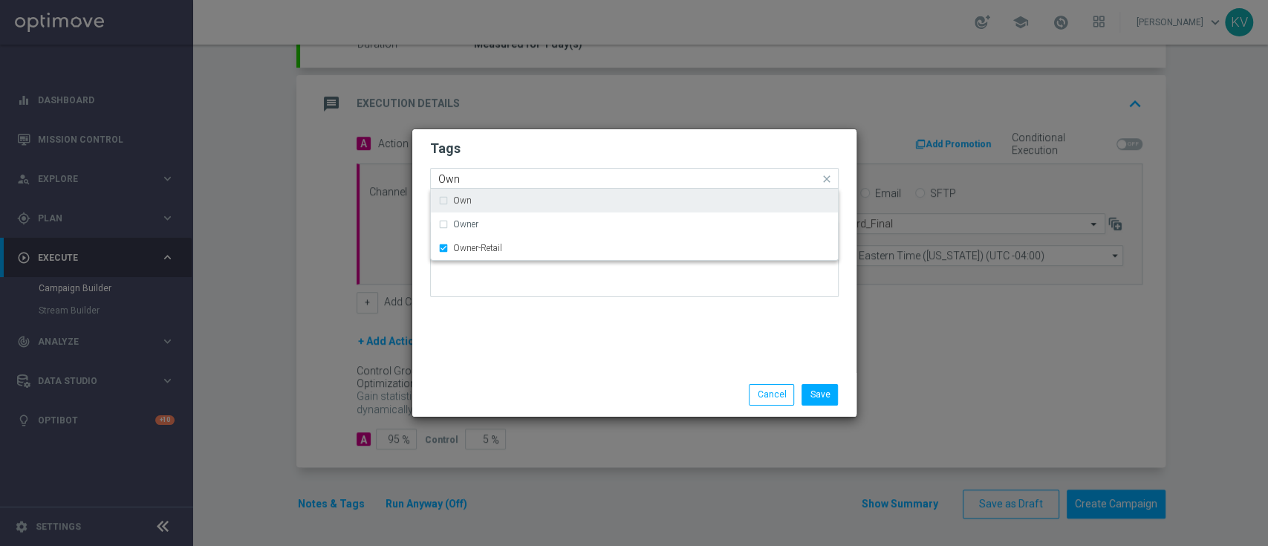
click at [486, 179] on input "Own" at bounding box center [628, 179] width 381 height 13
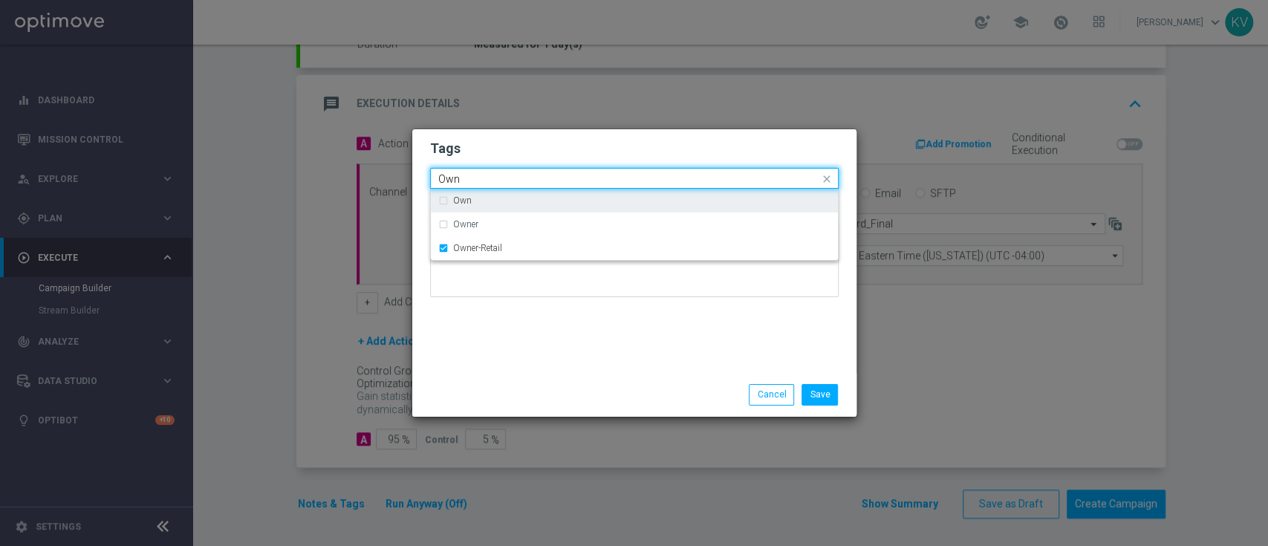
click at [486, 179] on input "Own" at bounding box center [628, 179] width 381 height 13
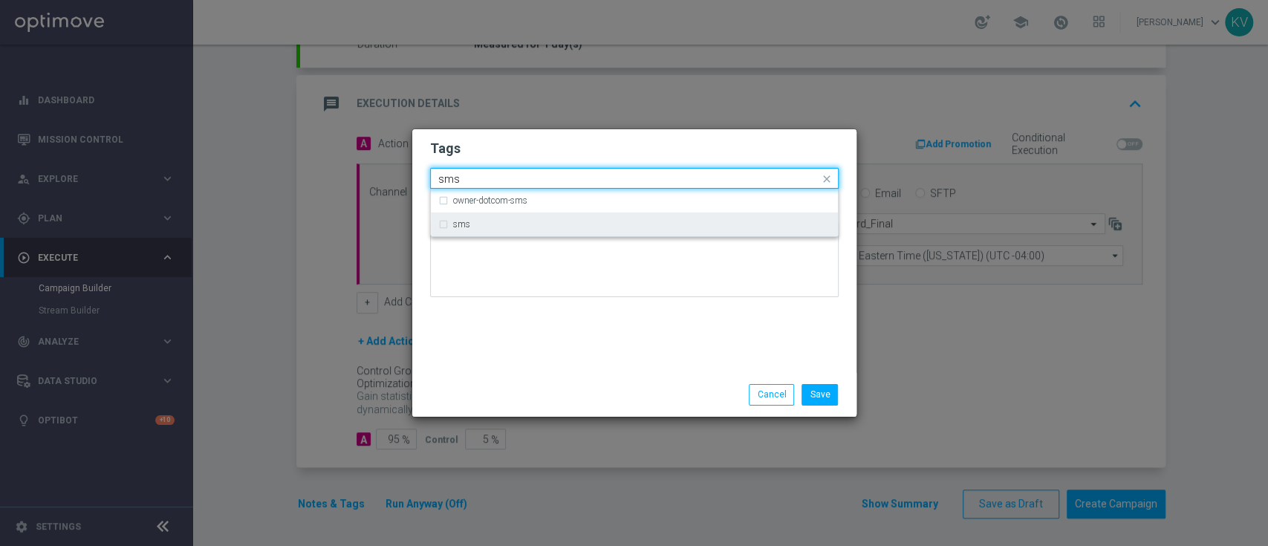
click at [505, 223] on div "sms" at bounding box center [641, 224] width 377 height 9
type input "sms"
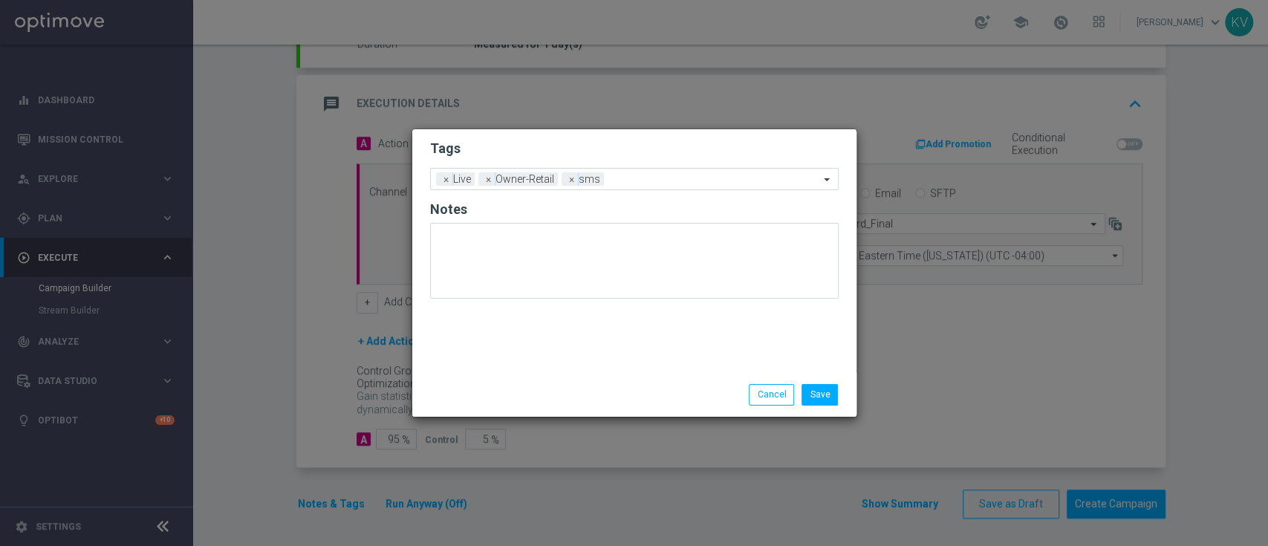
click at [544, 367] on div "Tags Add a new tag × Live × Owner-Retail × sms Notes" at bounding box center [634, 251] width 444 height 244
click at [836, 377] on div "Save Cancel" at bounding box center [634, 394] width 444 height 43
click at [821, 392] on button "Save" at bounding box center [819, 394] width 36 height 21
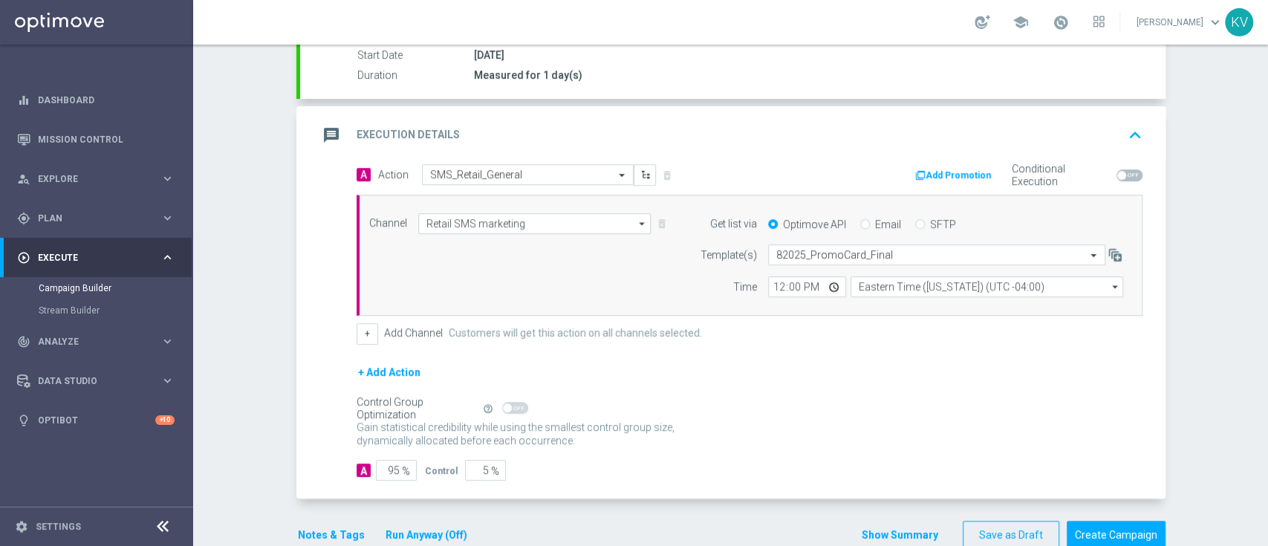
scroll to position [267, 0]
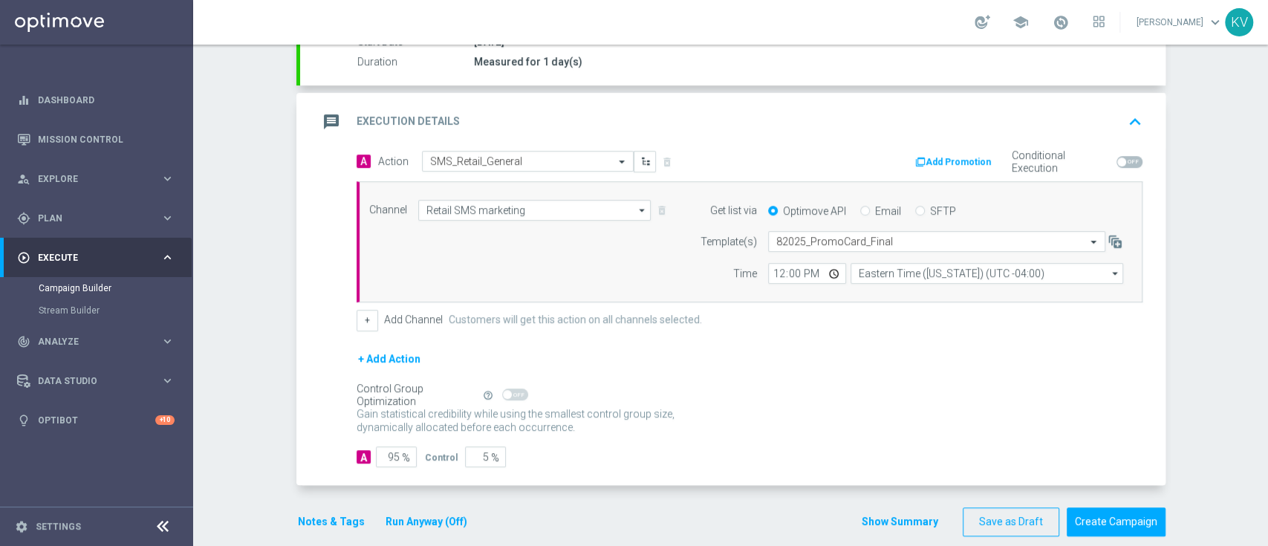
click at [761, 487] on form "done Target Group keyboard_arrow_down Target Group launch WED_[PHONE_NUMBER]_SM…" at bounding box center [730, 201] width 869 height 670
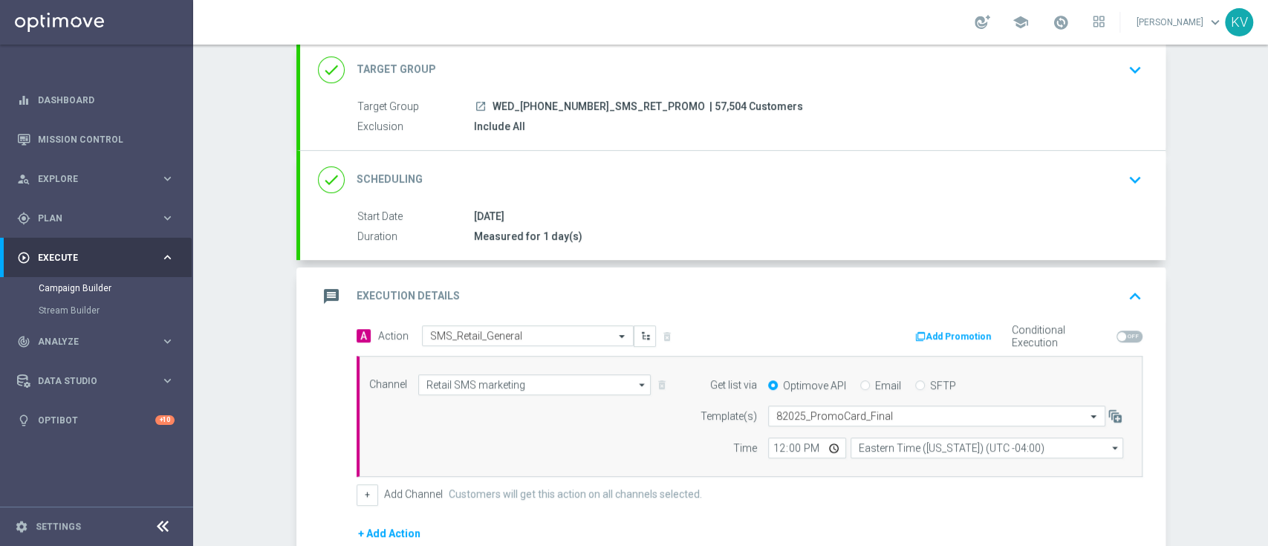
scroll to position [284, 0]
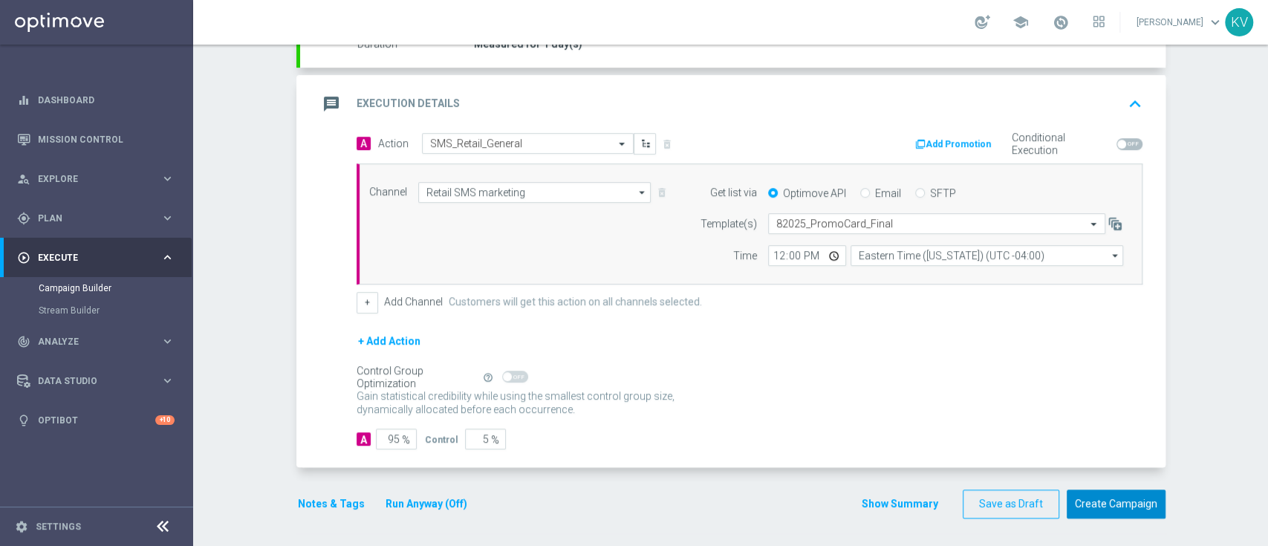
click at [1099, 507] on button "Create Campaign" at bounding box center [1116, 503] width 99 height 29
